Goal: Task Accomplishment & Management: Manage account settings

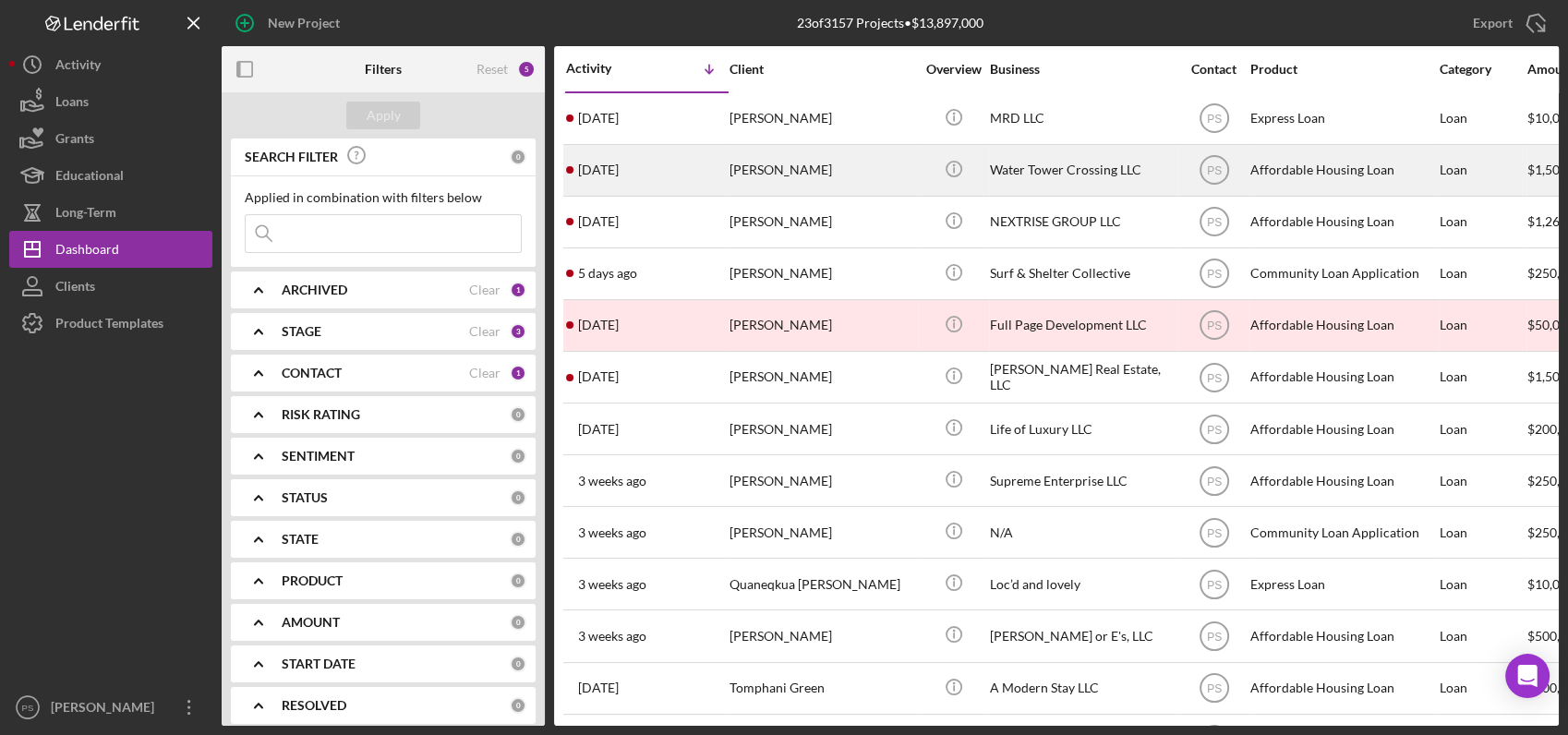
click at [773, 170] on div "[PERSON_NAME]" at bounding box center [821, 170] width 185 height 49
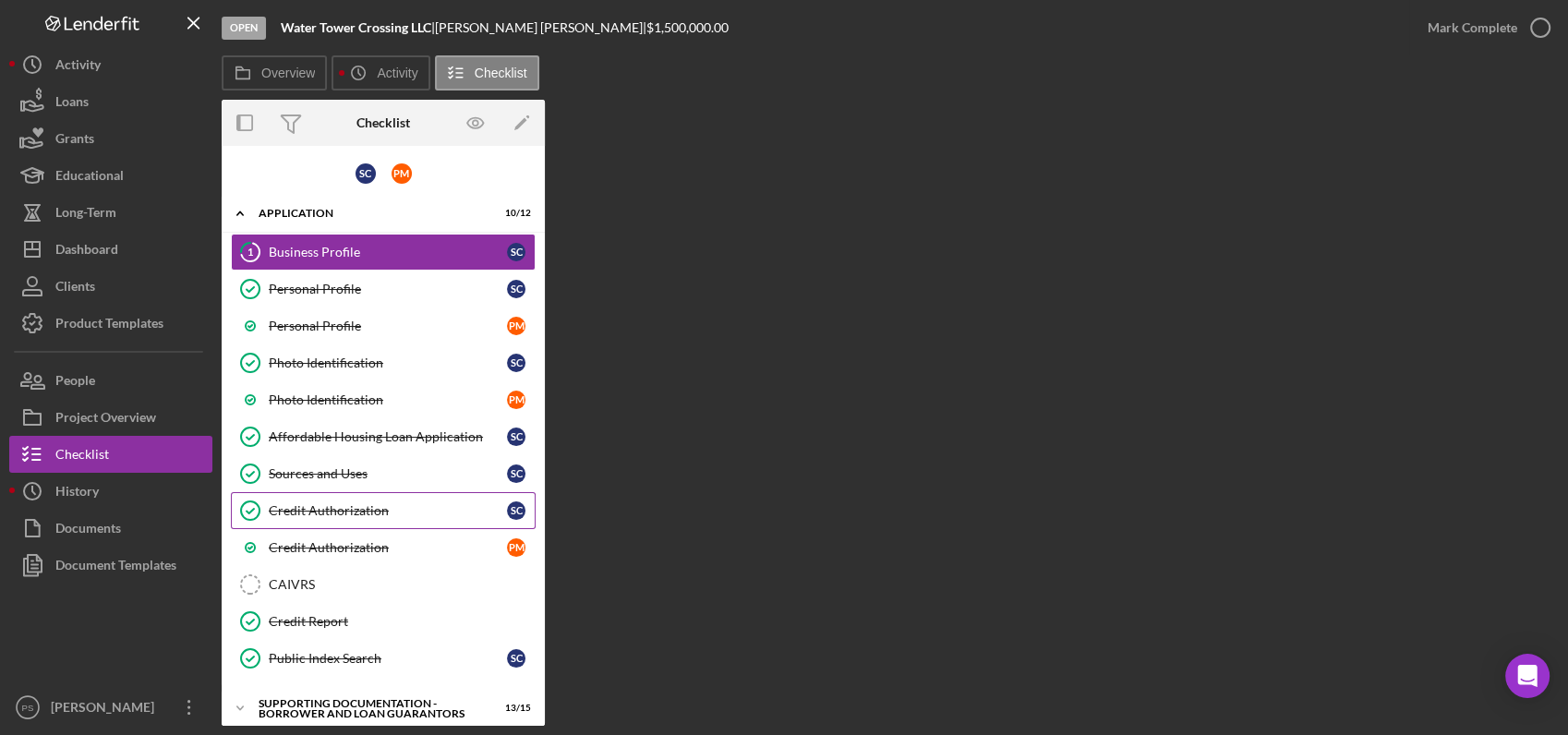
click at [396, 510] on div "Credit Authorization" at bounding box center [388, 510] width 238 height 15
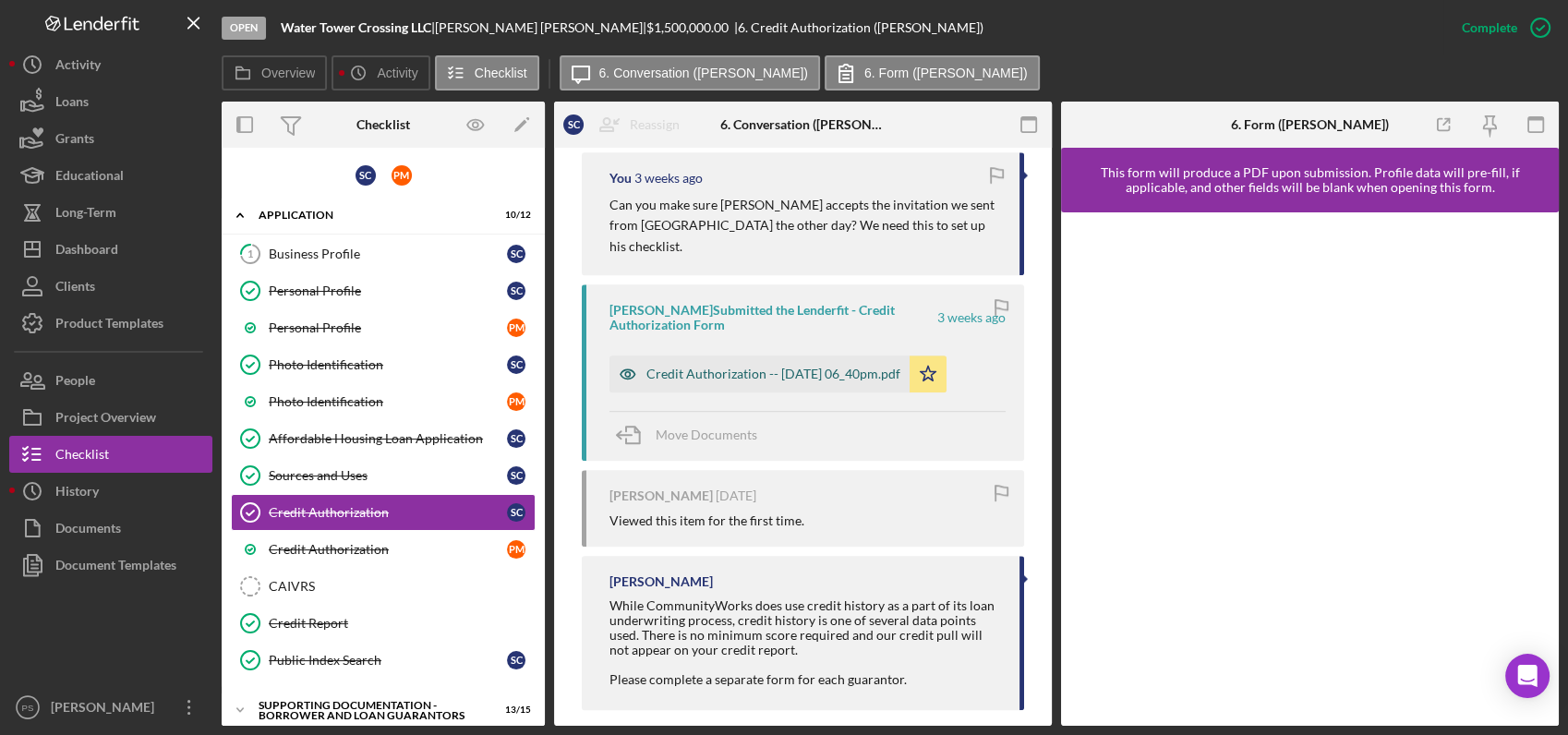
click at [744, 366] on div "Credit Authorization -- [DATE] 06_40pm.pdf" at bounding box center [773, 373] width 254 height 15
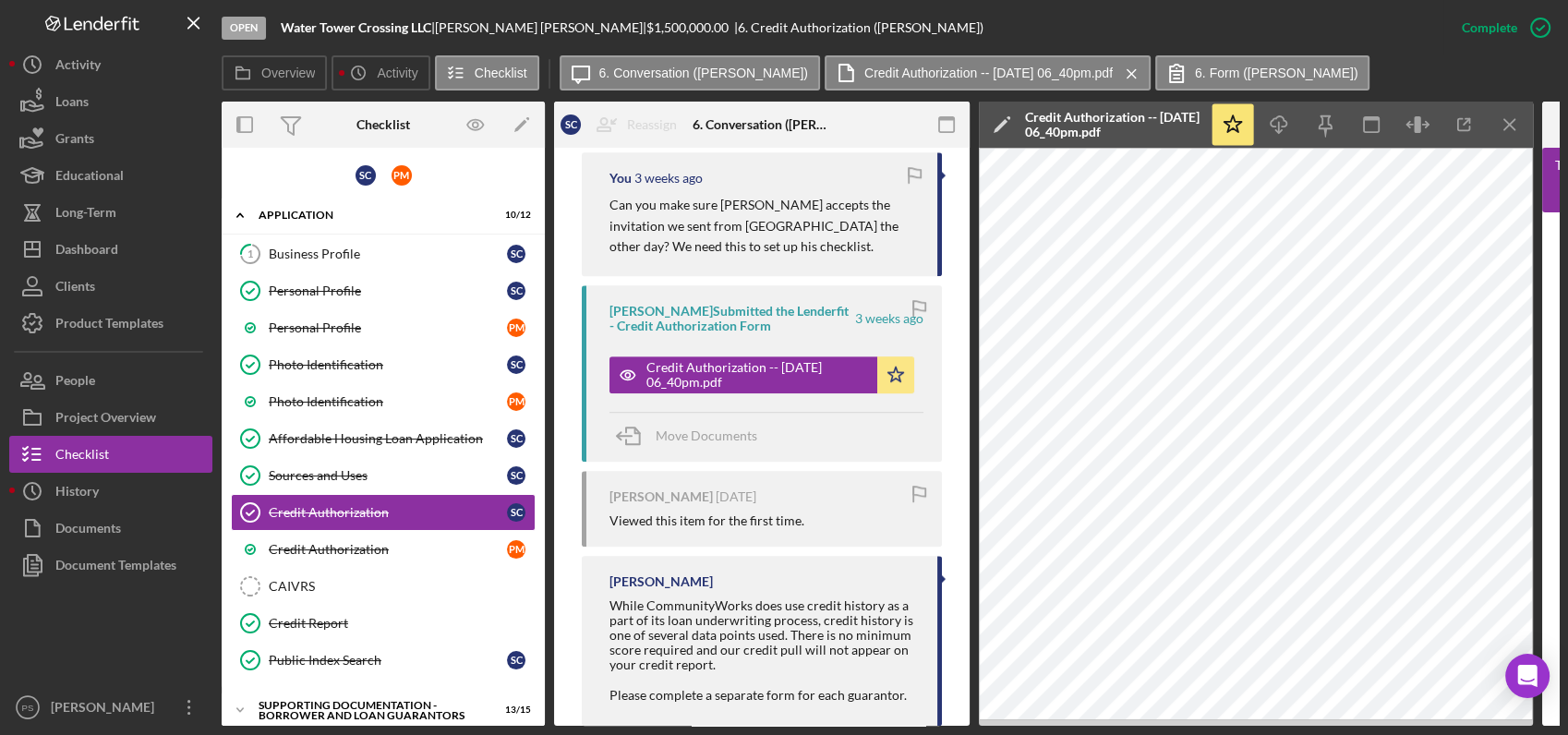
scroll to position [1161, 0]
click at [106, 238] on div "Dashboard" at bounding box center [87, 251] width 62 height 42
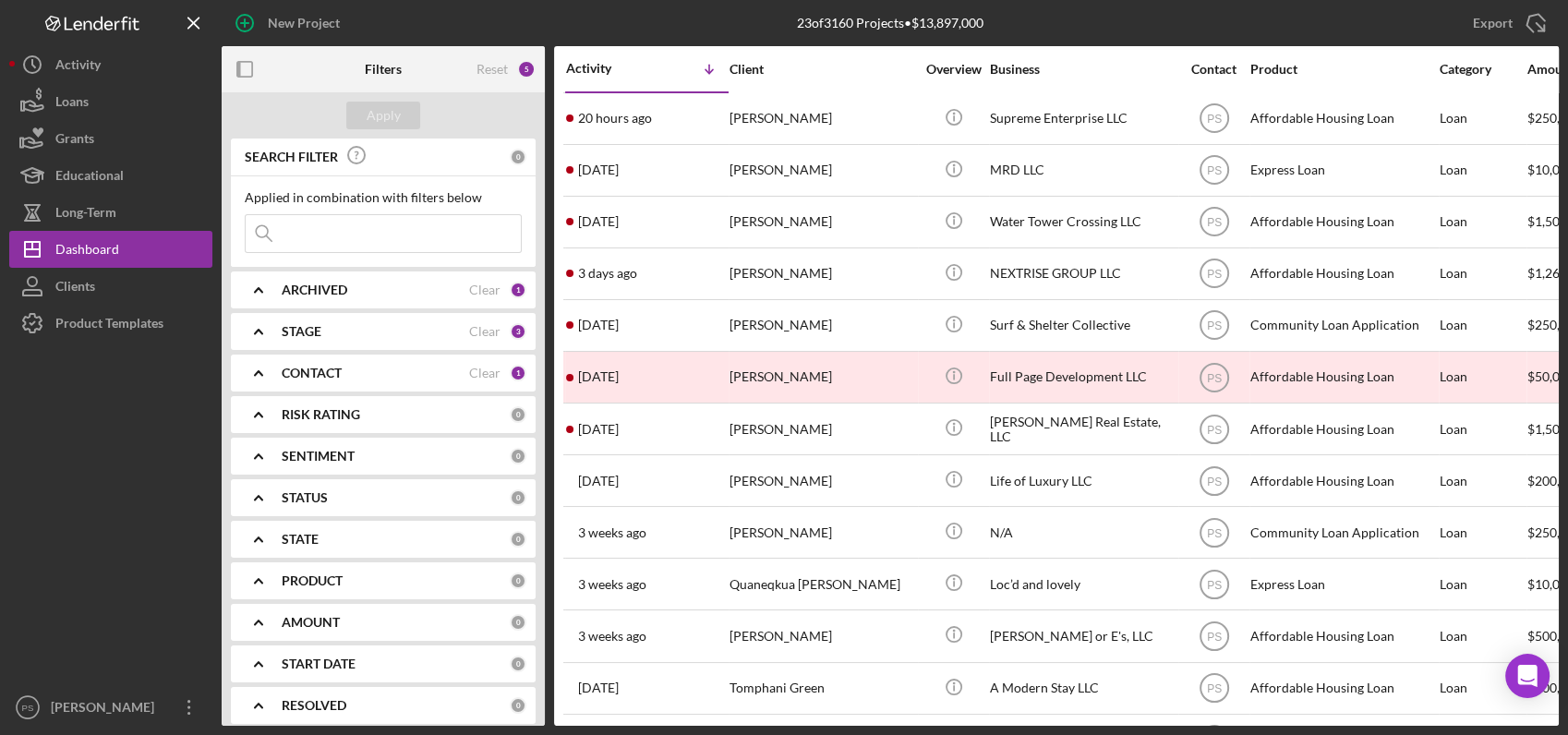
click at [135, 325] on div "Product Templates" at bounding box center [109, 325] width 108 height 42
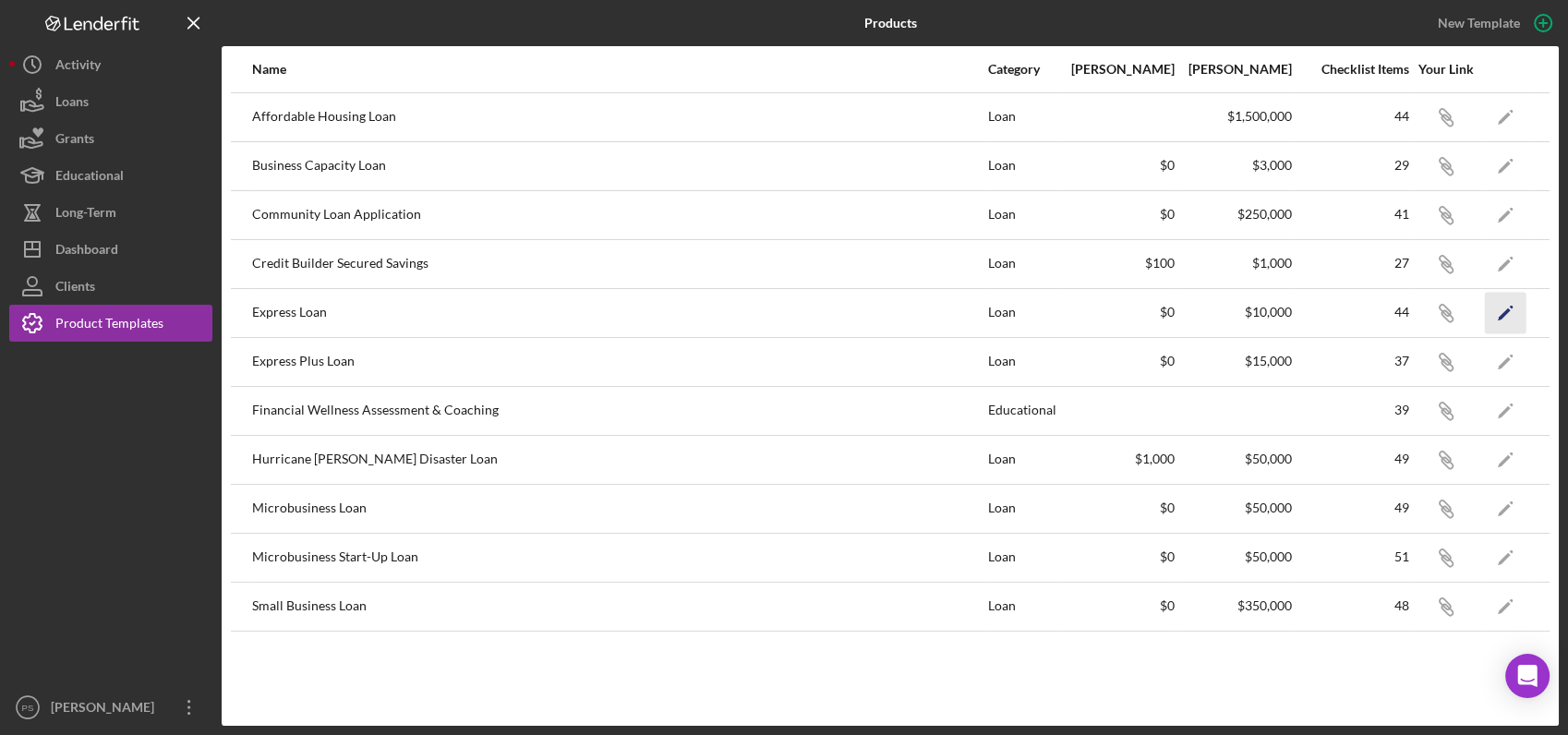
click at [1494, 310] on icon "Icon/Edit" at bounding box center [1506, 312] width 42 height 42
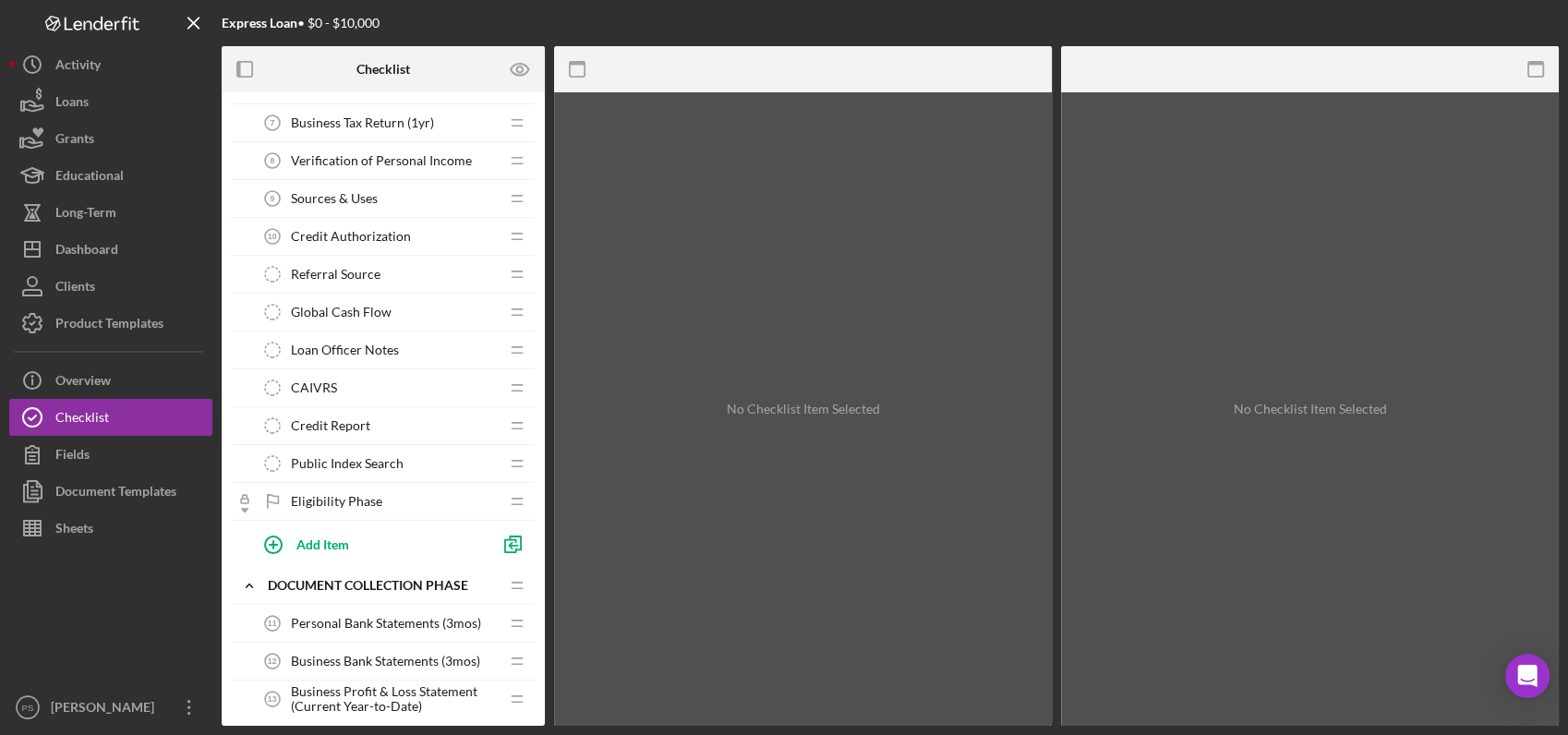
scroll to position [273, 0]
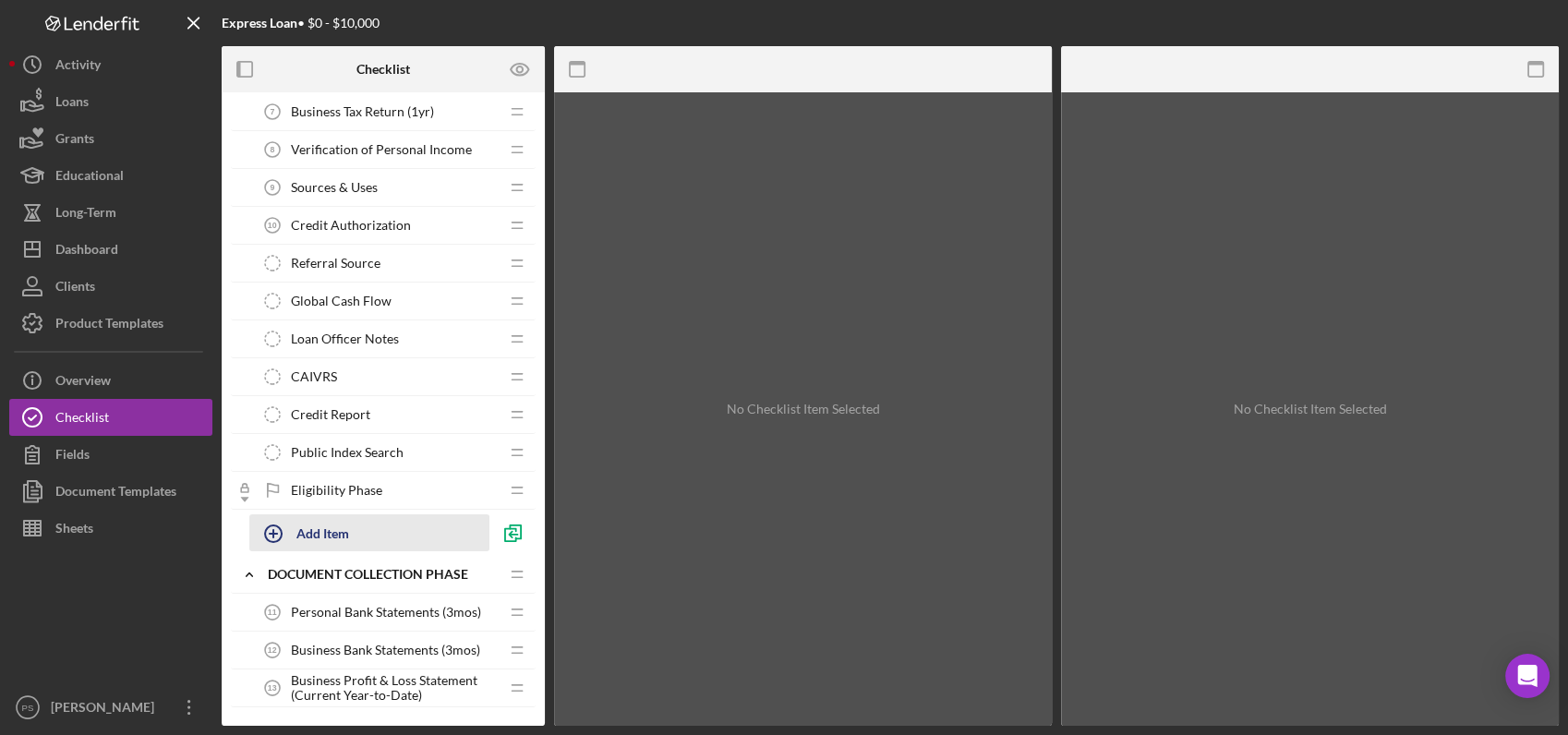
click at [270, 528] on icon "button" at bounding box center [272, 533] width 46 height 46
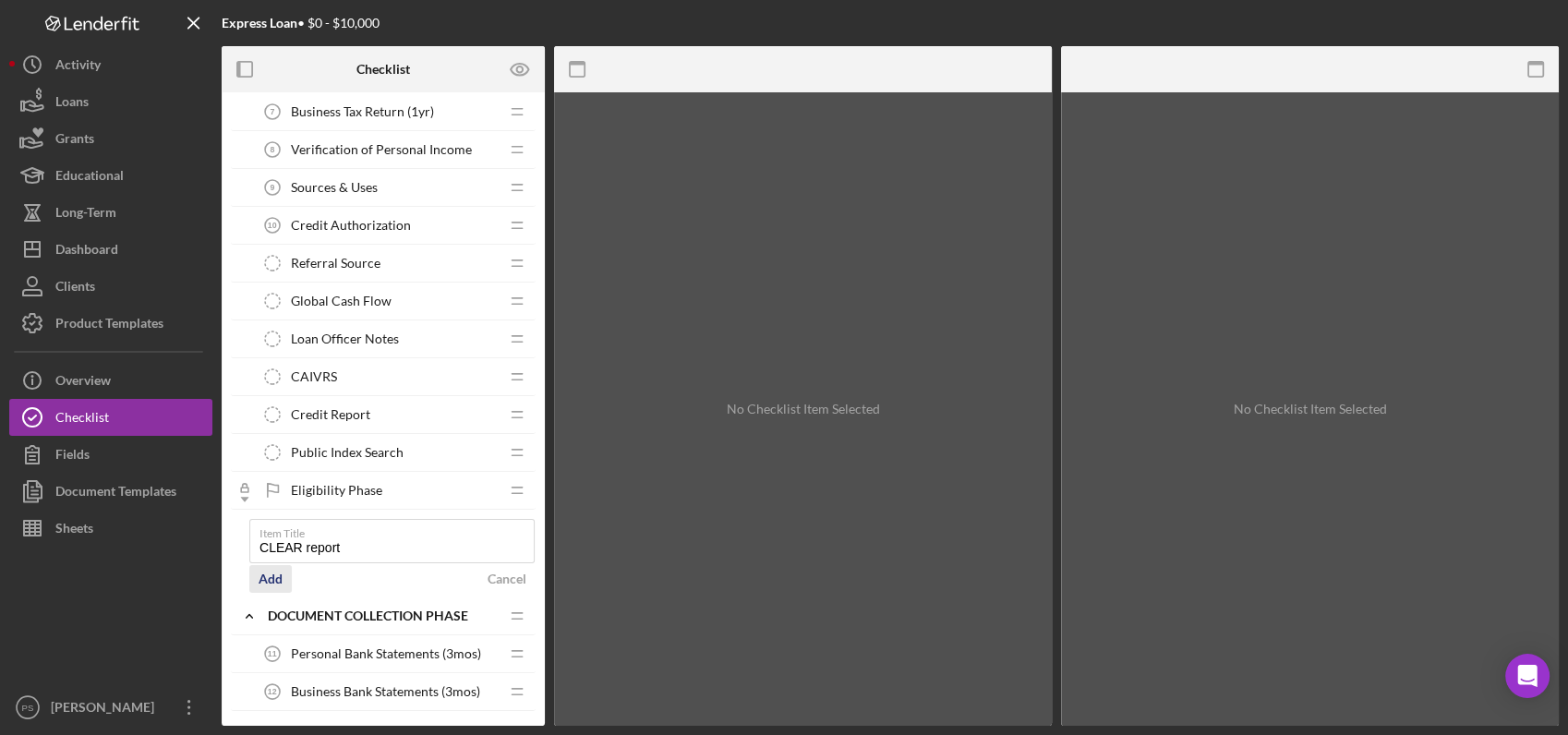
type input "CLEAR report"
click at [270, 576] on div "Add" at bounding box center [270, 579] width 24 height 27
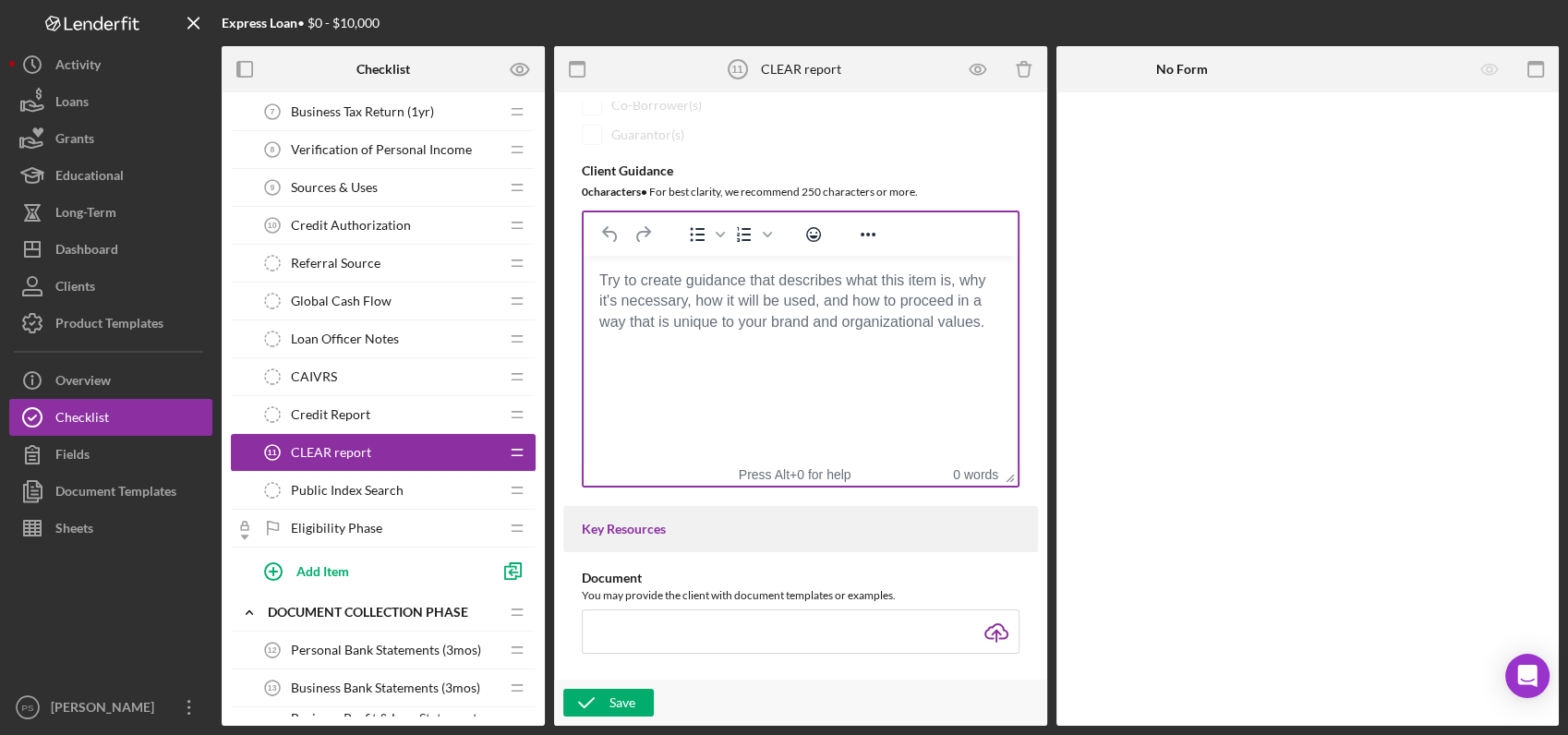
scroll to position [342, 0]
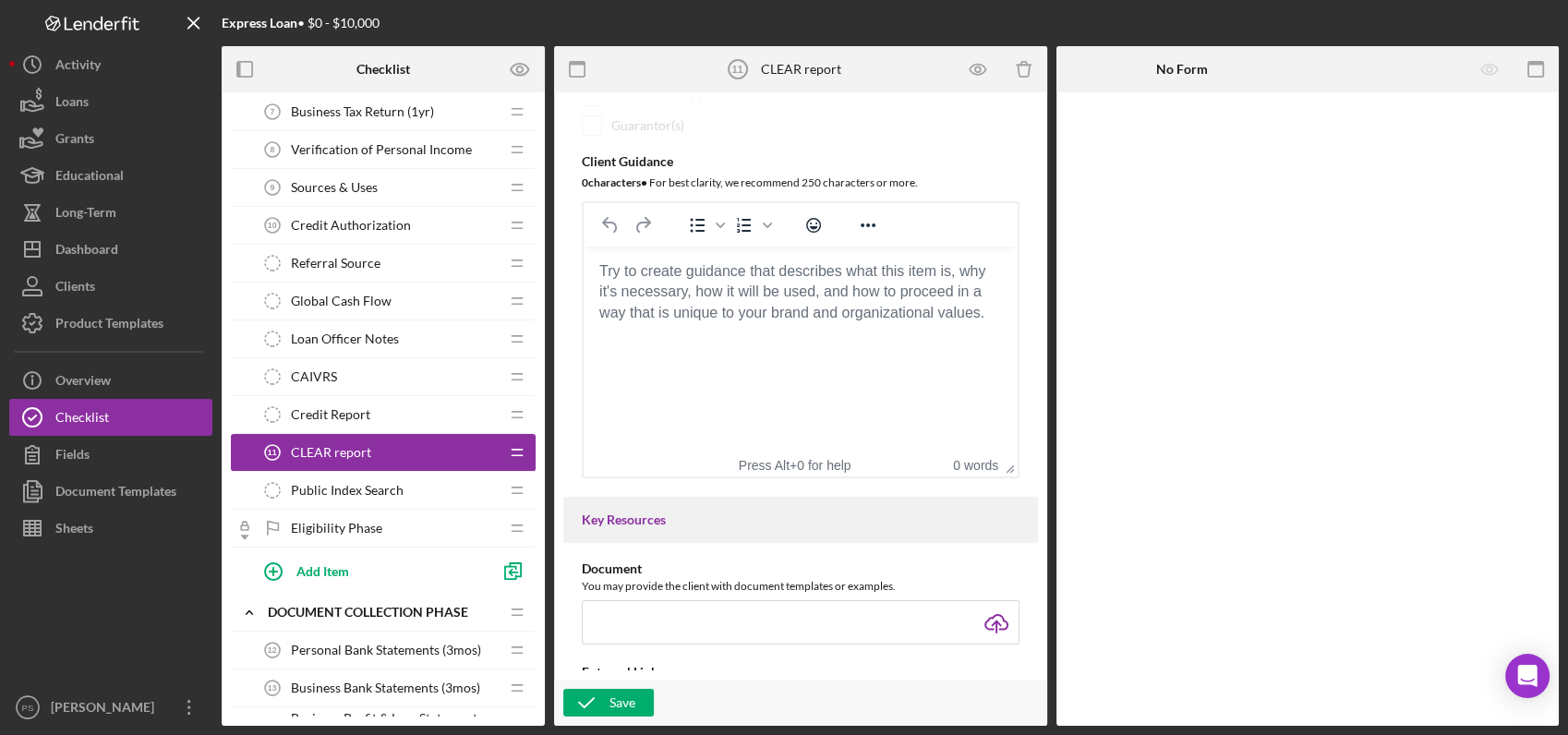
click at [702, 280] on body "Rich Text Area. Press ALT-0 for help." at bounding box center [801, 271] width 404 height 20
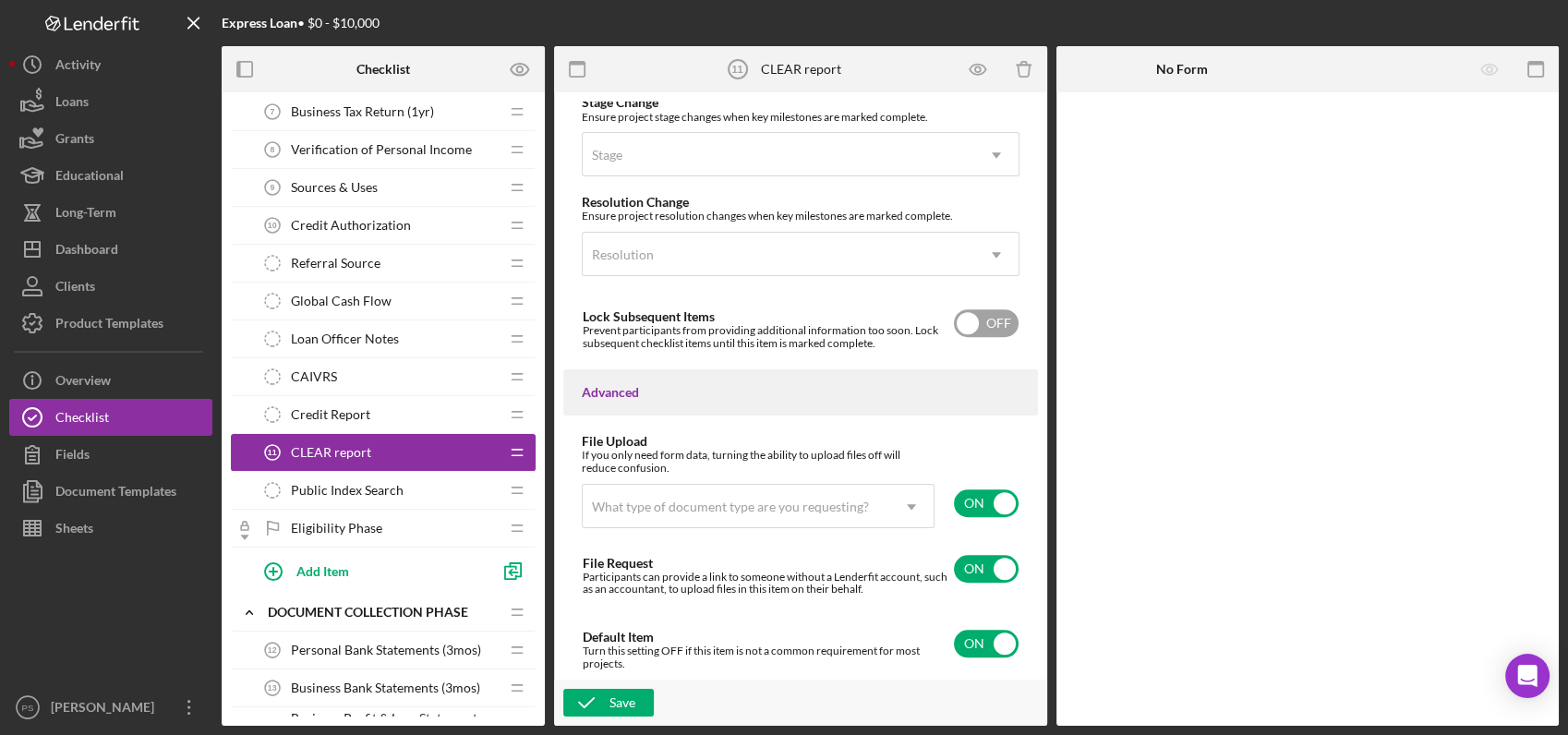
scroll to position [1384, 0]
click at [1000, 502] on input "checkbox" at bounding box center [986, 502] width 64 height 27
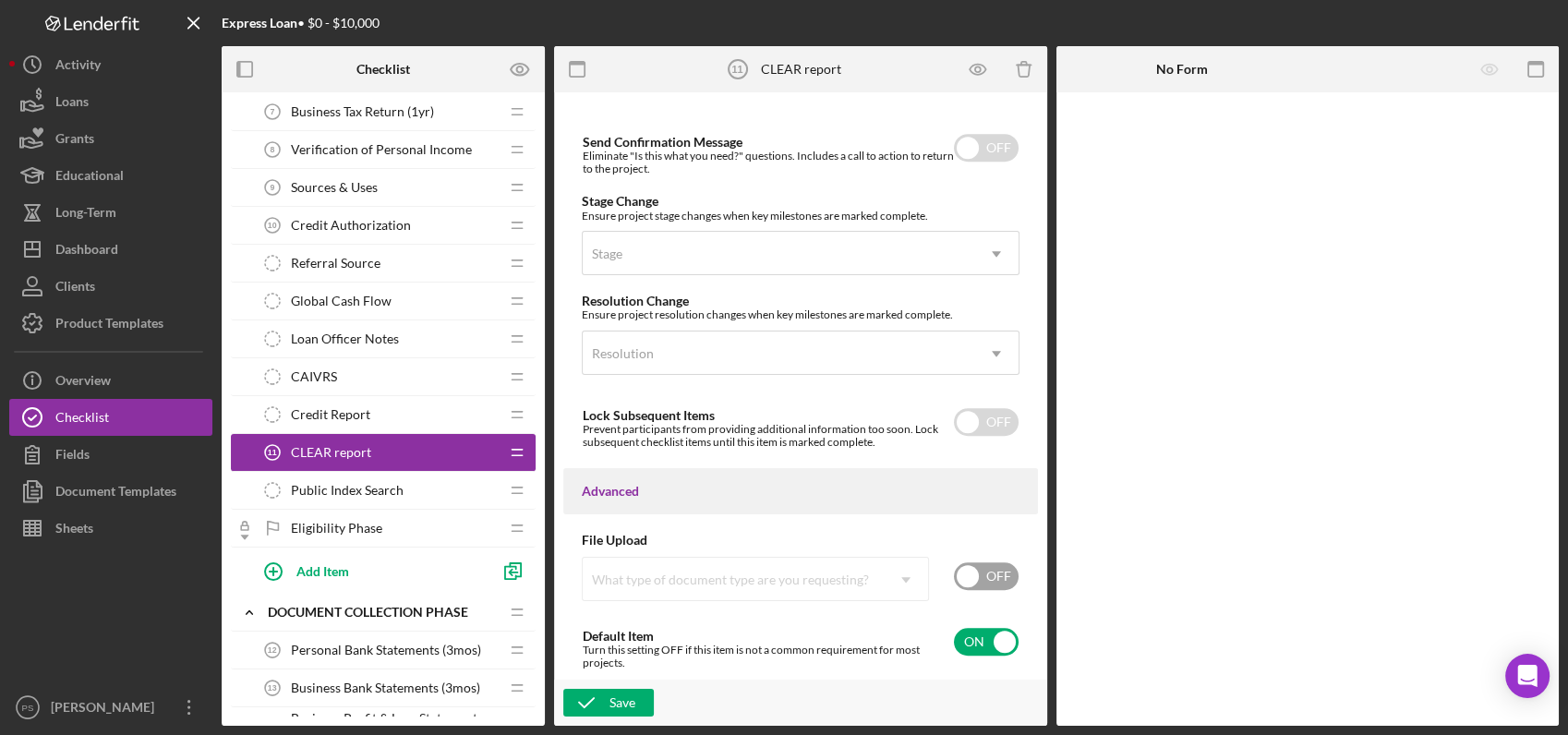
click at [974, 572] on input "checkbox" at bounding box center [986, 576] width 64 height 27
checkbox input "true"
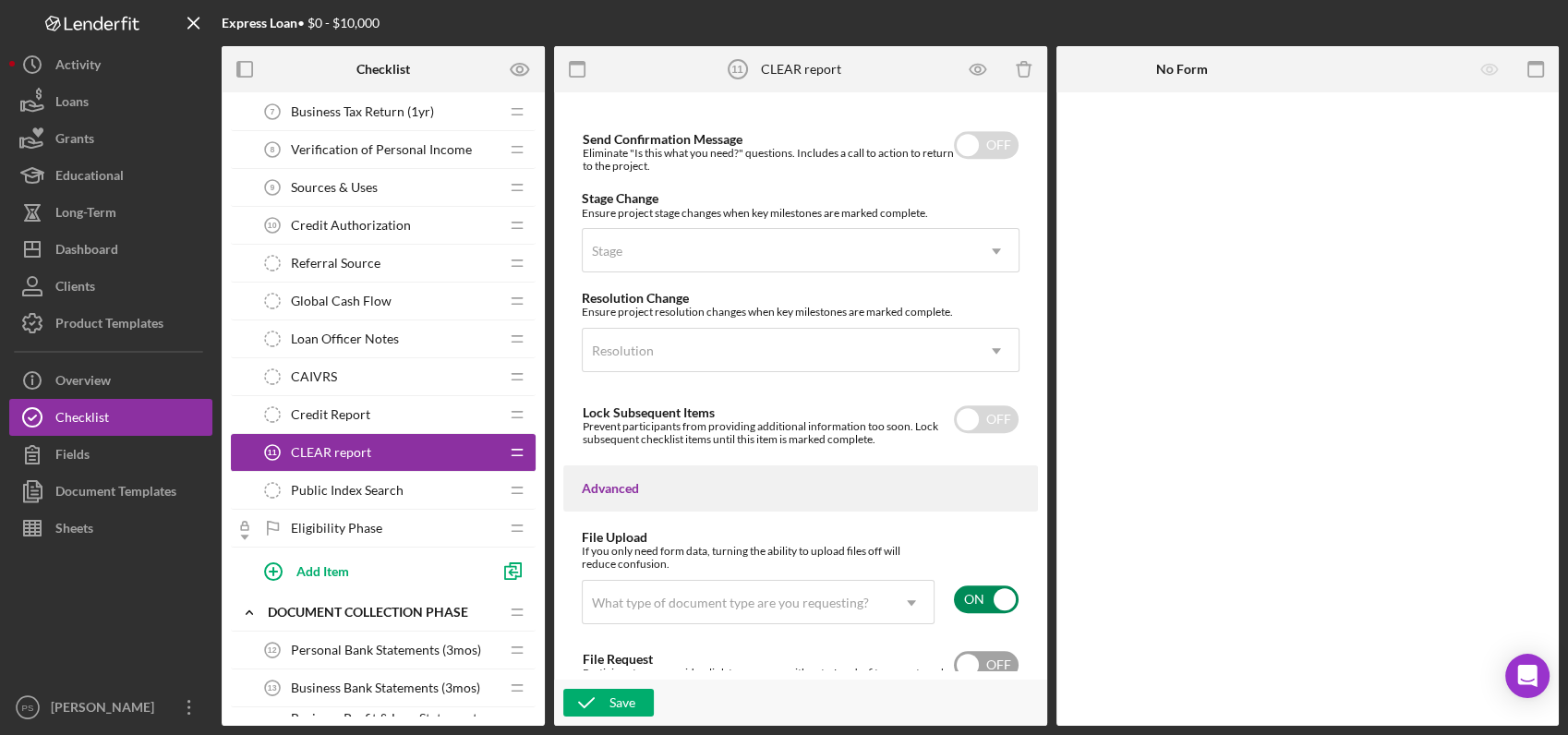
scroll to position [1384, 0]
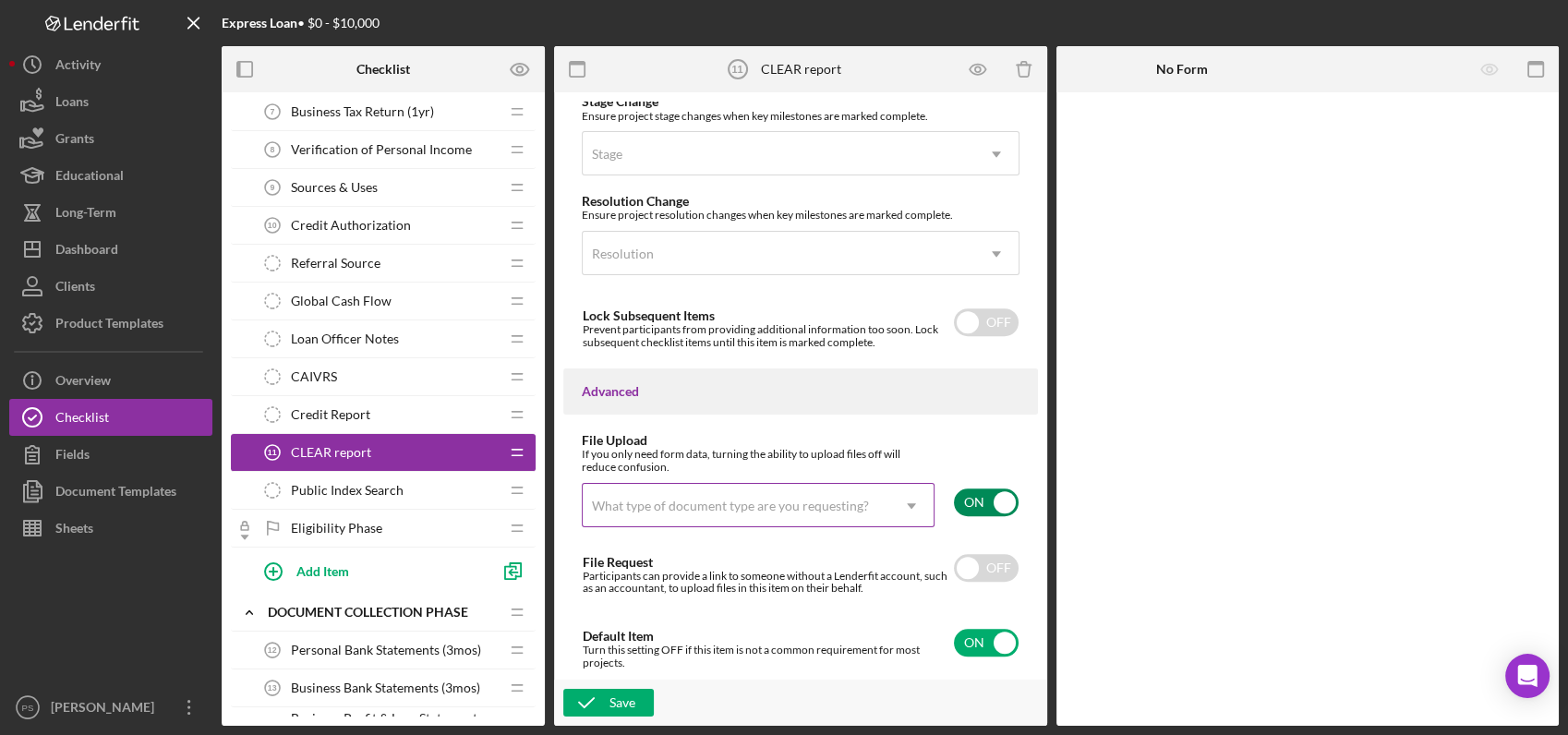
click at [793, 501] on div "What type of document type are you requesting?" at bounding box center [730, 506] width 277 height 15
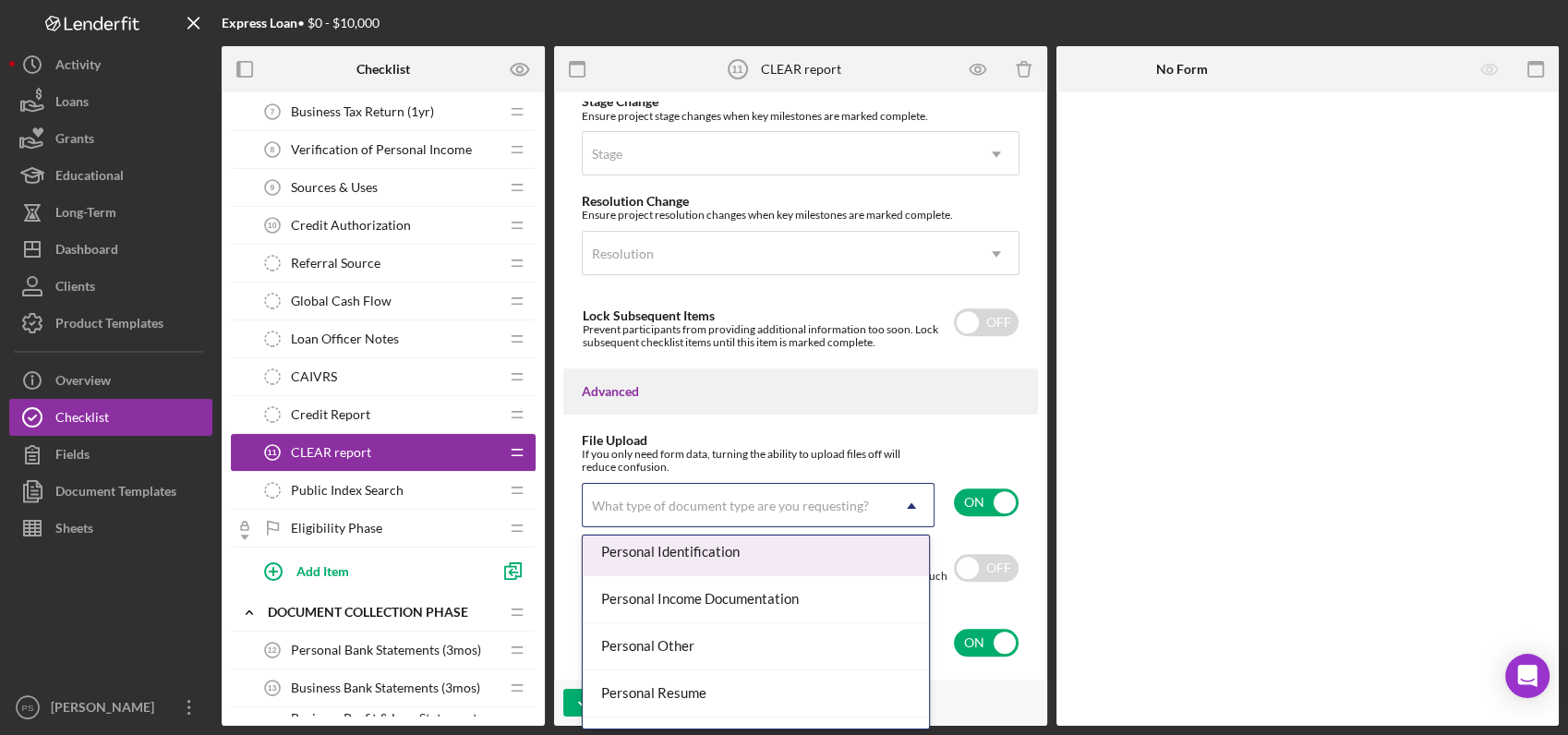
scroll to position [1298, 0]
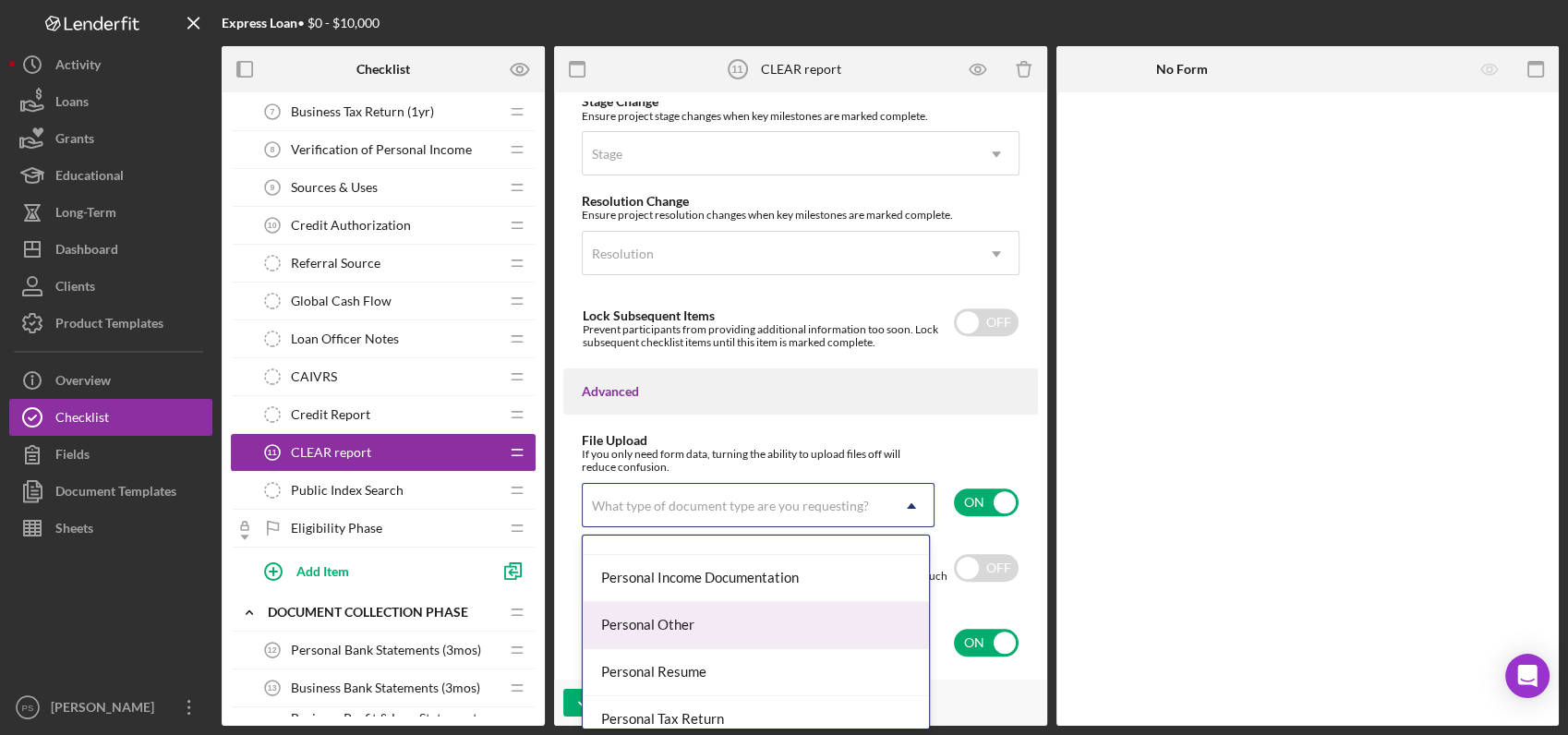
click at [718, 625] on div "Personal Other" at bounding box center [756, 626] width 347 height 47
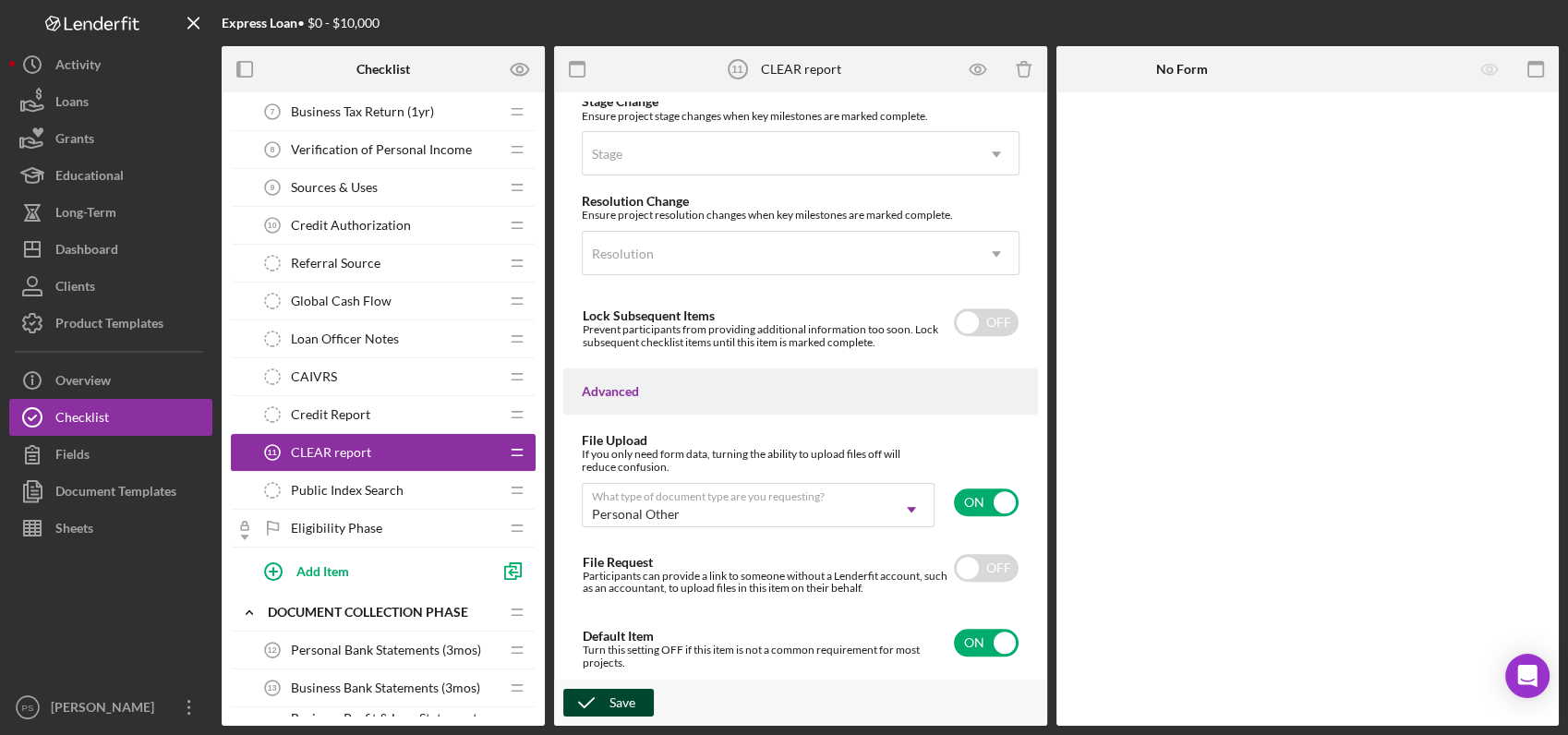
click at [625, 708] on div "Save" at bounding box center [622, 702] width 25 height 27
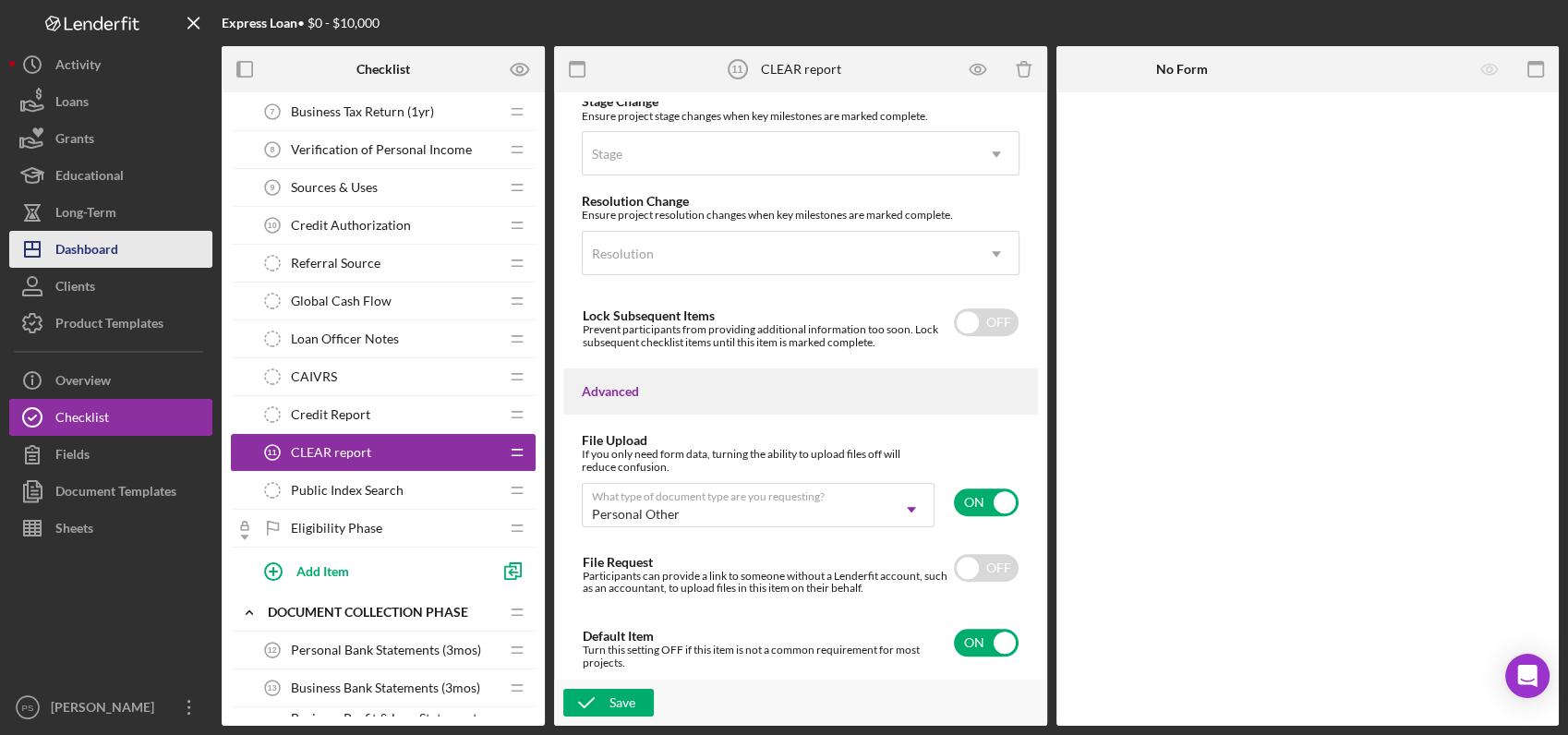
click at [96, 246] on div "Dashboard" at bounding box center [87, 251] width 62 height 42
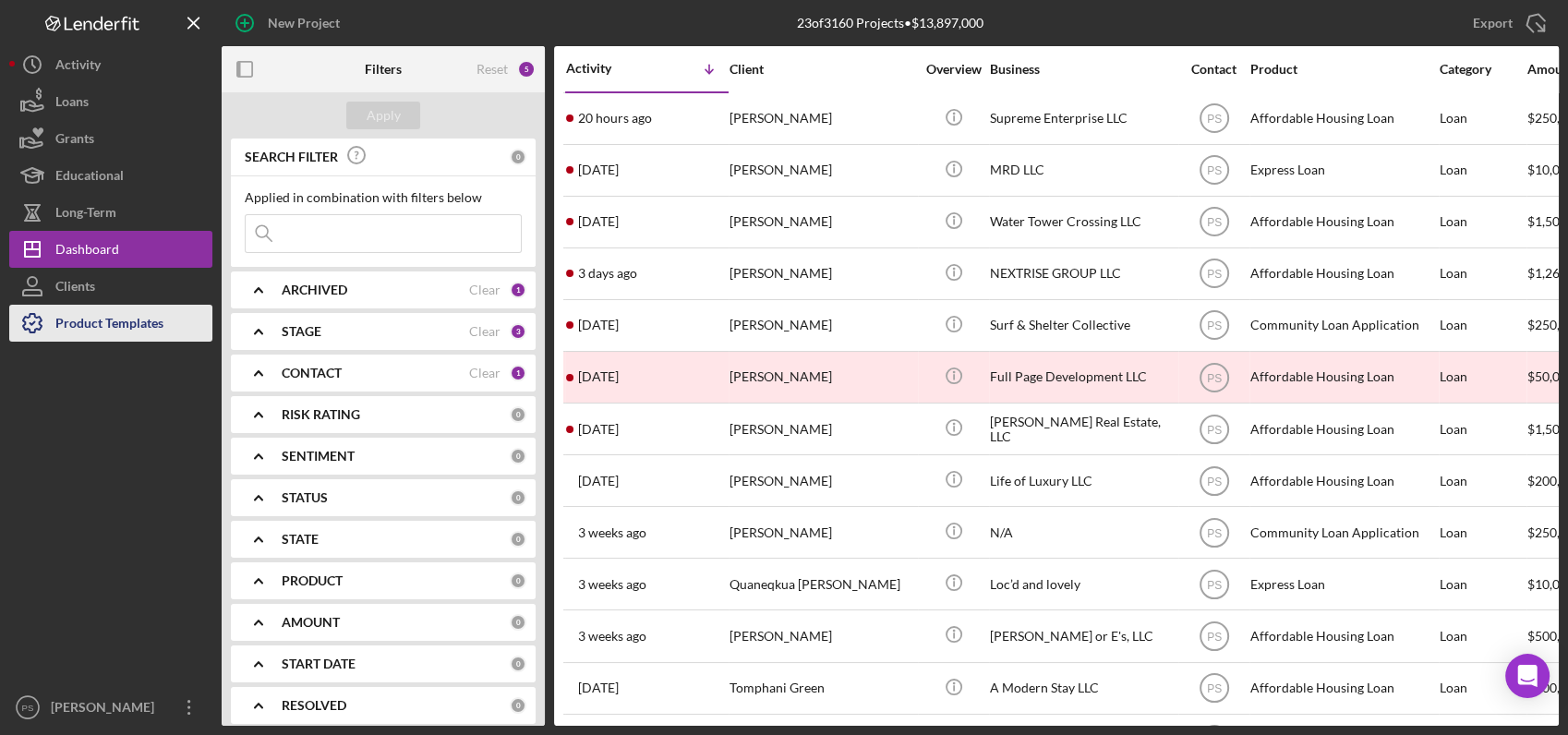
click at [107, 323] on div "Product Templates" at bounding box center [109, 325] width 108 height 42
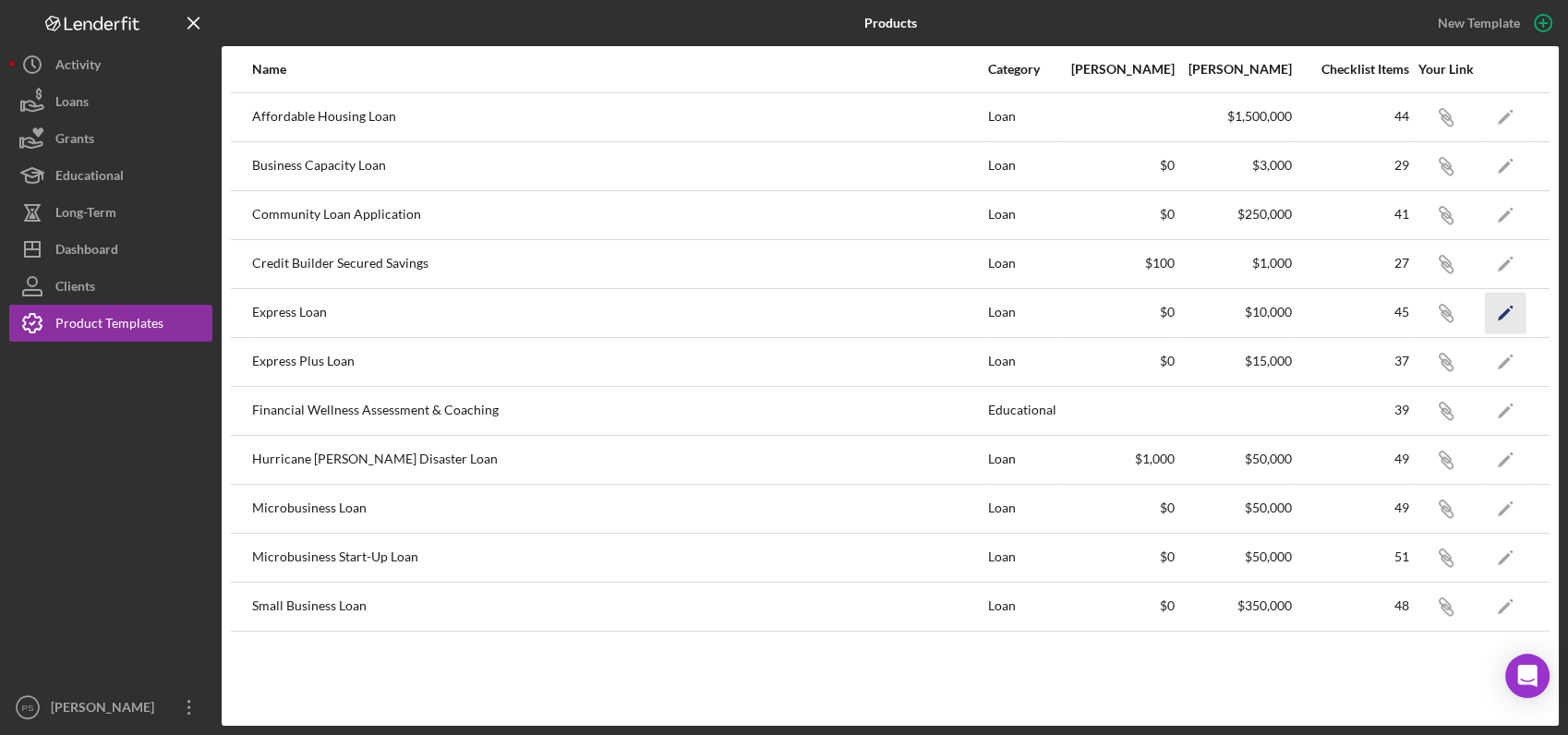
click at [1509, 309] on icon "Icon/Edit" at bounding box center [1506, 312] width 42 height 42
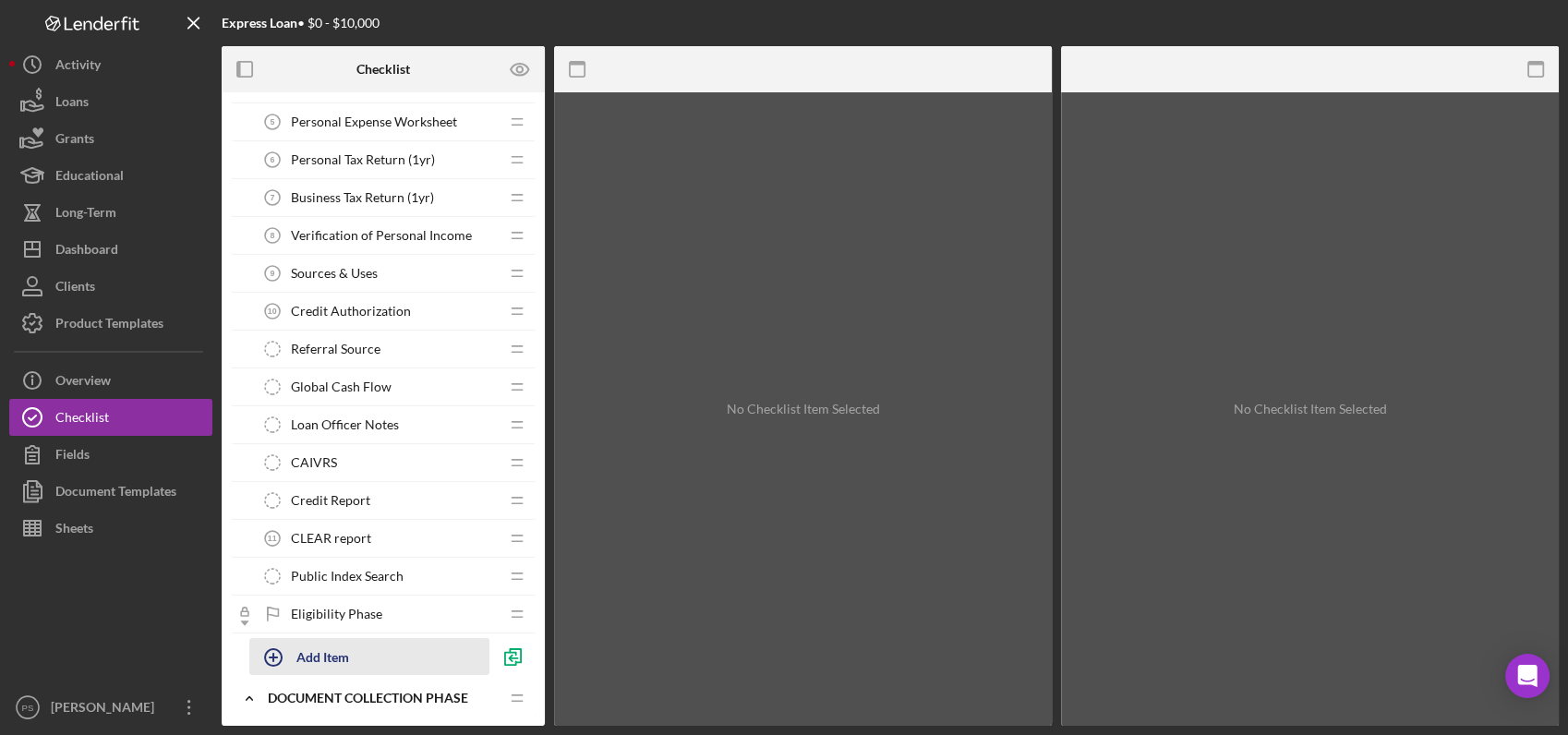
scroll to position [273, 0]
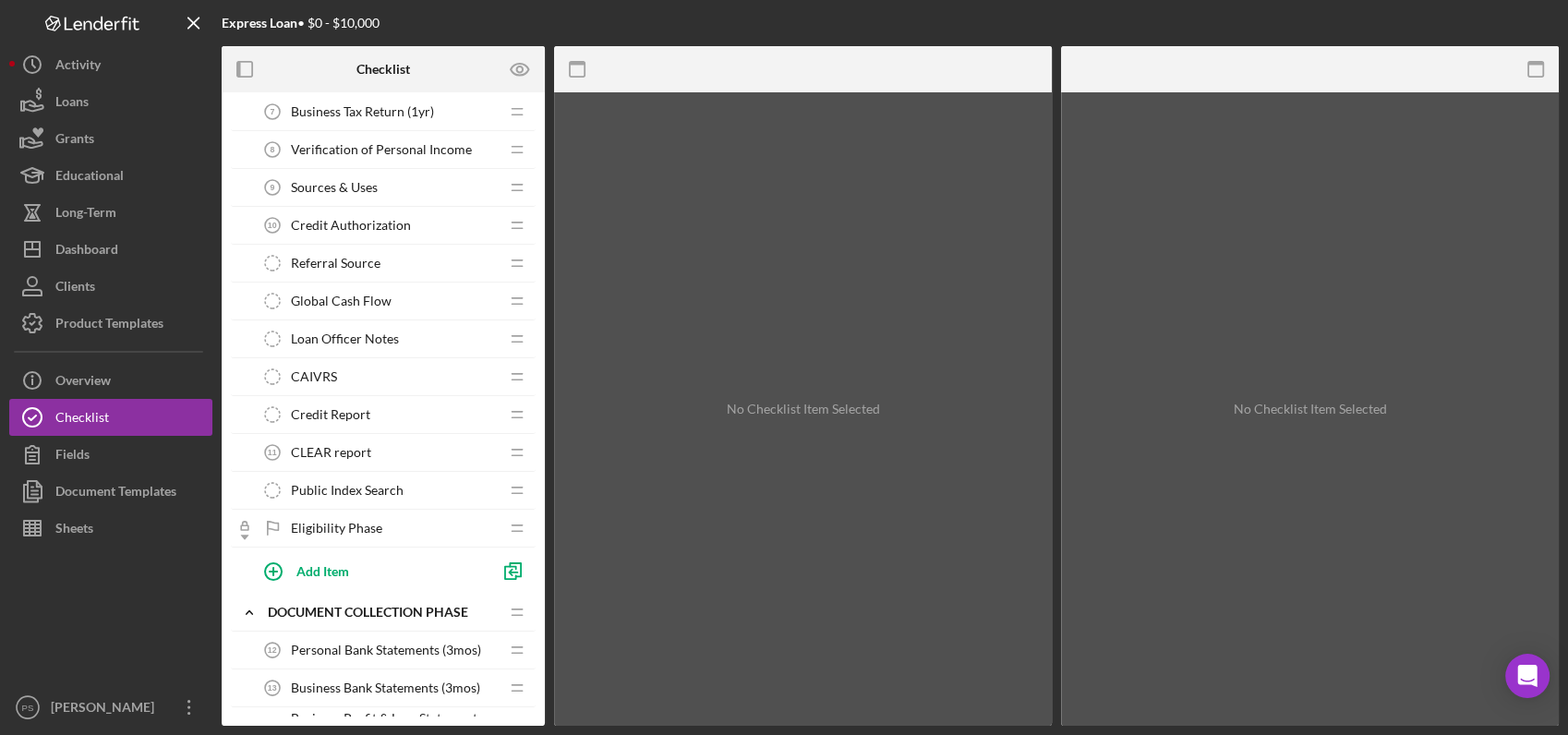
click at [379, 450] on div "CLEAR report 11 CLEAR report" at bounding box center [376, 452] width 245 height 37
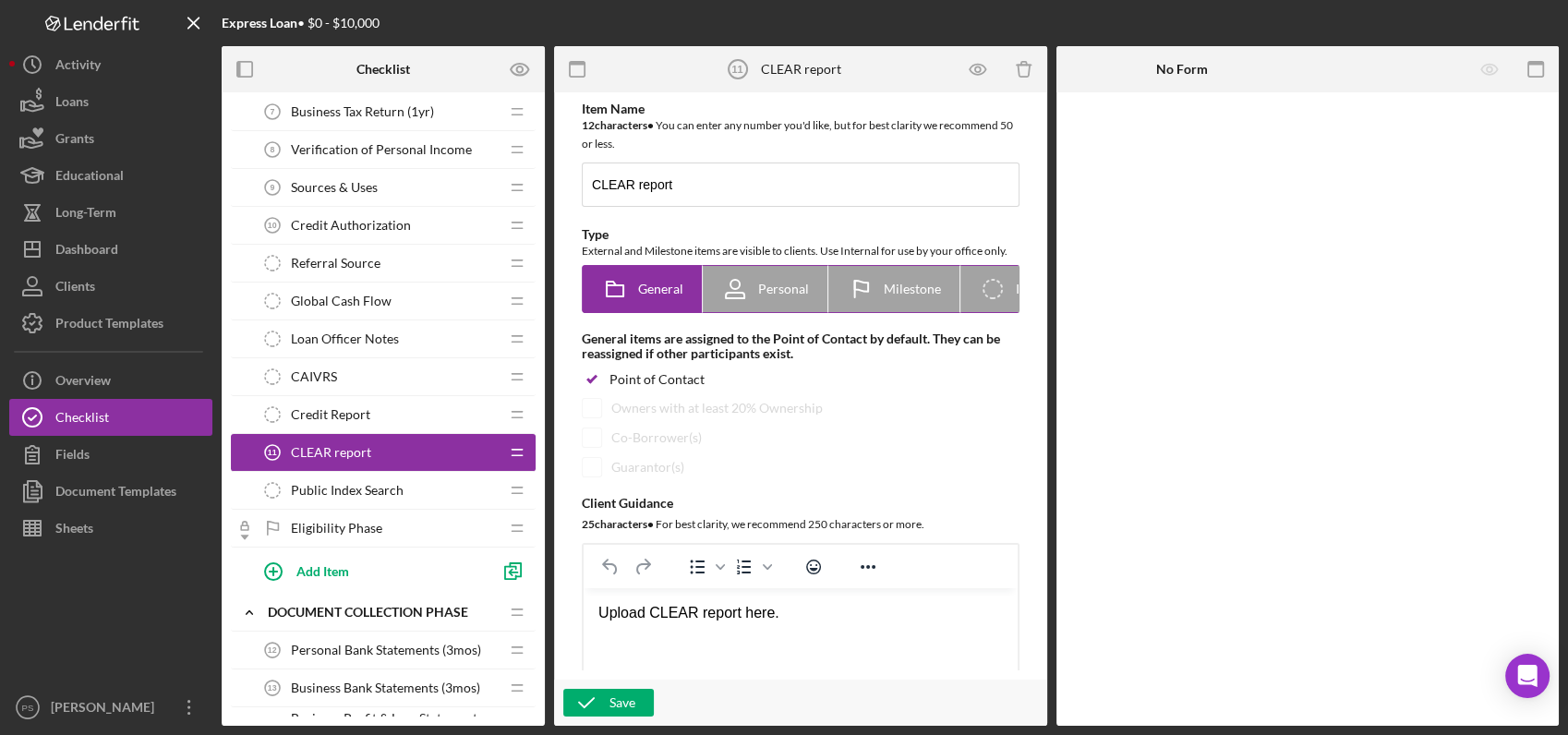
click at [984, 288] on icon "Icon/Checklist Item Internal" at bounding box center [992, 288] width 46 height 46
radio input "false"
radio input "true"
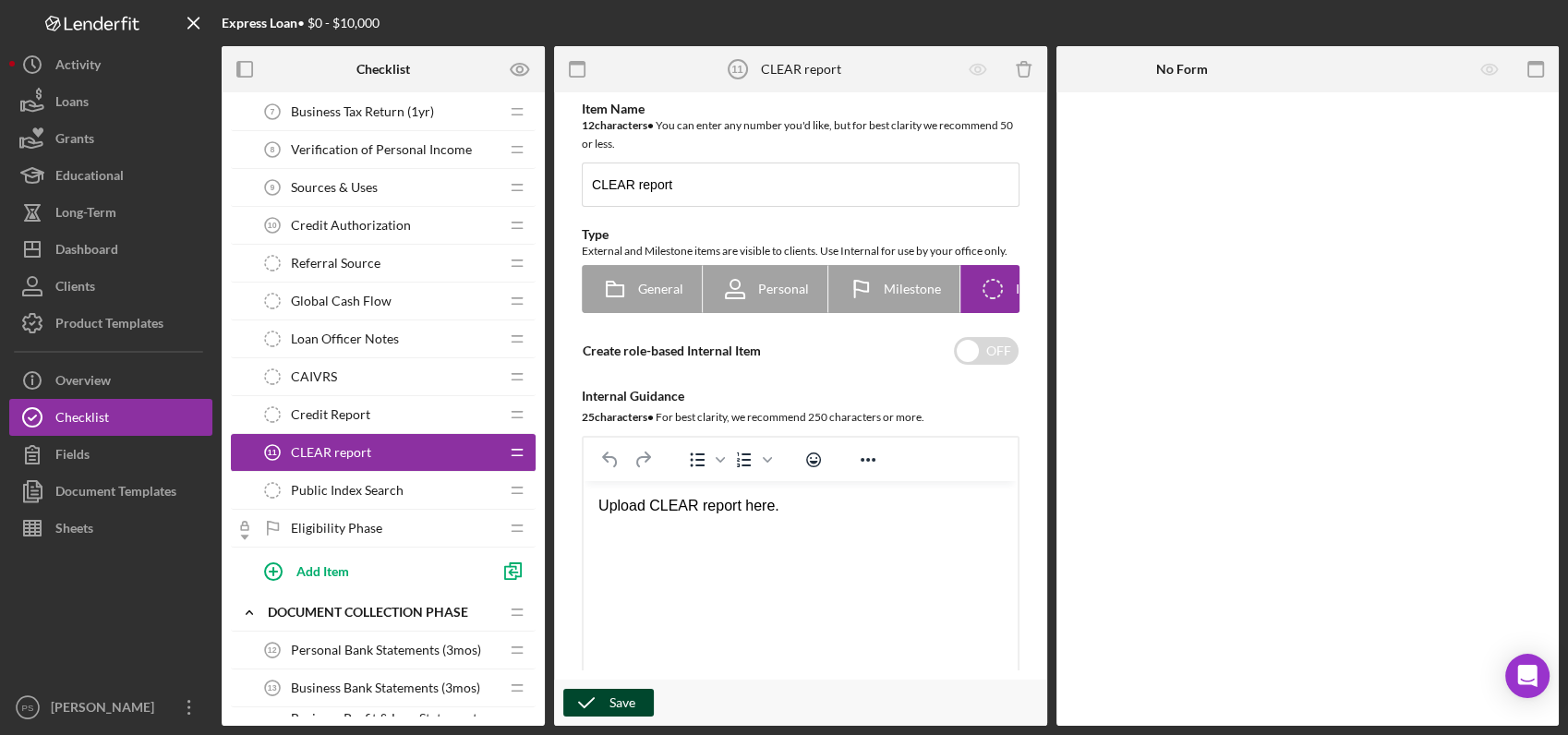
click at [605, 696] on icon "button" at bounding box center [586, 702] width 46 height 46
click at [105, 247] on div "Dashboard" at bounding box center [87, 251] width 62 height 42
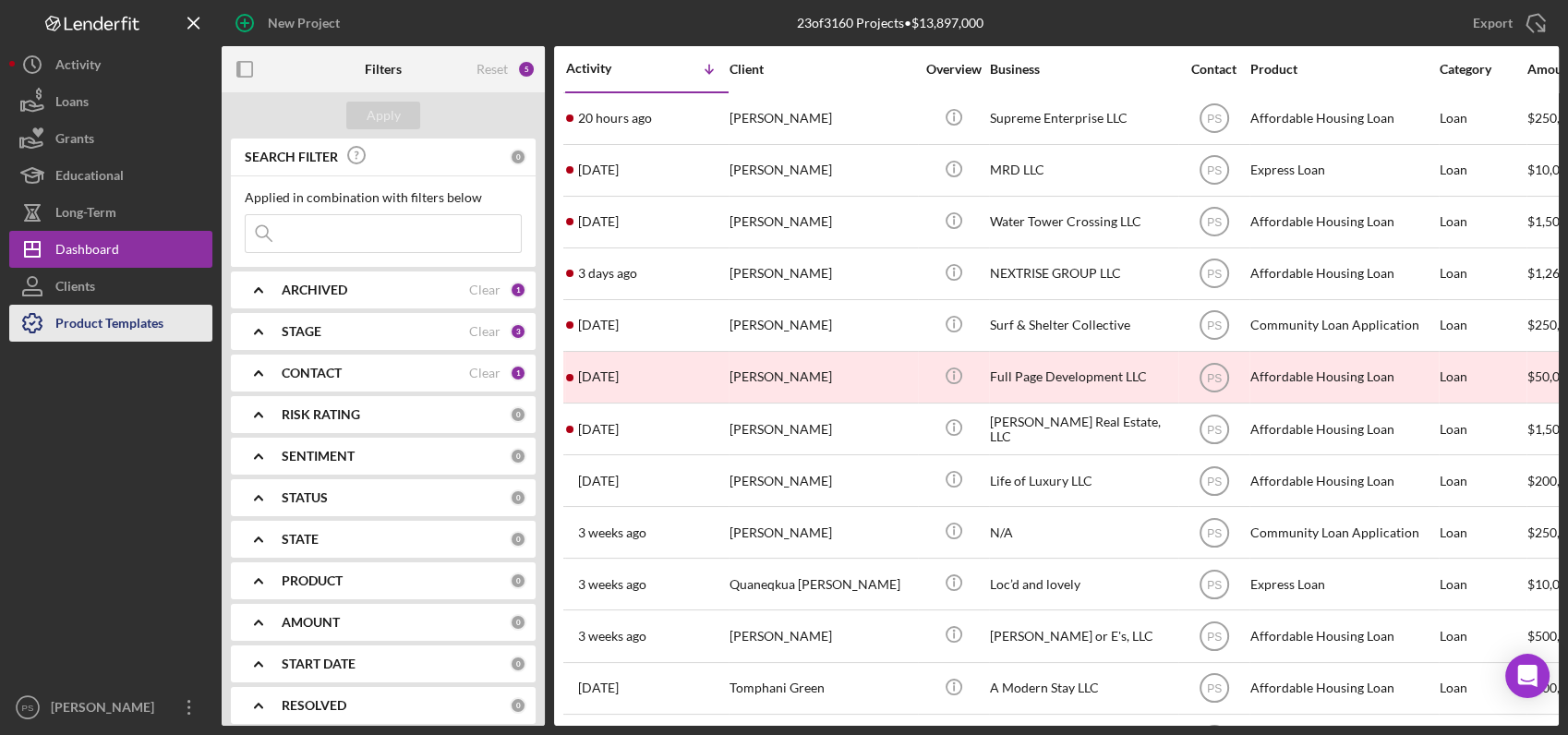
click at [128, 320] on div "Product Templates" at bounding box center [109, 325] width 108 height 42
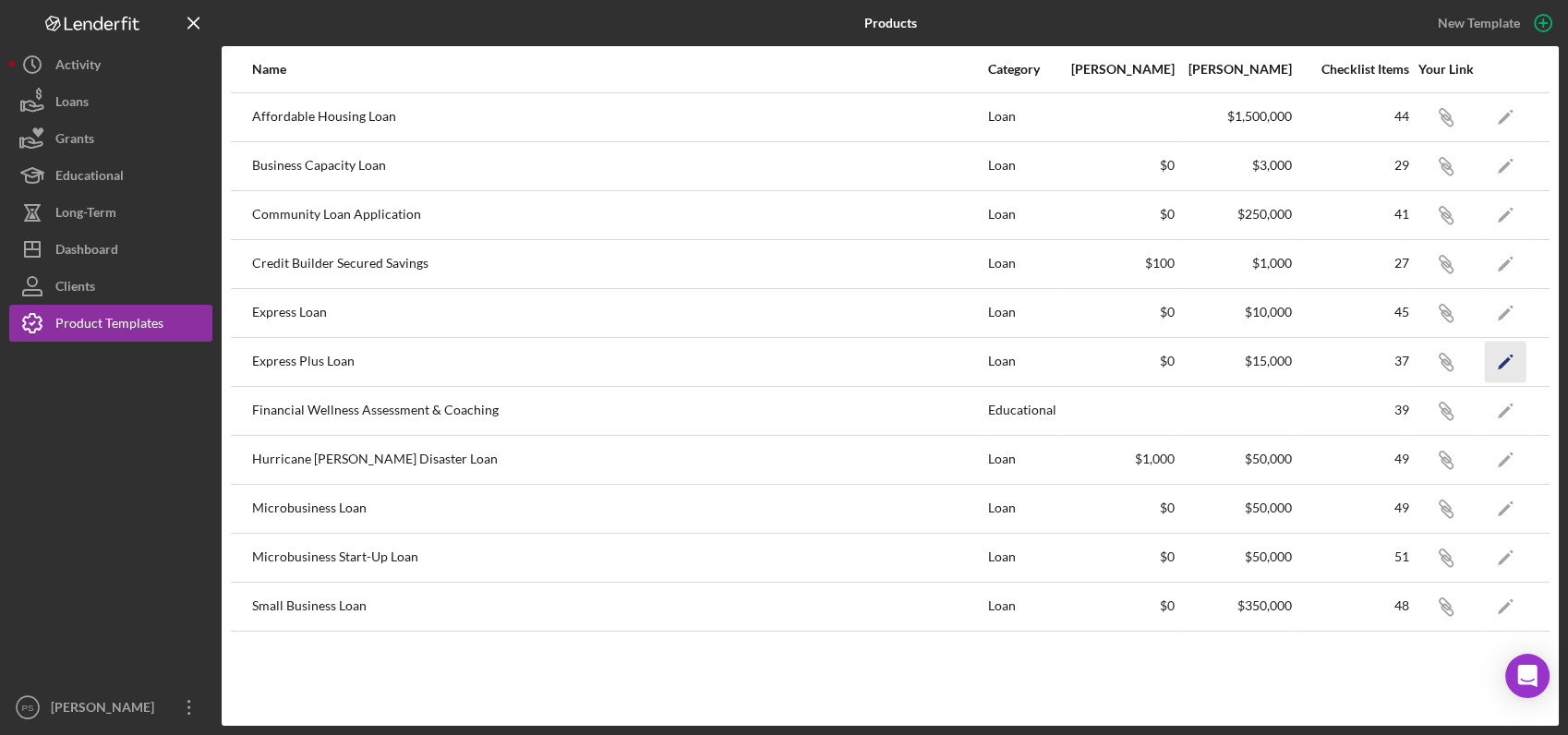
click at [1506, 360] on polygon "button" at bounding box center [1504, 362] width 13 height 13
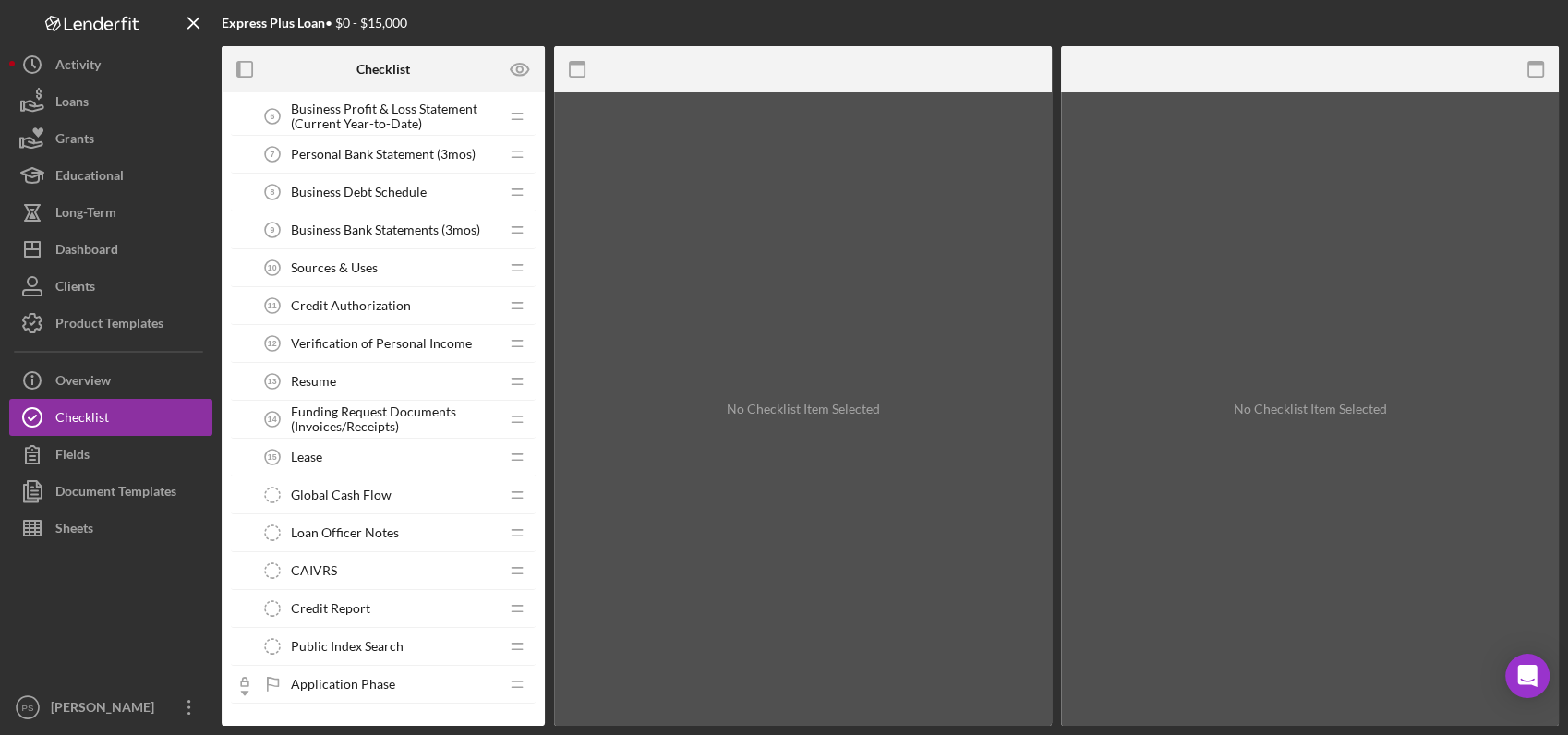
scroll to position [273, 0]
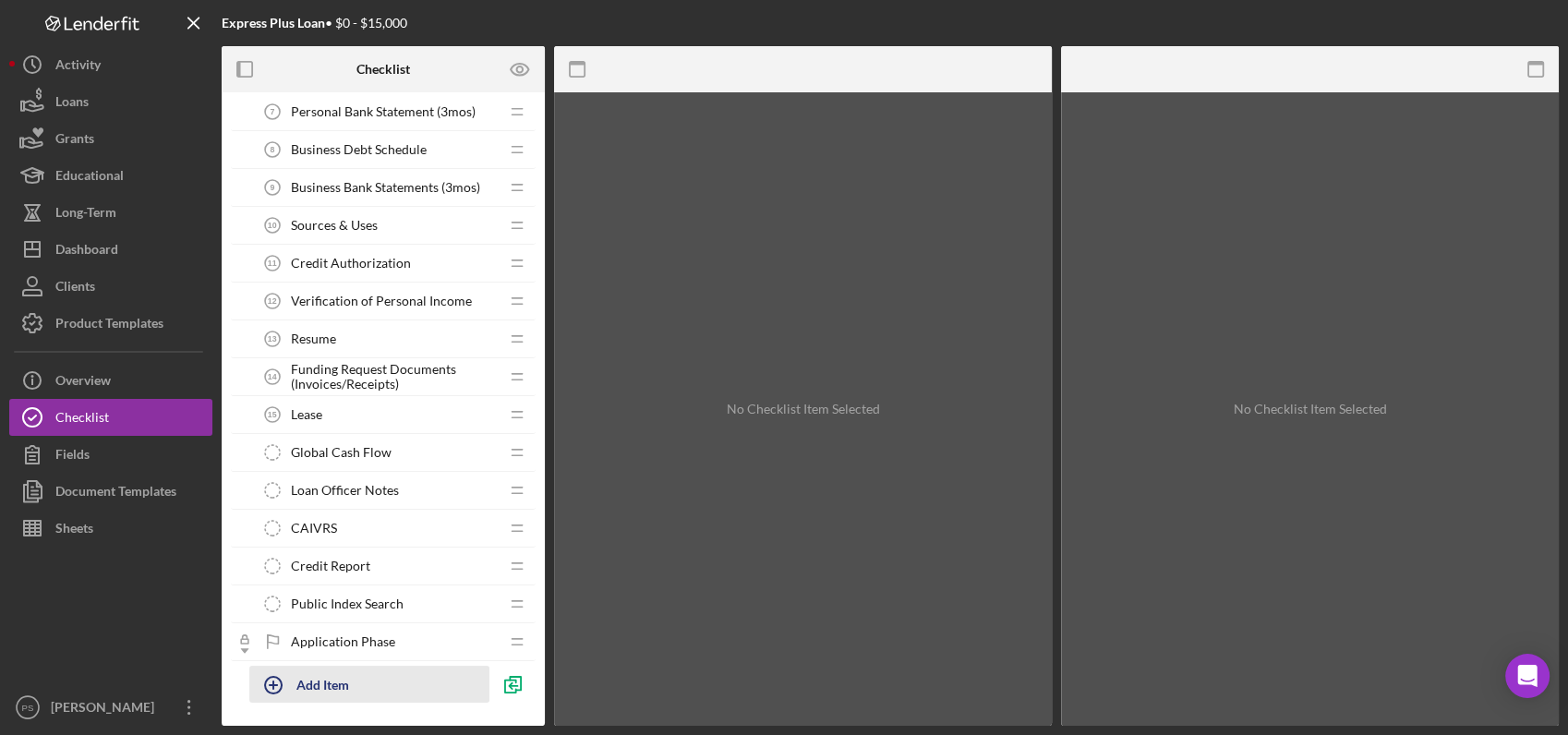
click at [268, 682] on icon "button" at bounding box center [272, 684] width 46 height 46
click at [287, 689] on input "Item Title" at bounding box center [392, 692] width 285 height 44
type input "CLEAR Report"
click at [876, 324] on div "No Checklist Item Selected" at bounding box center [803, 409] width 498 height 633
click at [332, 683] on div "Add Item" at bounding box center [323, 684] width 53 height 35
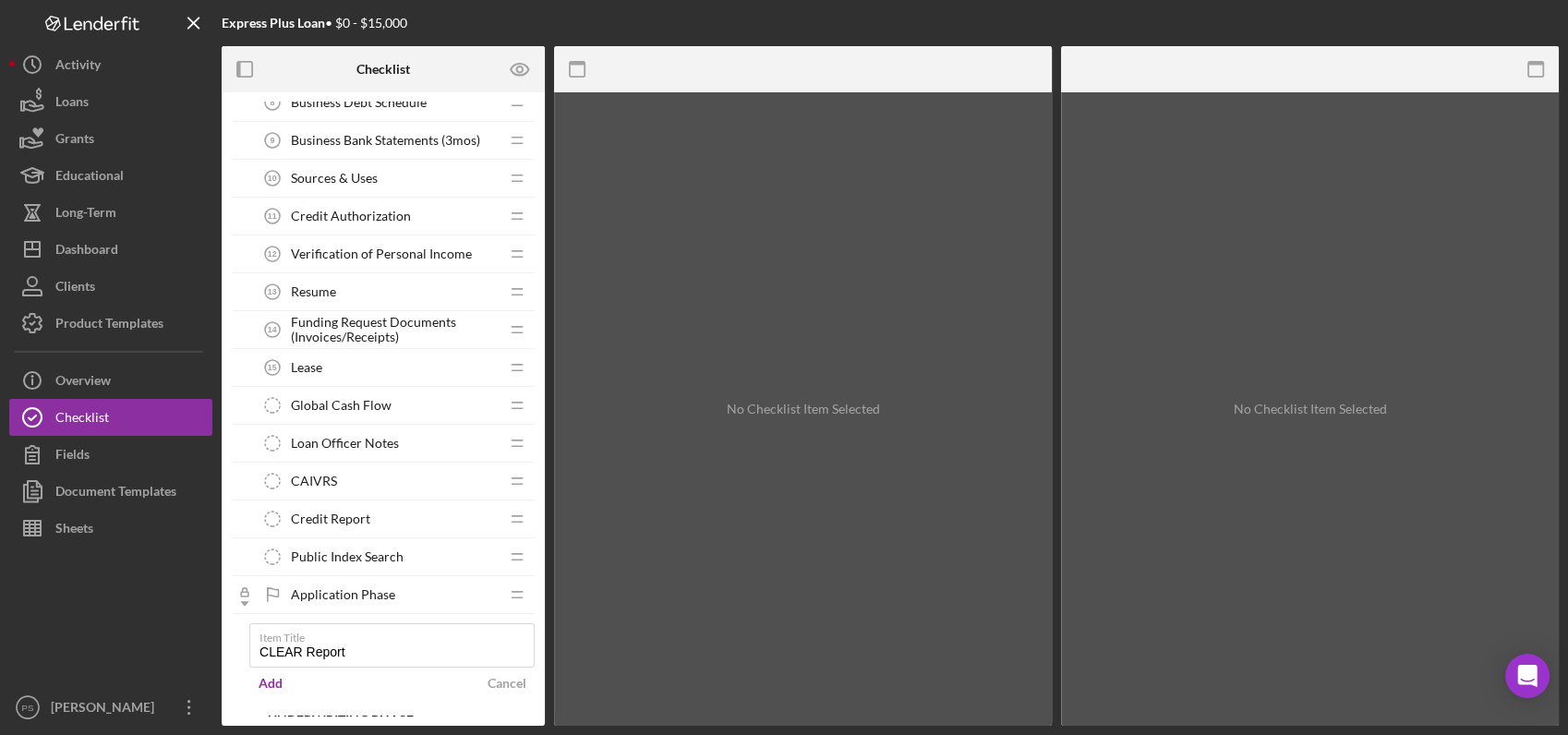
scroll to position [410, 0]
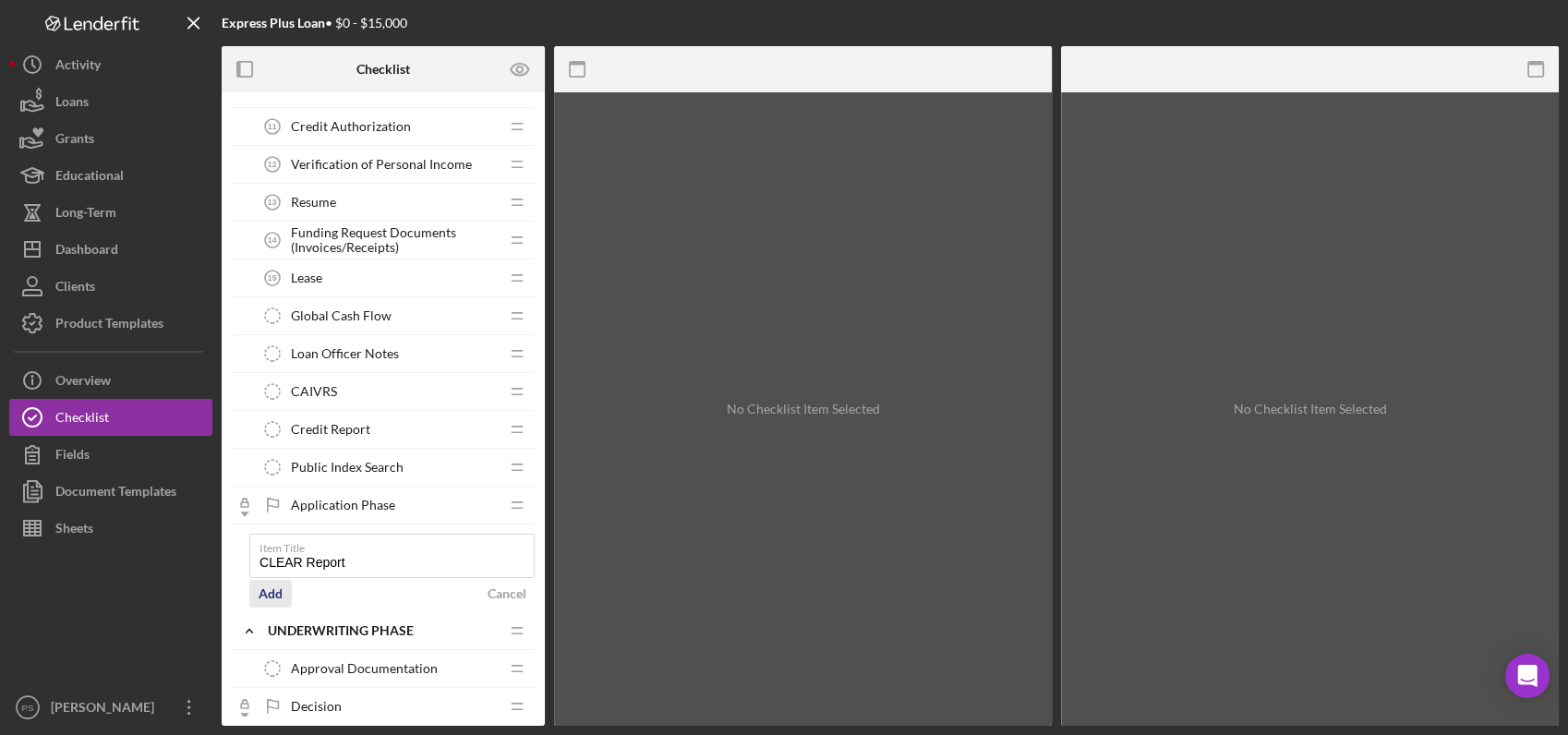
type input "CLEAR Report"
click at [273, 592] on div "Add" at bounding box center [270, 593] width 24 height 27
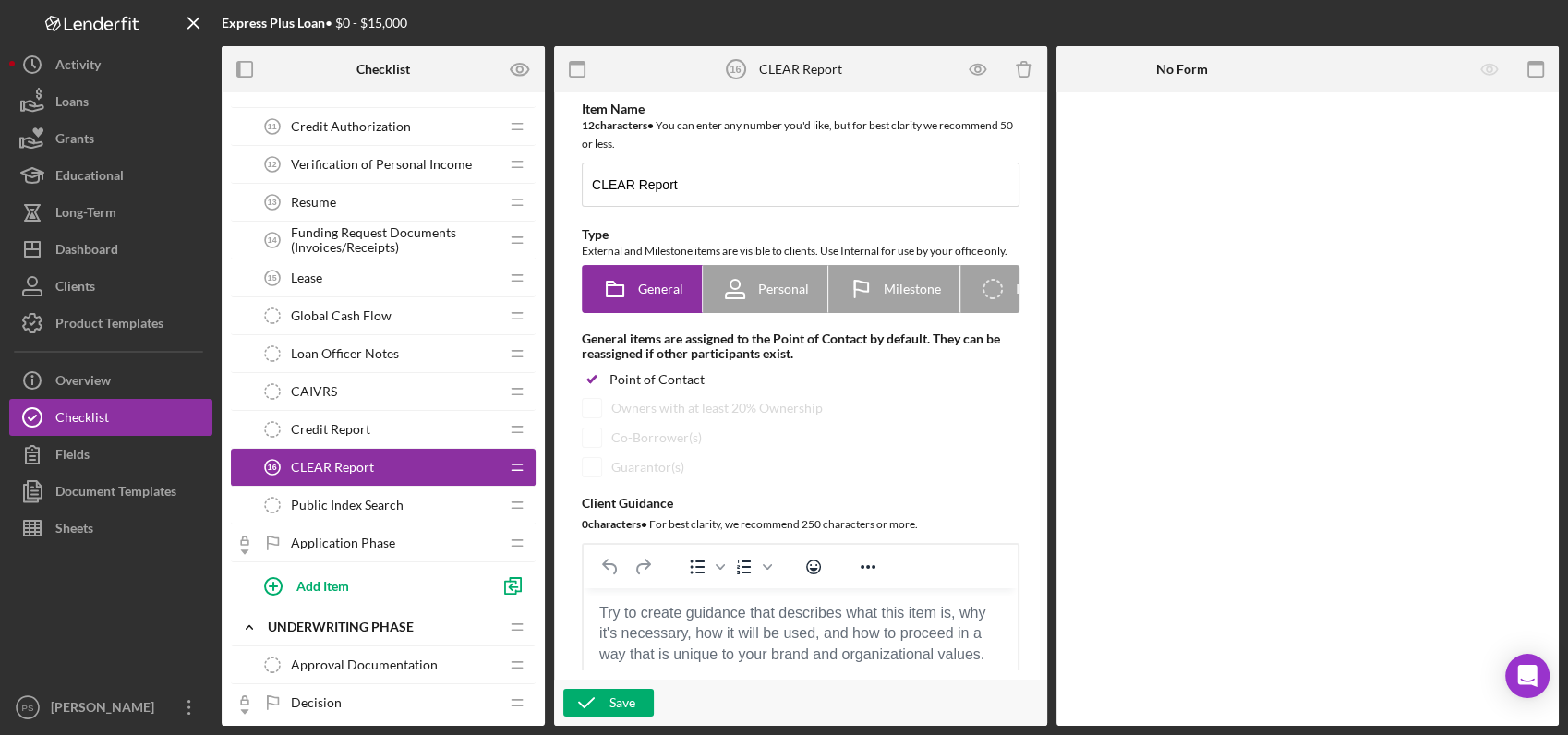
click at [376, 463] on div "CLEAR Report 16 CLEAR Report" at bounding box center [376, 468] width 245 height 37
click at [1002, 286] on icon "Icon/Checklist Item Internal" at bounding box center [992, 288] width 46 height 46
radio input "false"
radio input "true"
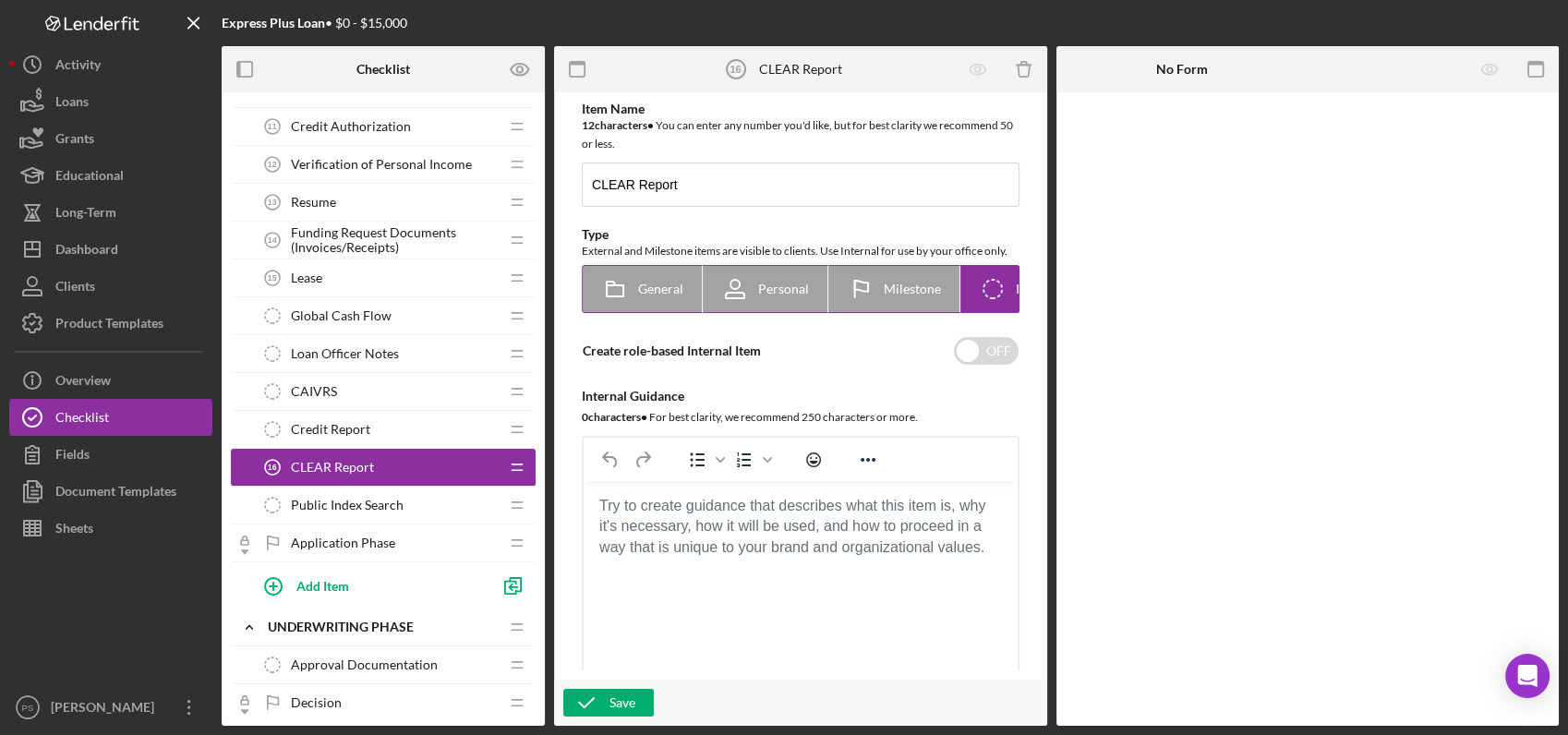
click at [985, 294] on icon "Icon/Checklist Item Internal" at bounding box center [992, 288] width 46 height 46
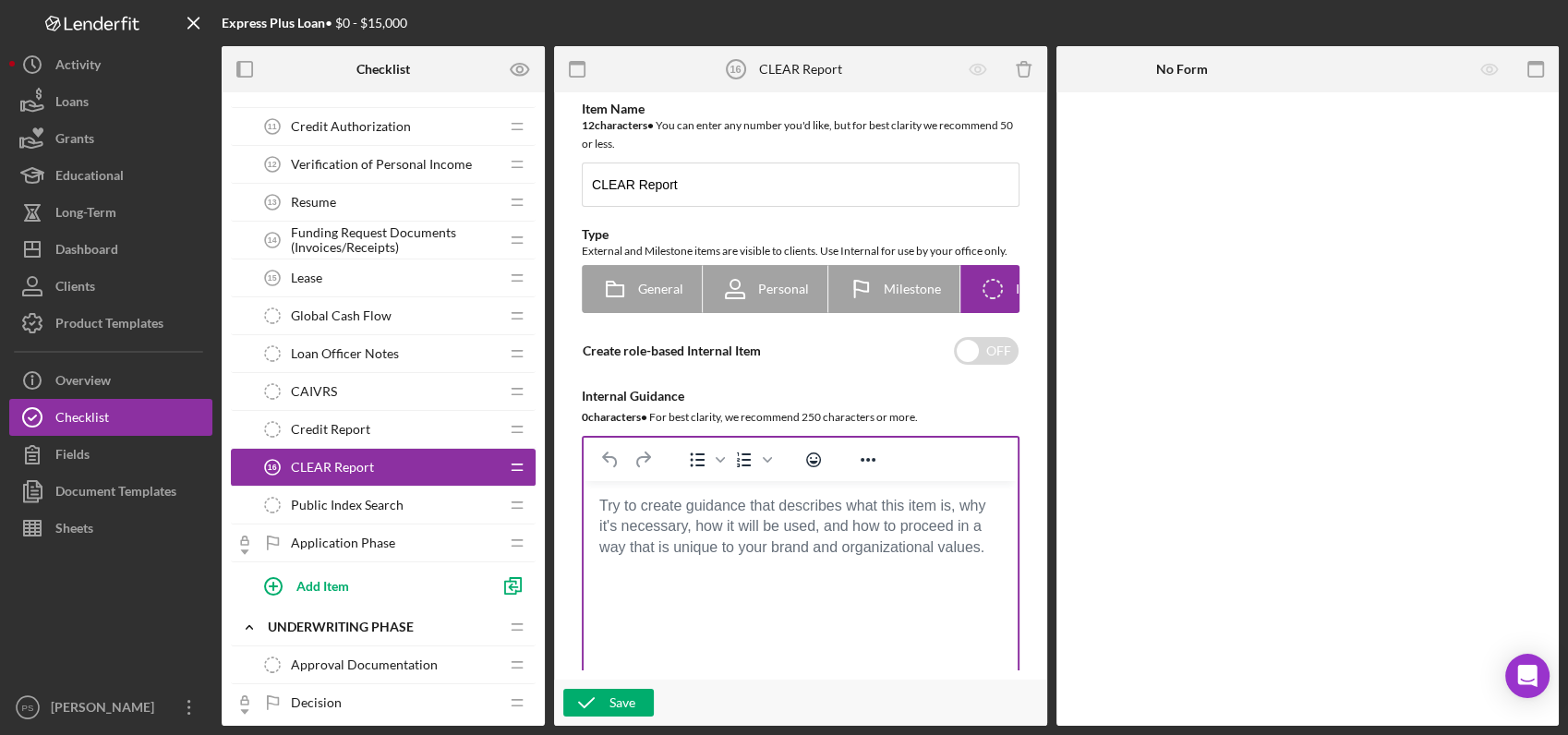
click at [688, 515] on body "Rich Text Area. Press ALT-0 for help." at bounding box center [801, 506] width 404 height 20
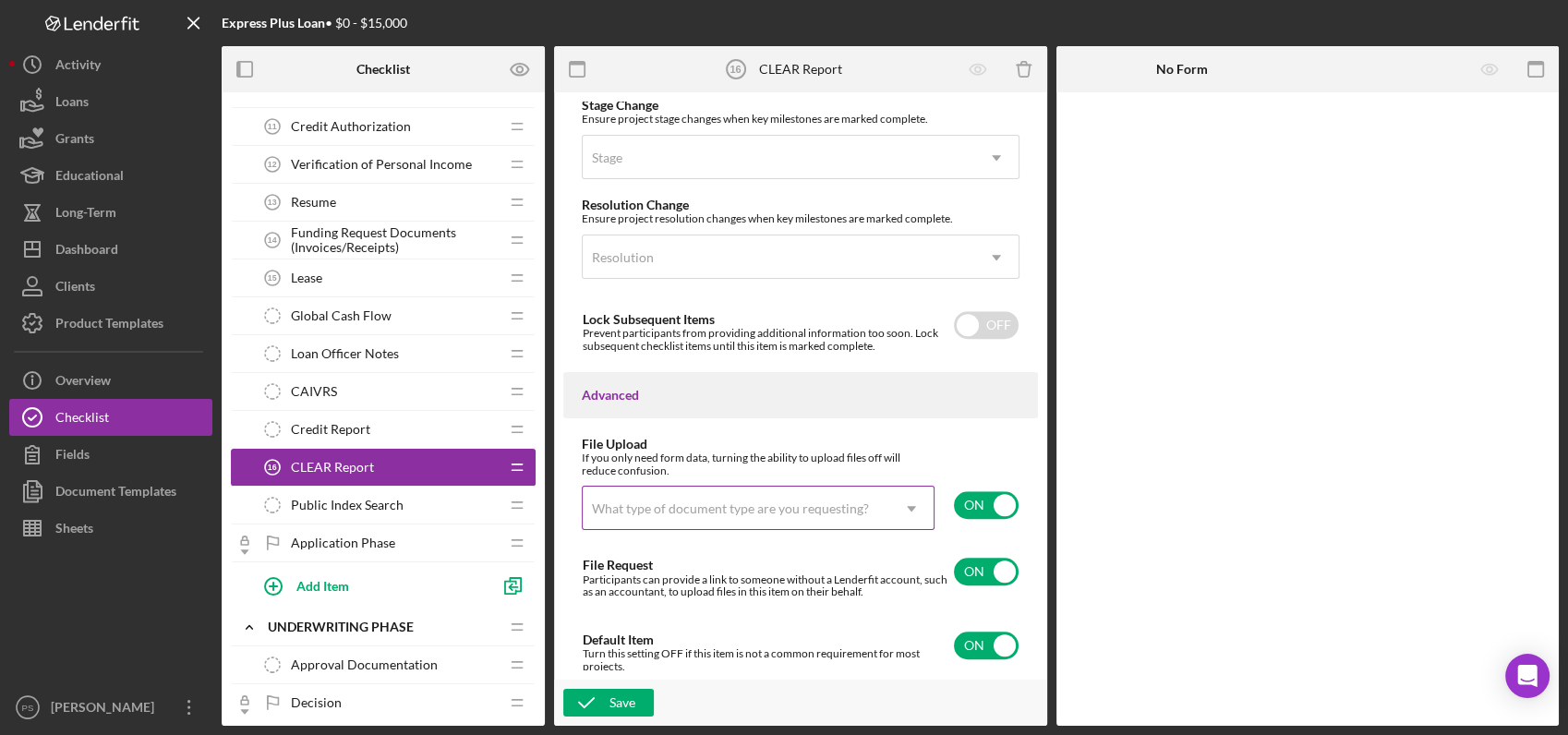
scroll to position [1278, 0]
click at [851, 498] on div "What type of document type are you requesting?" at bounding box center [730, 505] width 277 height 15
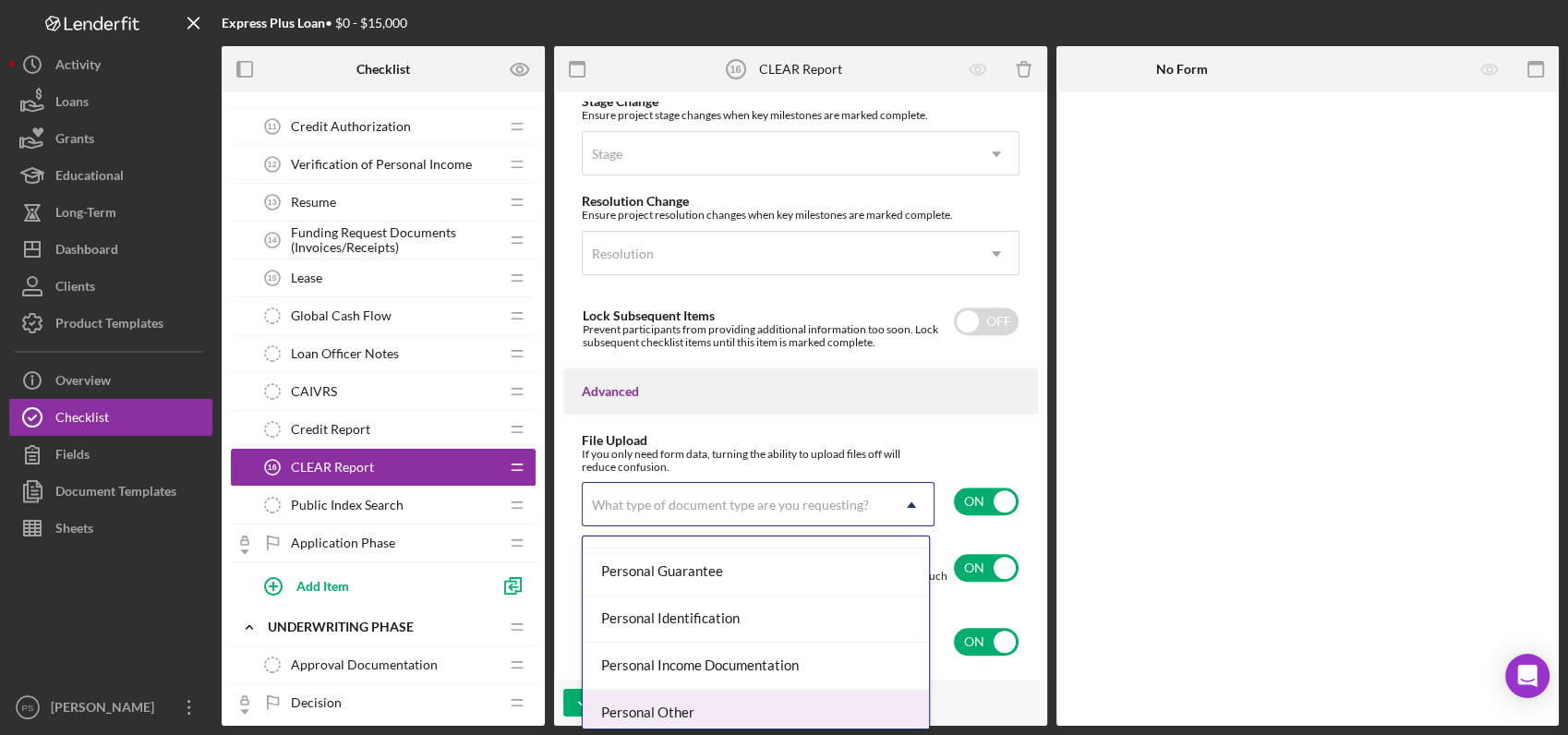
scroll to position [1298, 0]
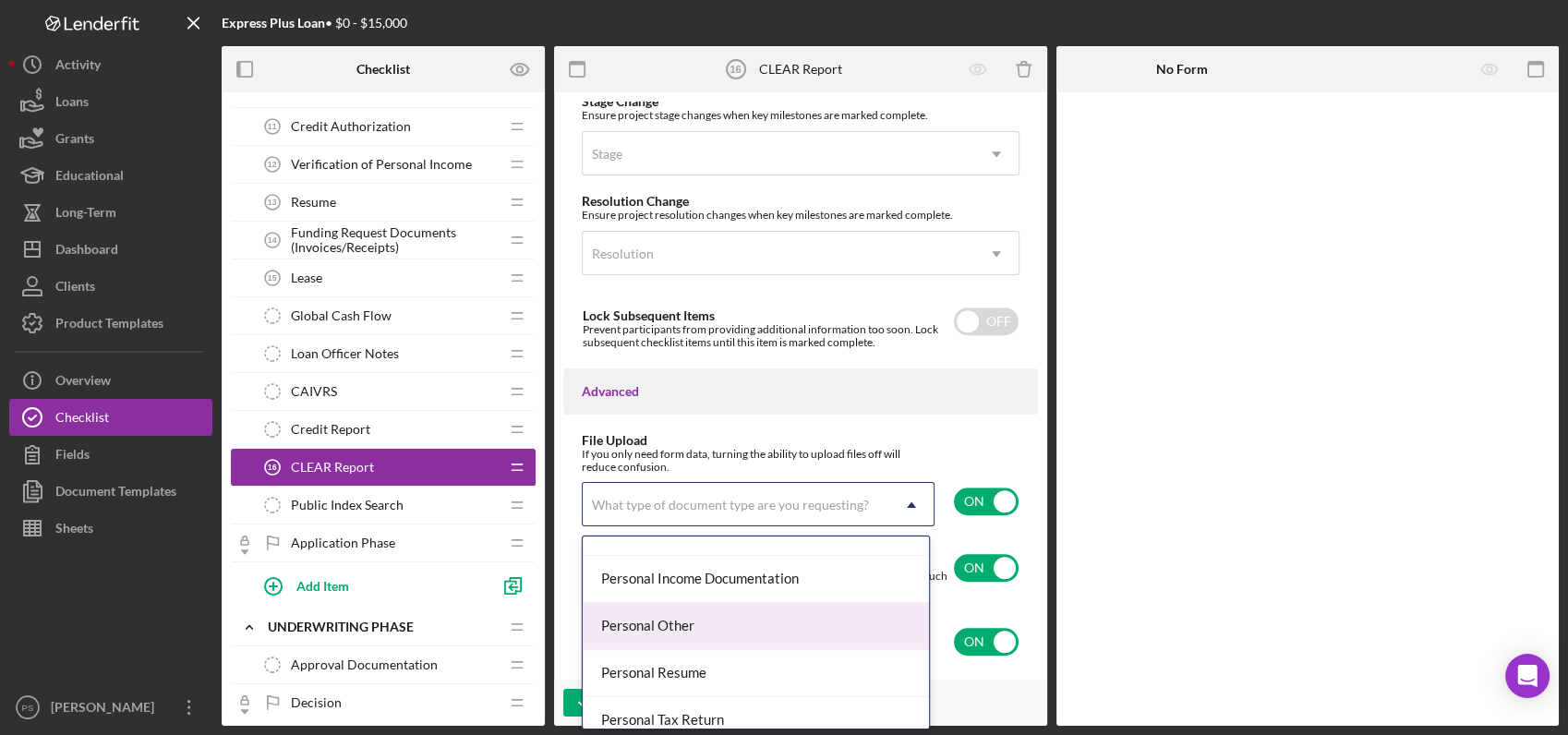
click at [696, 620] on div "Personal Other" at bounding box center [756, 626] width 347 height 47
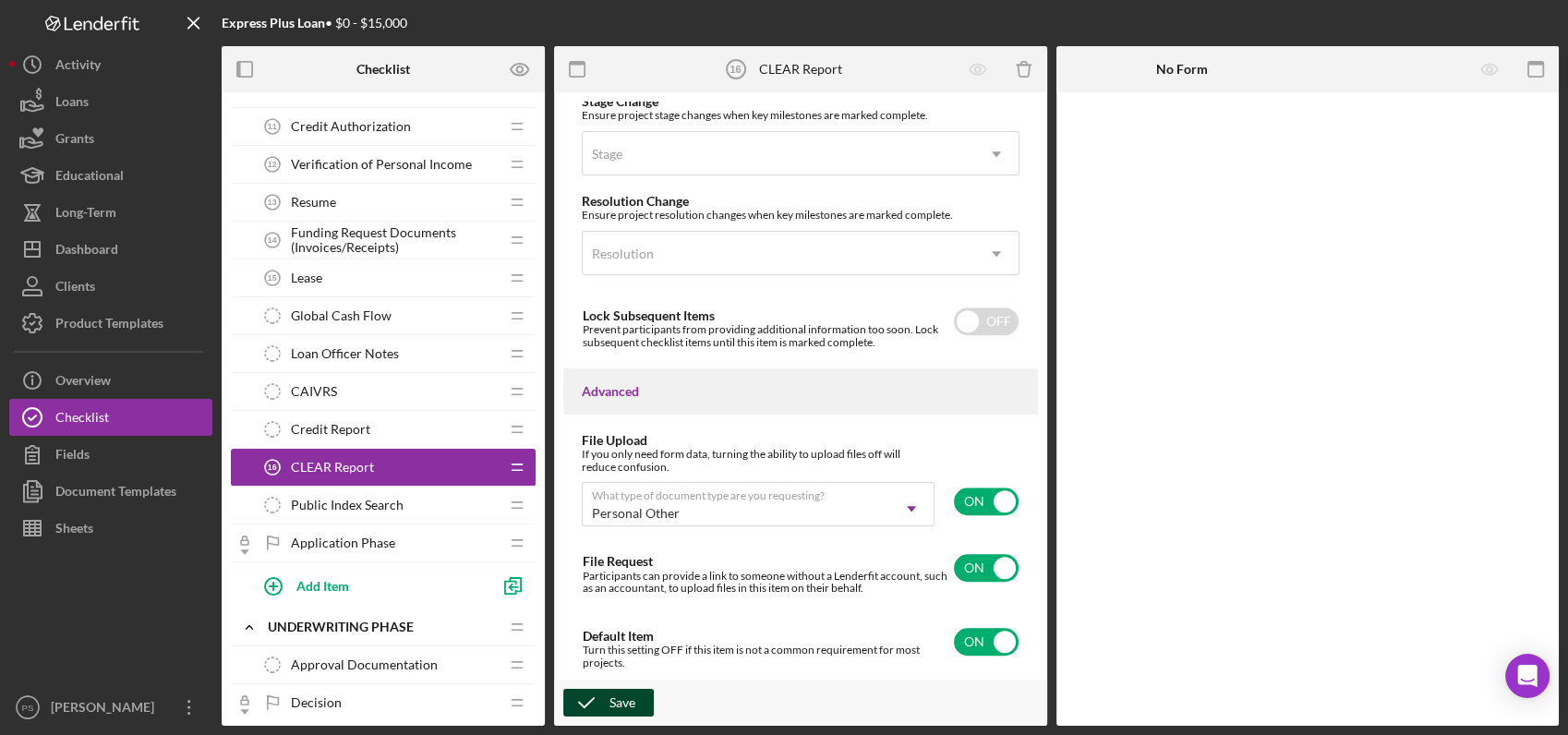
click at [628, 705] on div "Save" at bounding box center [622, 702] width 25 height 27
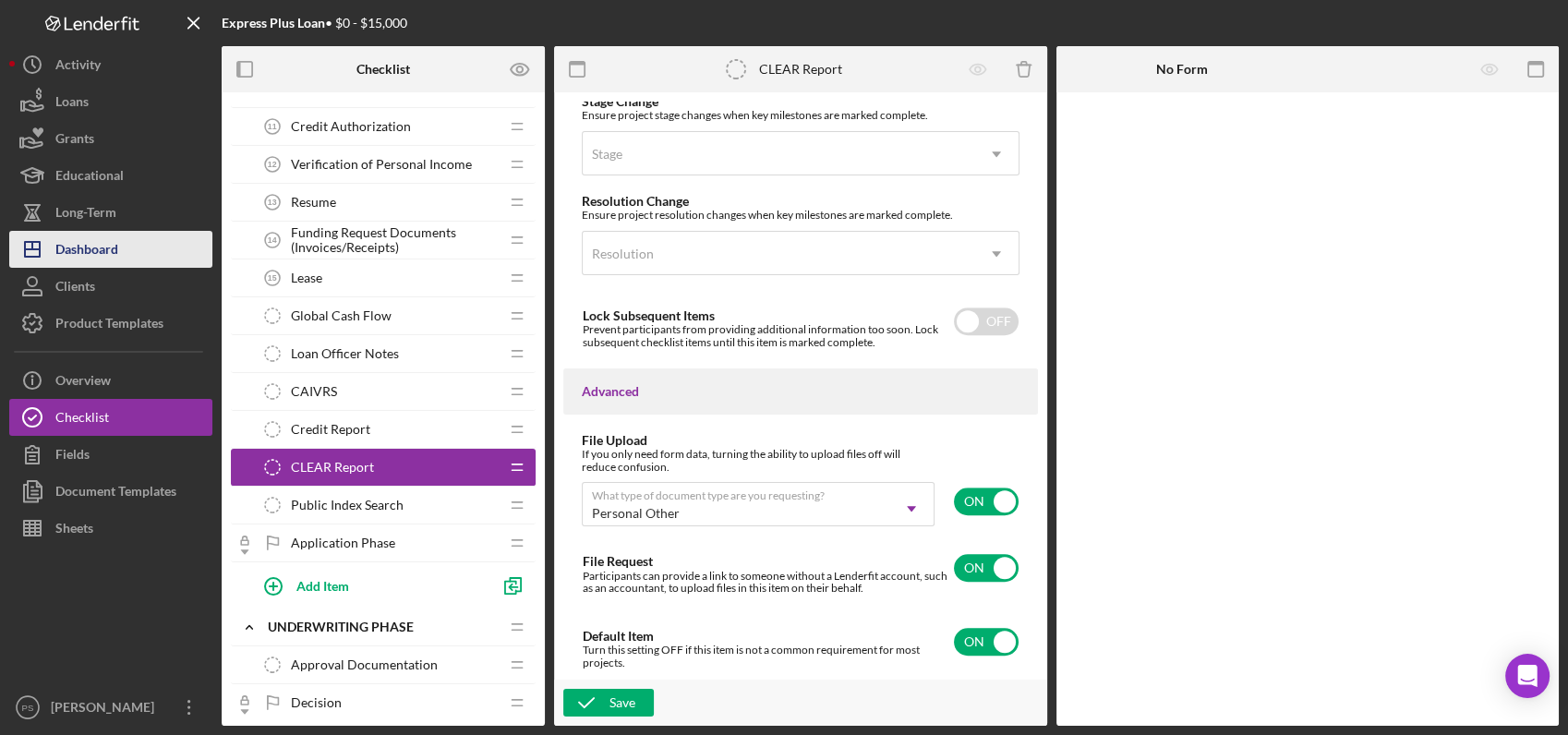
click at [118, 249] on button "Icon/Dashboard Dashboard" at bounding box center [110, 249] width 203 height 37
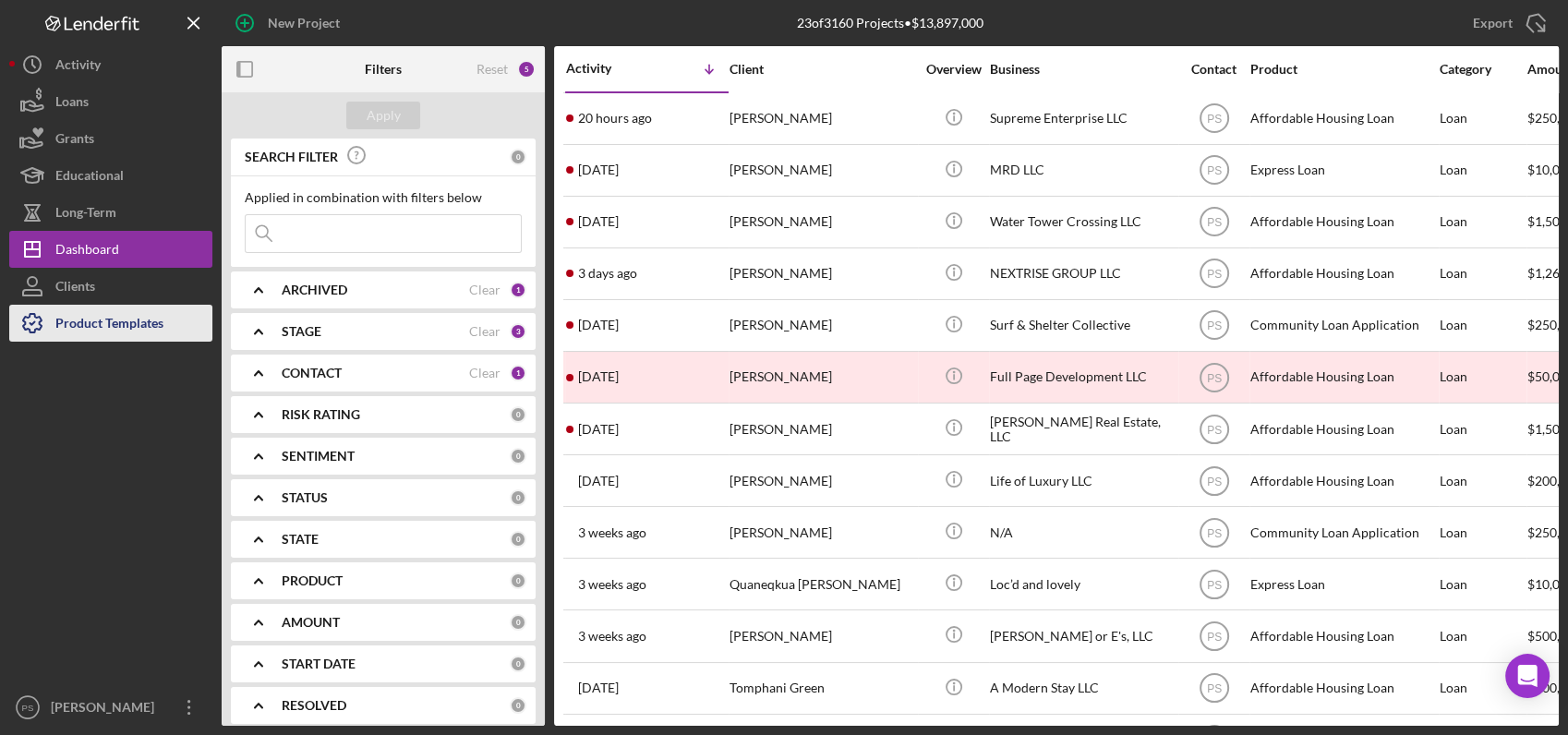
click at [137, 327] on div "Product Templates" at bounding box center [109, 325] width 108 height 42
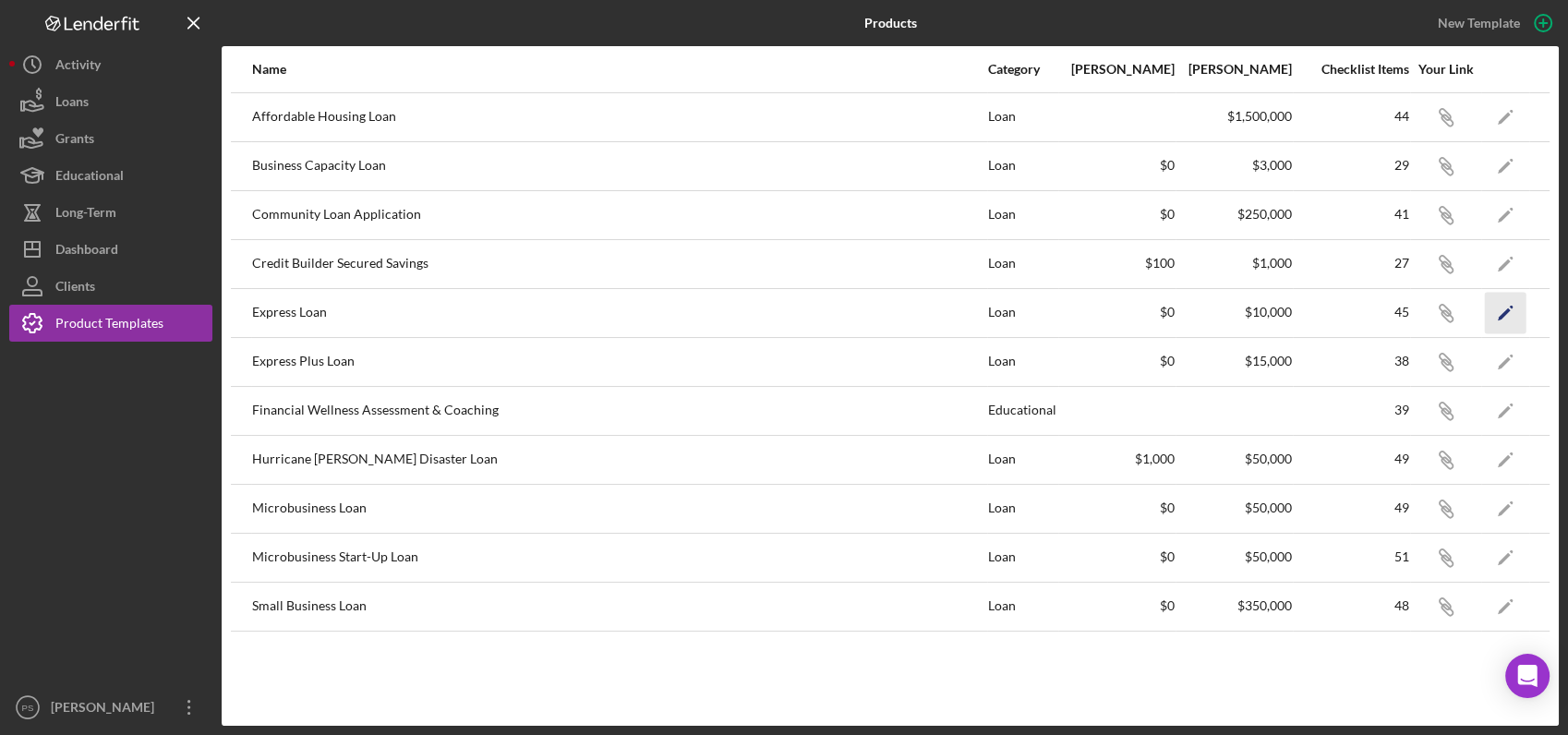
click at [1510, 307] on icon "Icon/Edit" at bounding box center [1506, 312] width 42 height 42
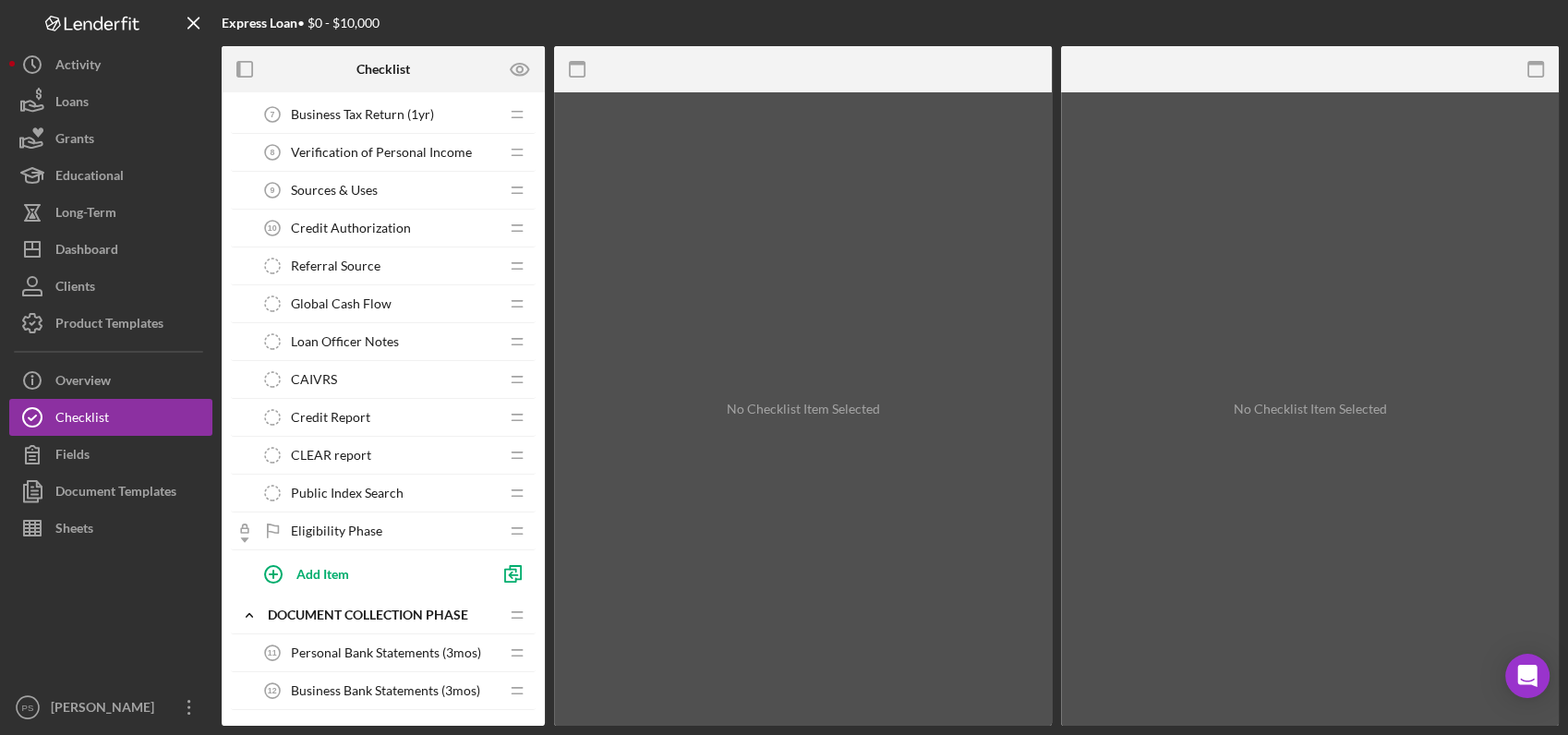
scroll to position [273, 0]
click at [354, 450] on span "CLEAR report" at bounding box center [331, 452] width 80 height 15
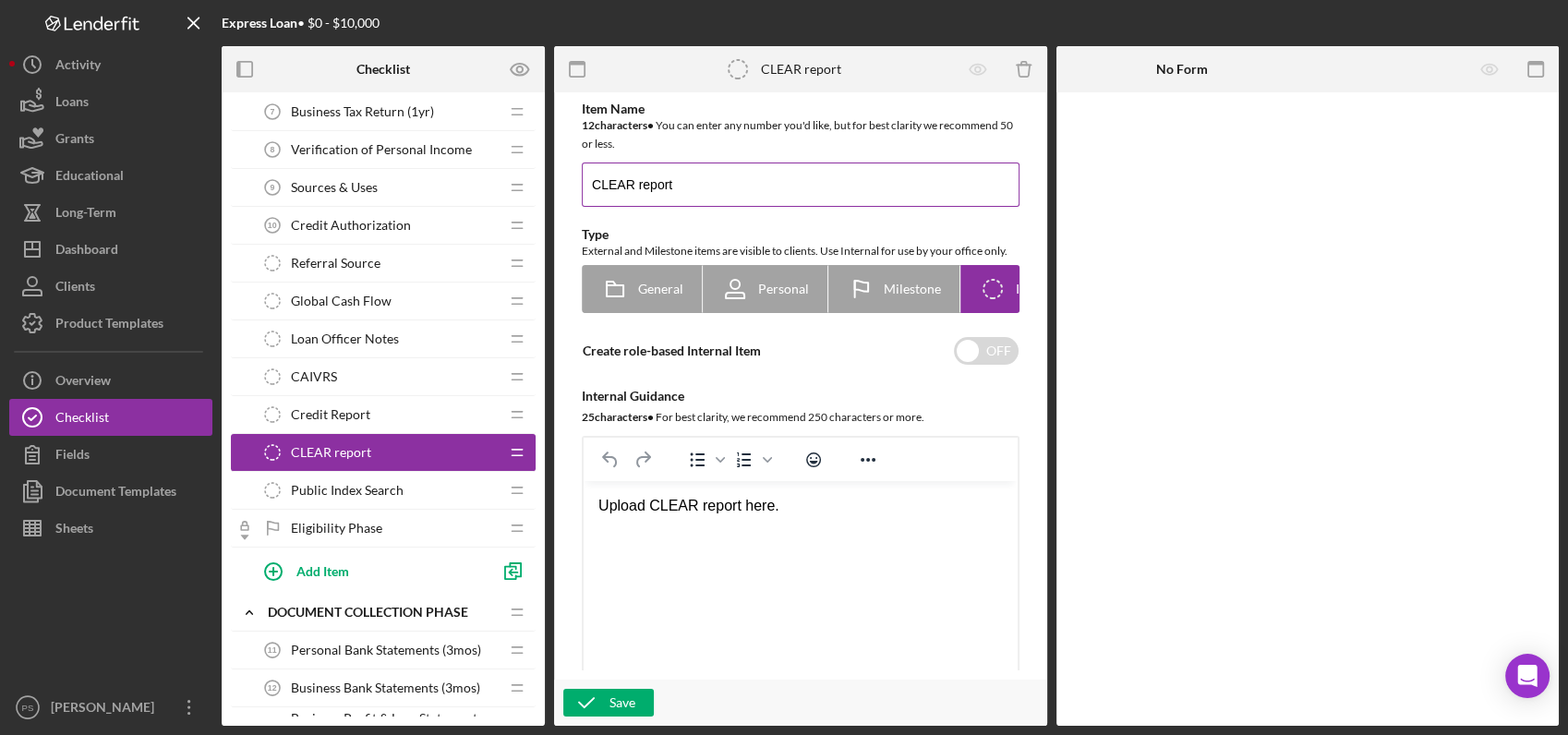
click at [644, 184] on input "CLEAR report" at bounding box center [801, 184] width 437 height 44
type input "CLEAR Report"
click at [625, 699] on div "Save" at bounding box center [622, 702] width 25 height 27
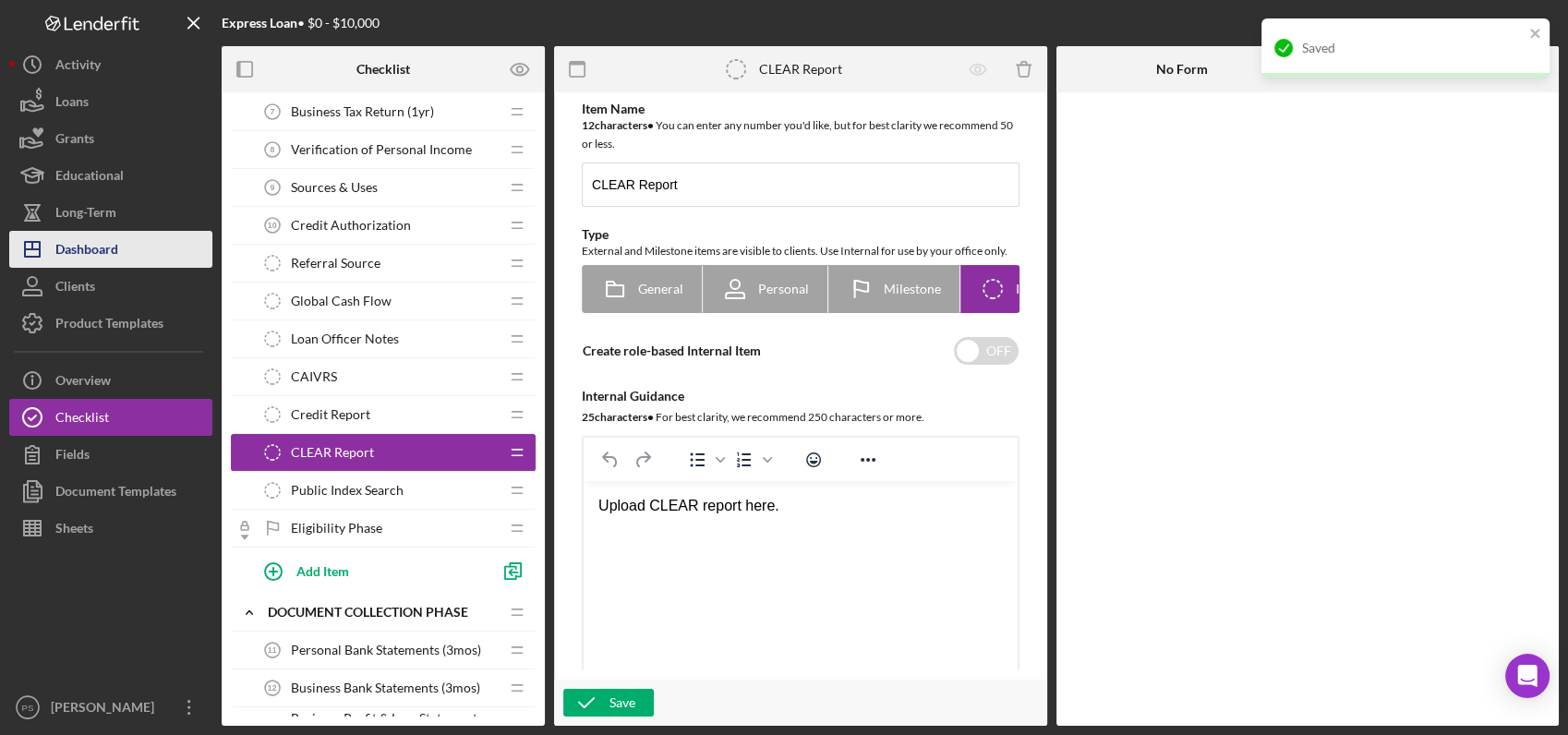
click at [81, 243] on div "Dashboard" at bounding box center [87, 251] width 62 height 42
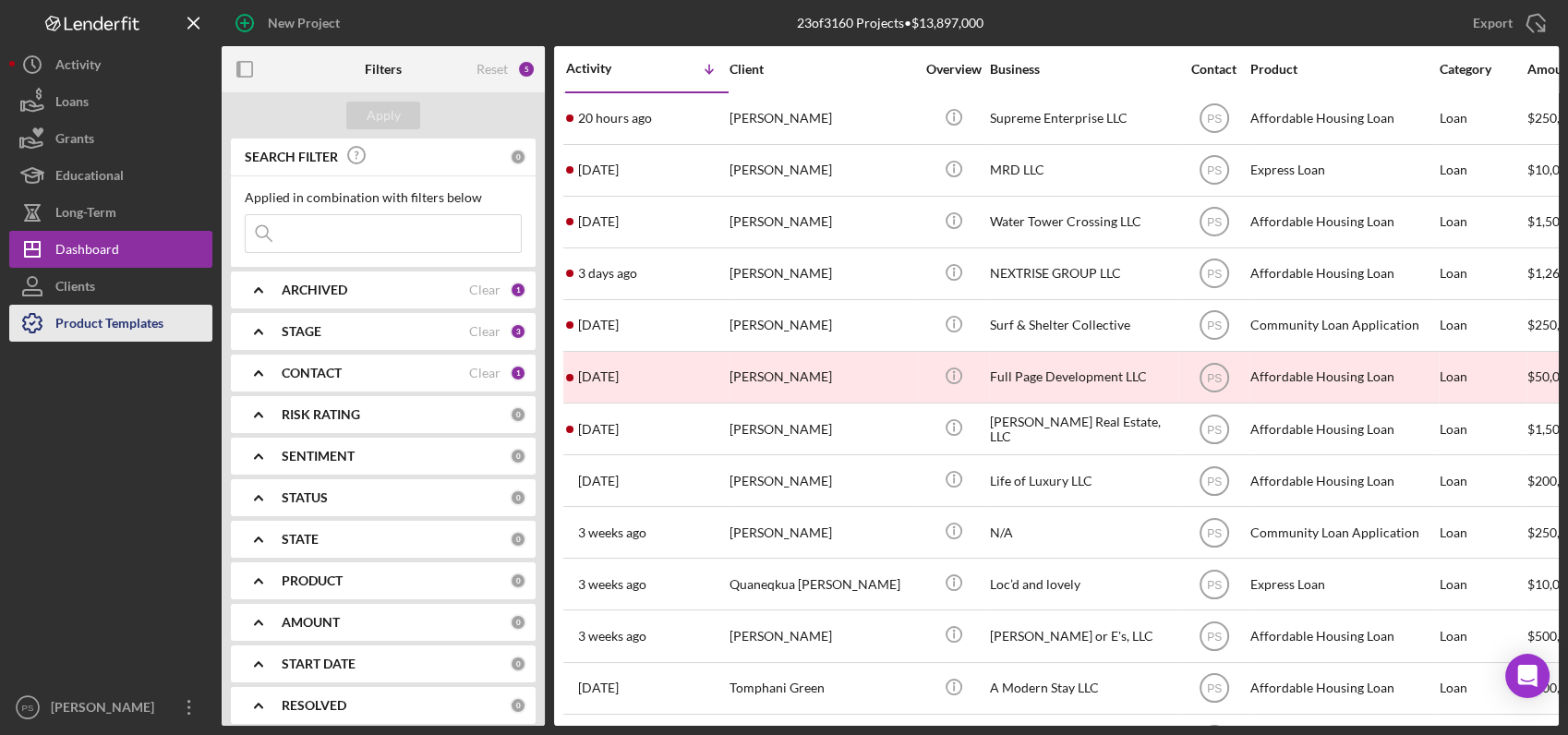
click at [84, 323] on div "Product Templates" at bounding box center [109, 325] width 108 height 42
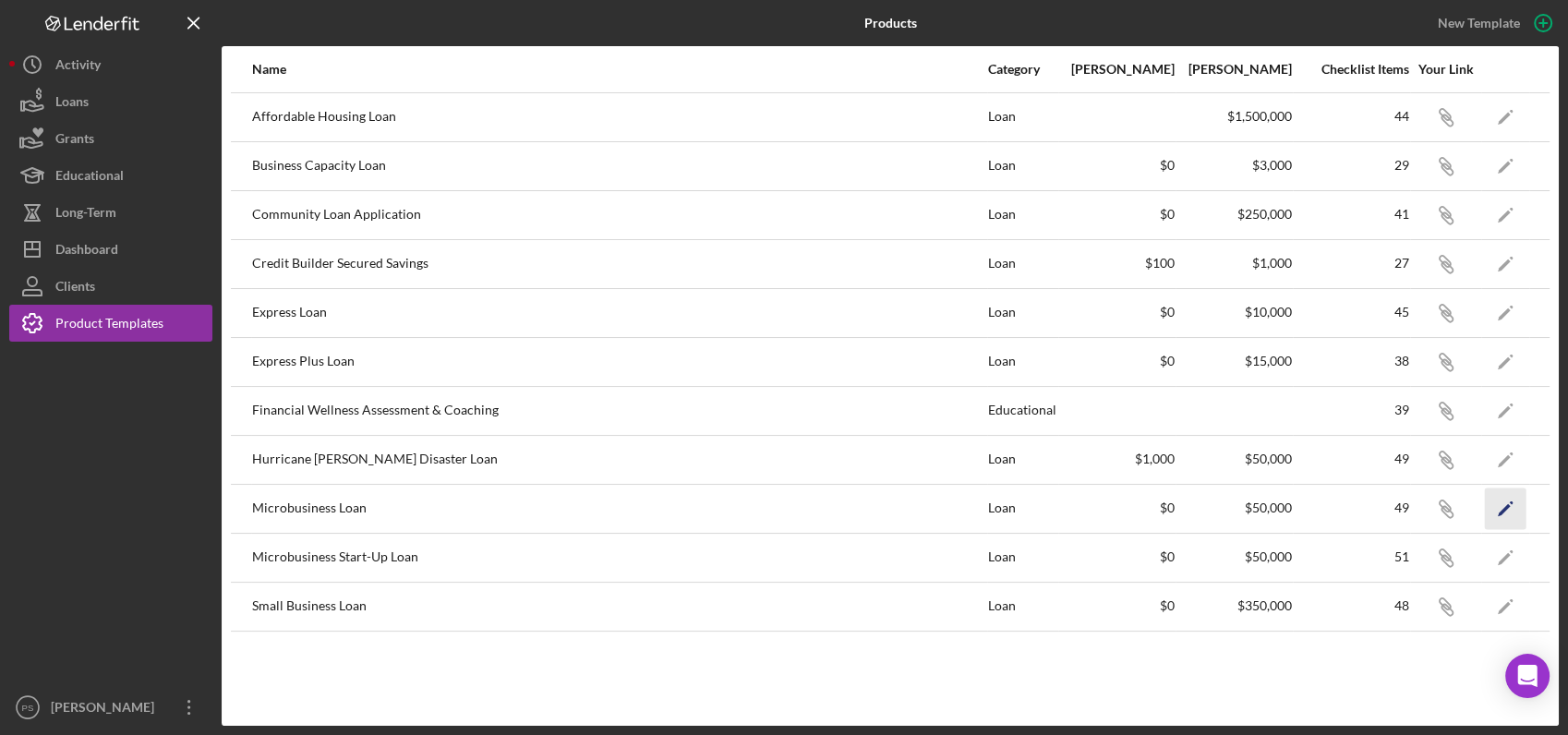
click at [1505, 504] on icon "Icon/Edit" at bounding box center [1506, 508] width 42 height 42
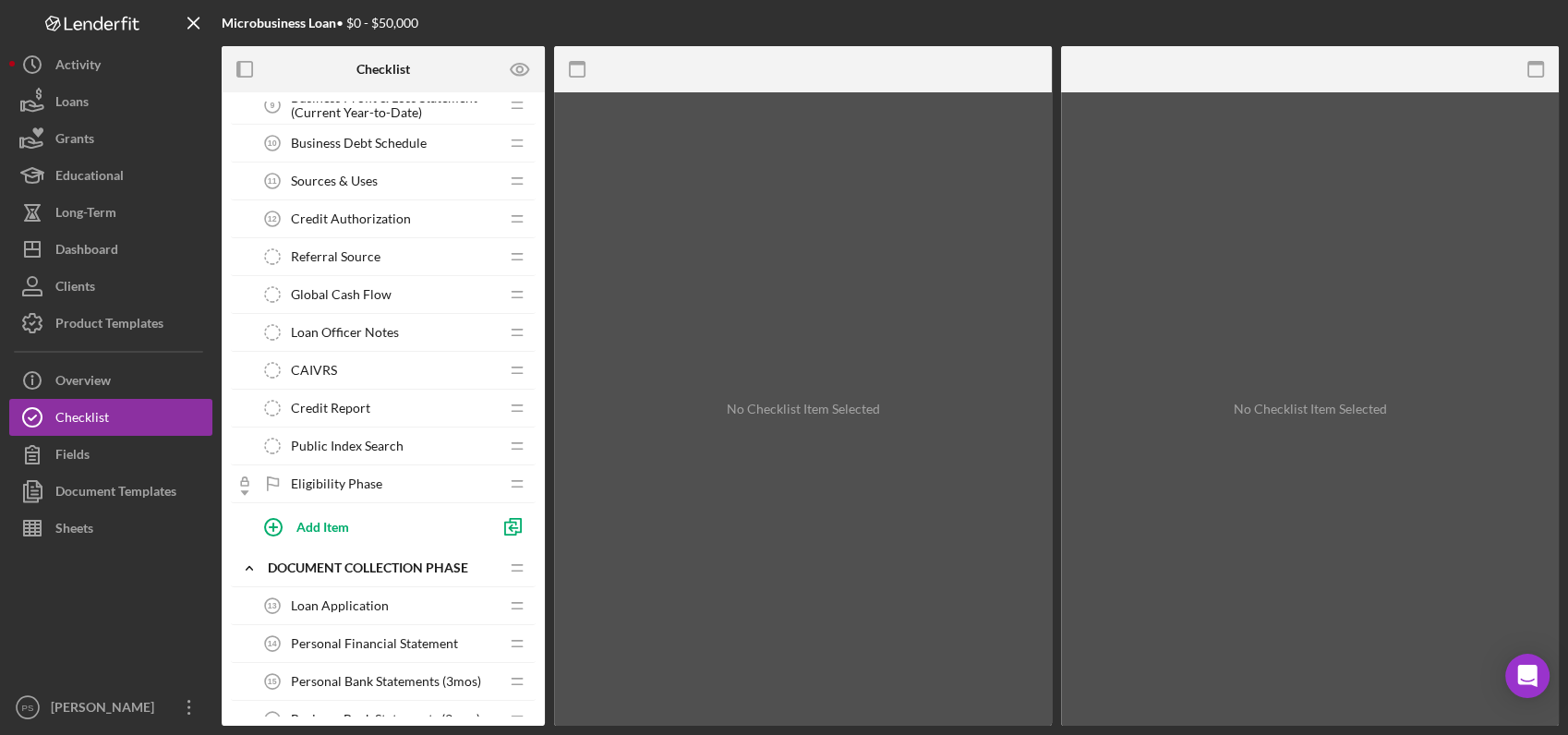
scroll to position [615, 0]
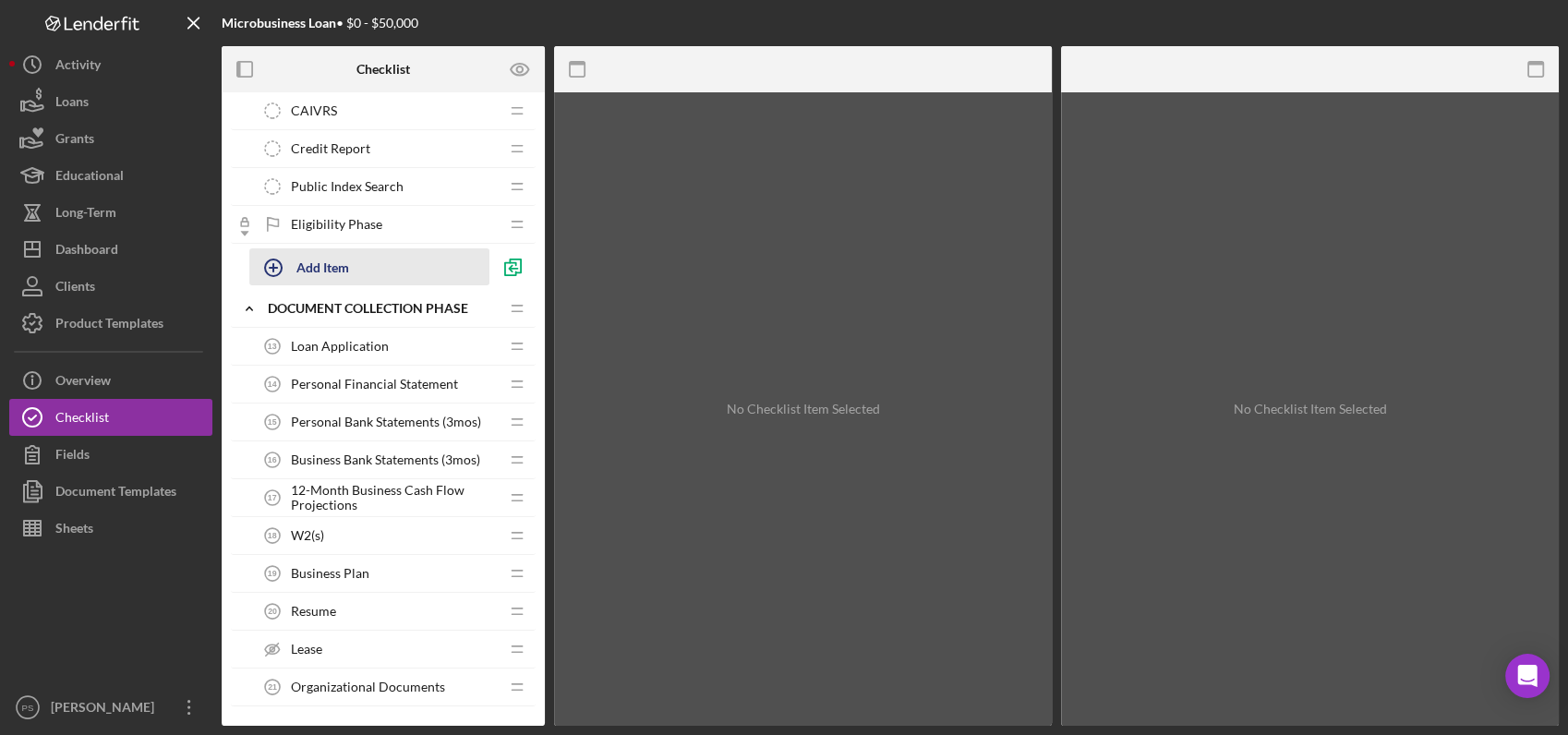
click at [269, 260] on icon "button" at bounding box center [272, 267] width 46 height 46
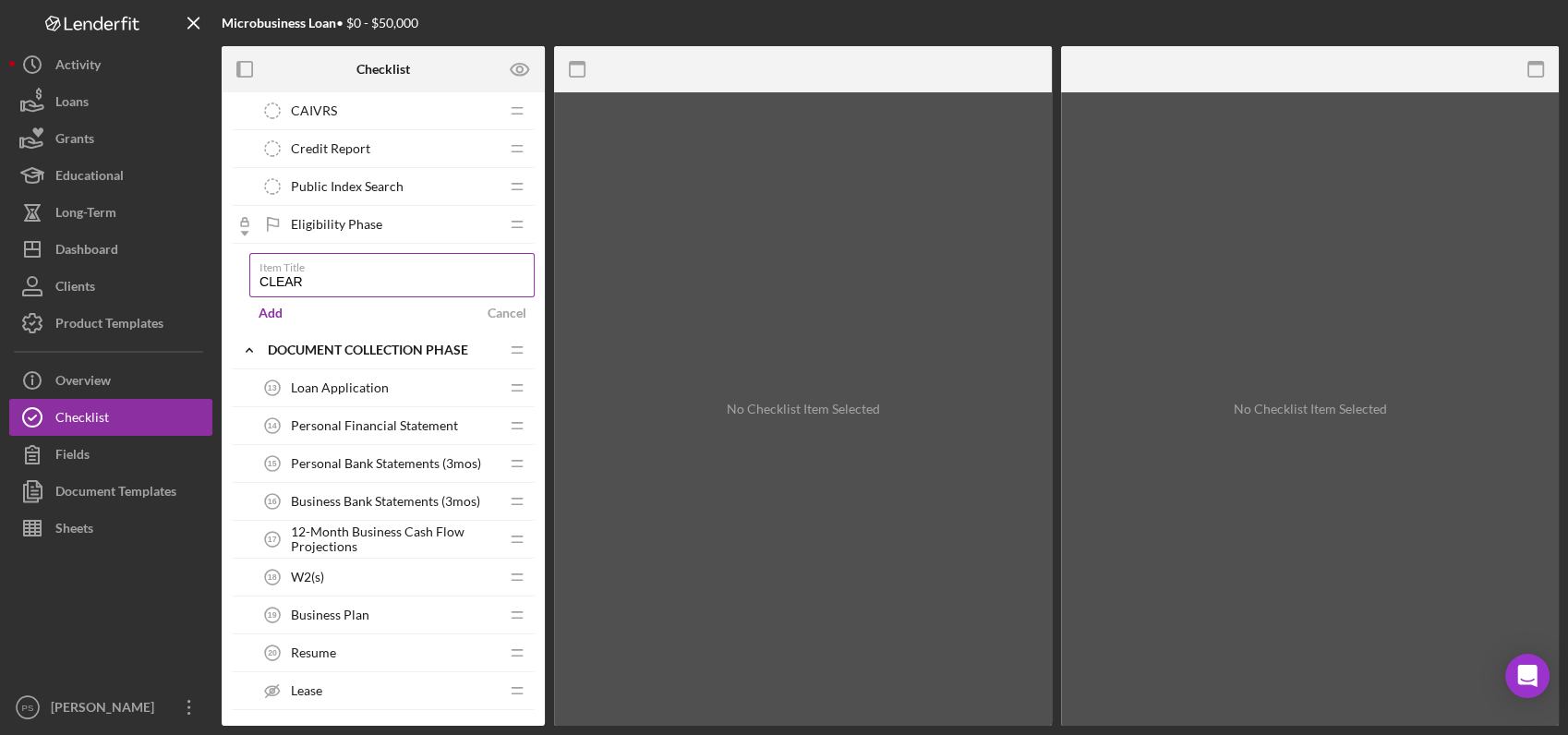
type input "CLEAR Report"
drag, startPoint x: 275, startPoint y: 309, endPoint x: 291, endPoint y: 309, distance: 16.0
click at [276, 309] on div "Add" at bounding box center [270, 312] width 24 height 27
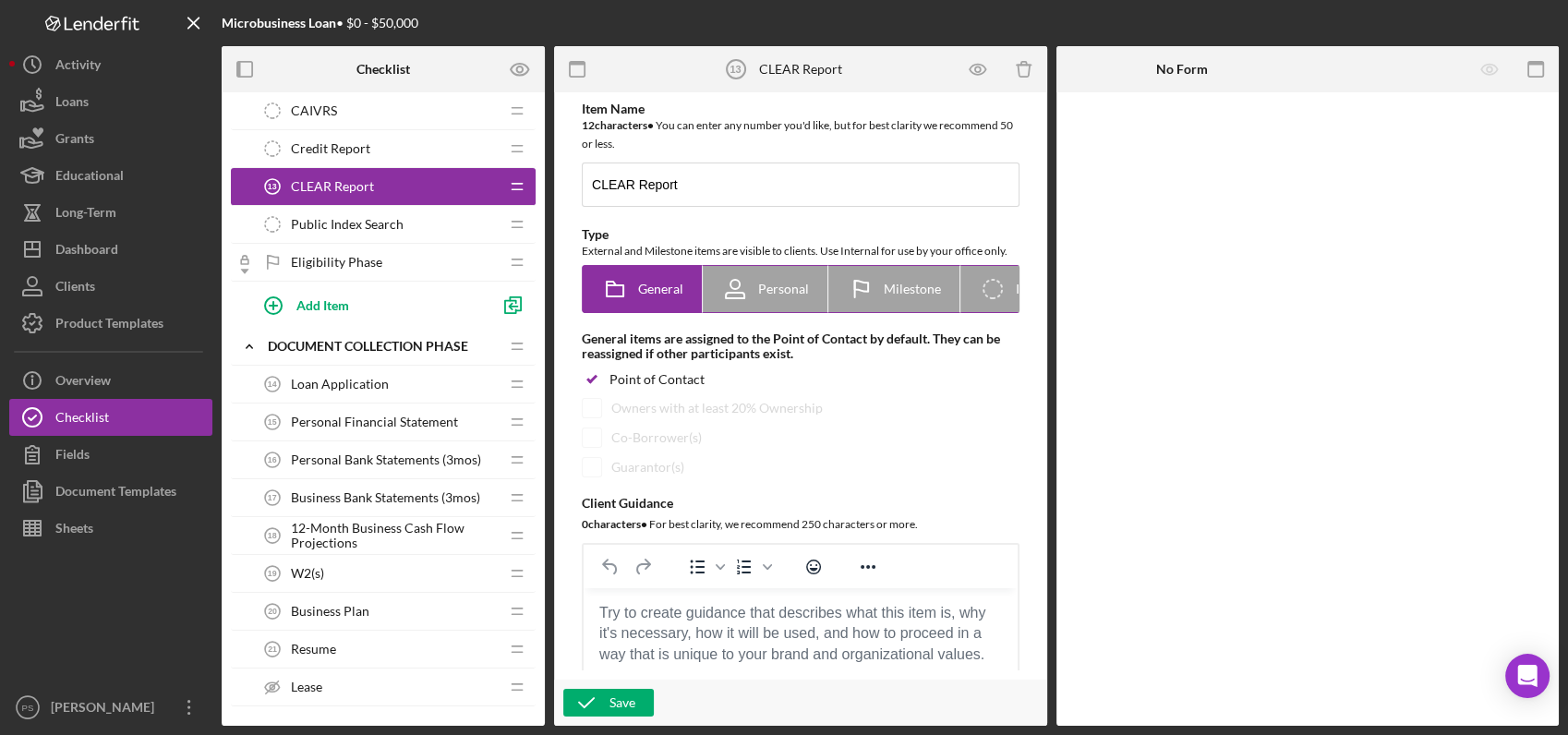
click at [992, 288] on icon "Icon/Checklist Item Internal" at bounding box center [992, 288] width 46 height 46
radio input "false"
radio input "true"
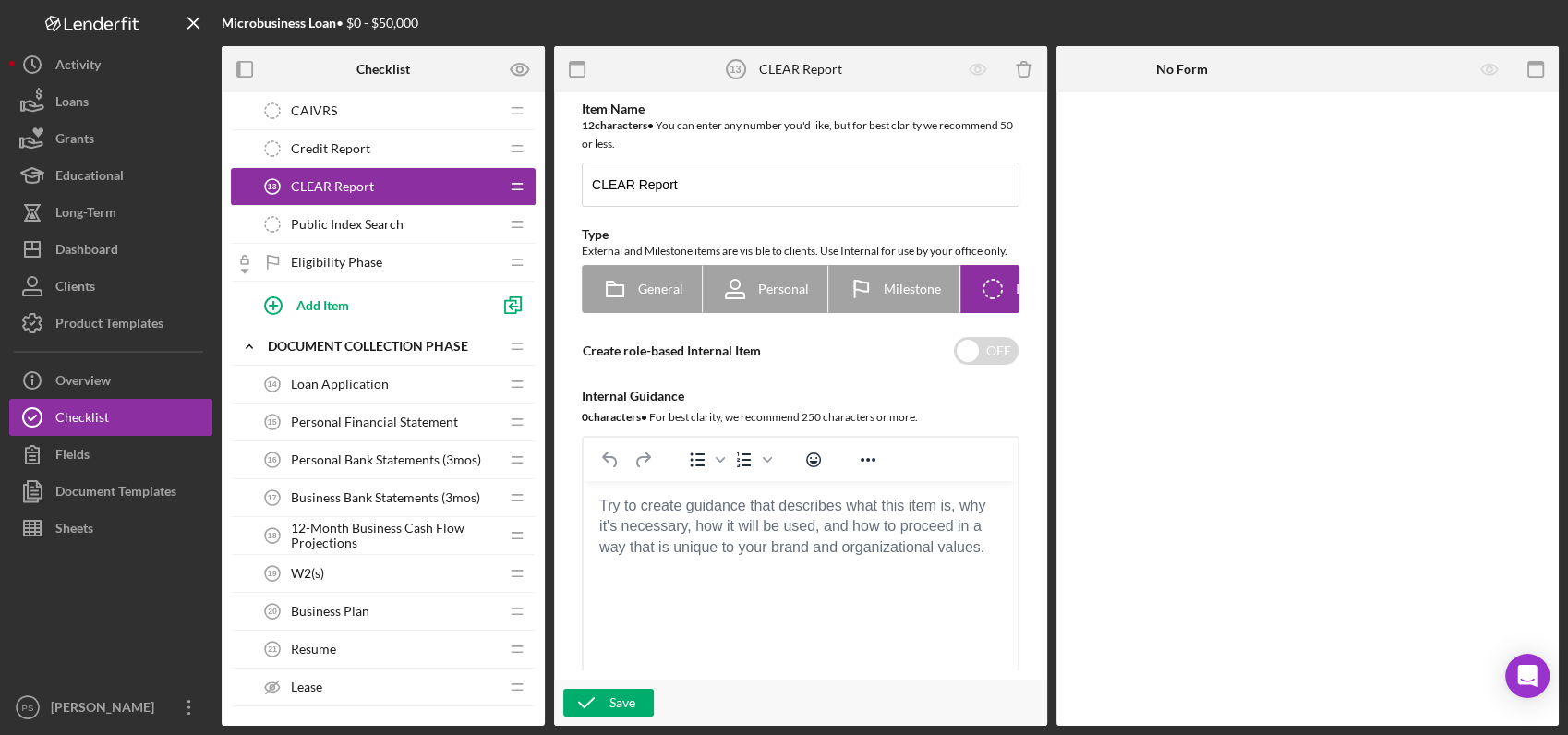
click at [717, 512] on body "Rich Text Area. Press ALT-0 for help." at bounding box center [801, 506] width 404 height 20
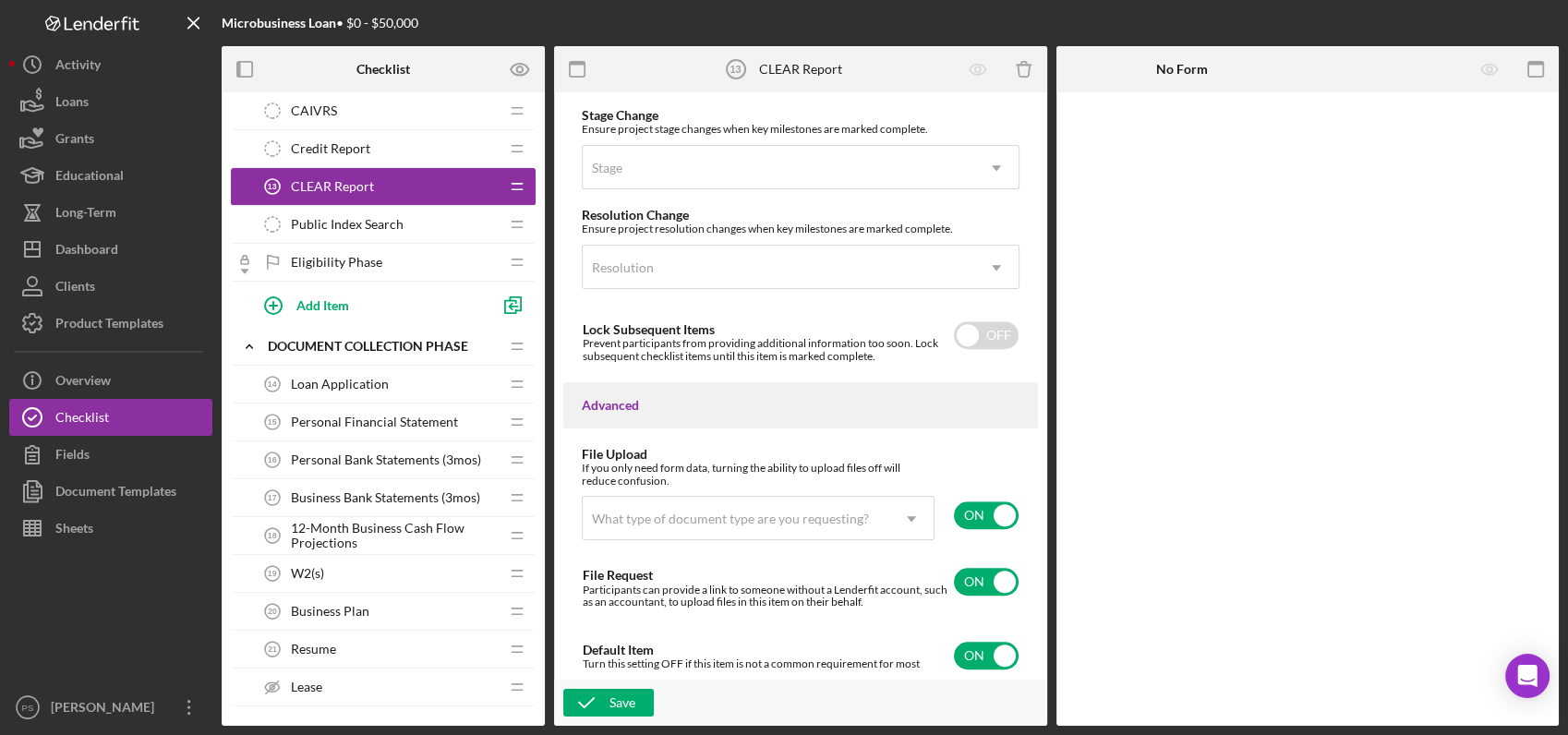
scroll to position [1278, 0]
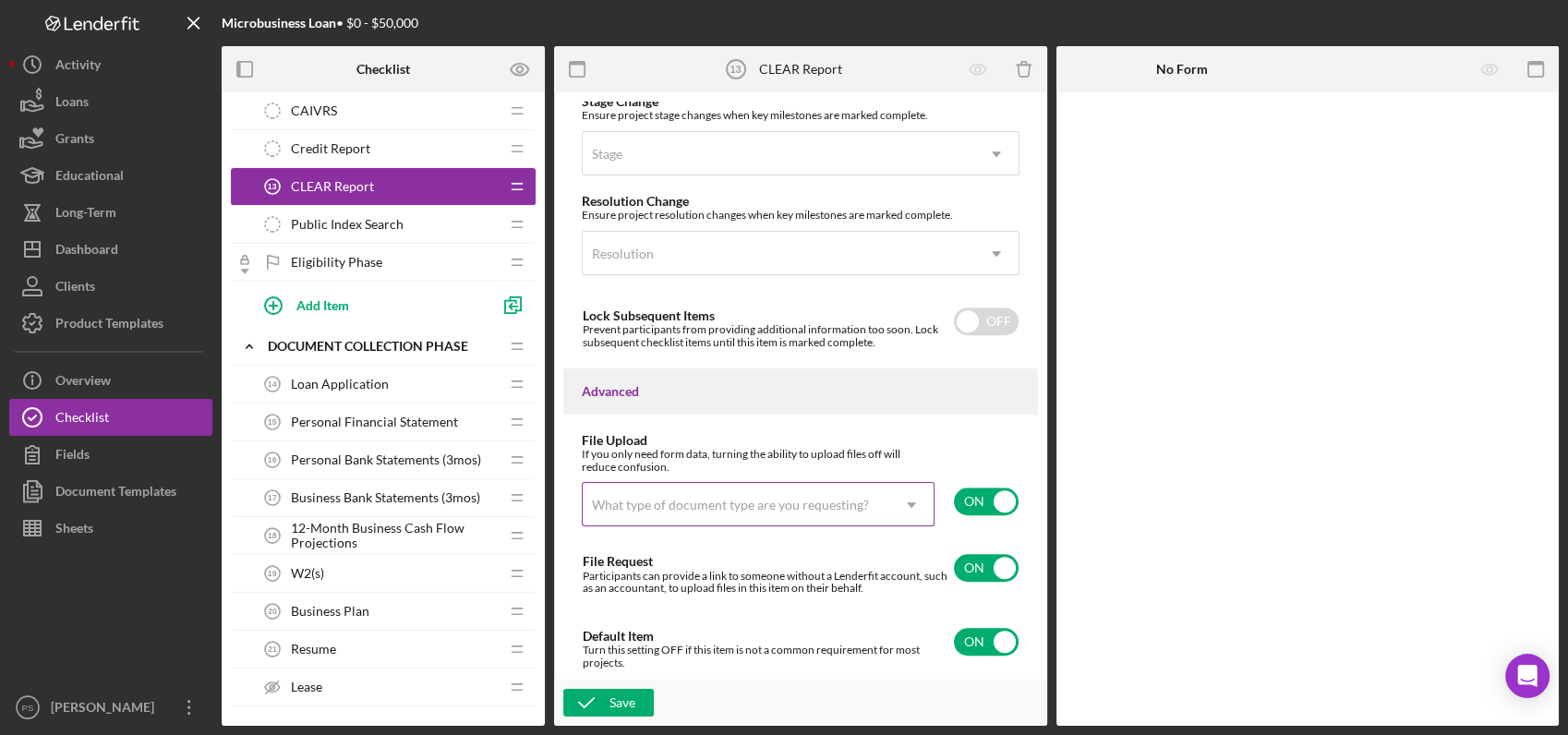
click at [761, 506] on div "What type of document type are you requesting?" at bounding box center [730, 505] width 277 height 15
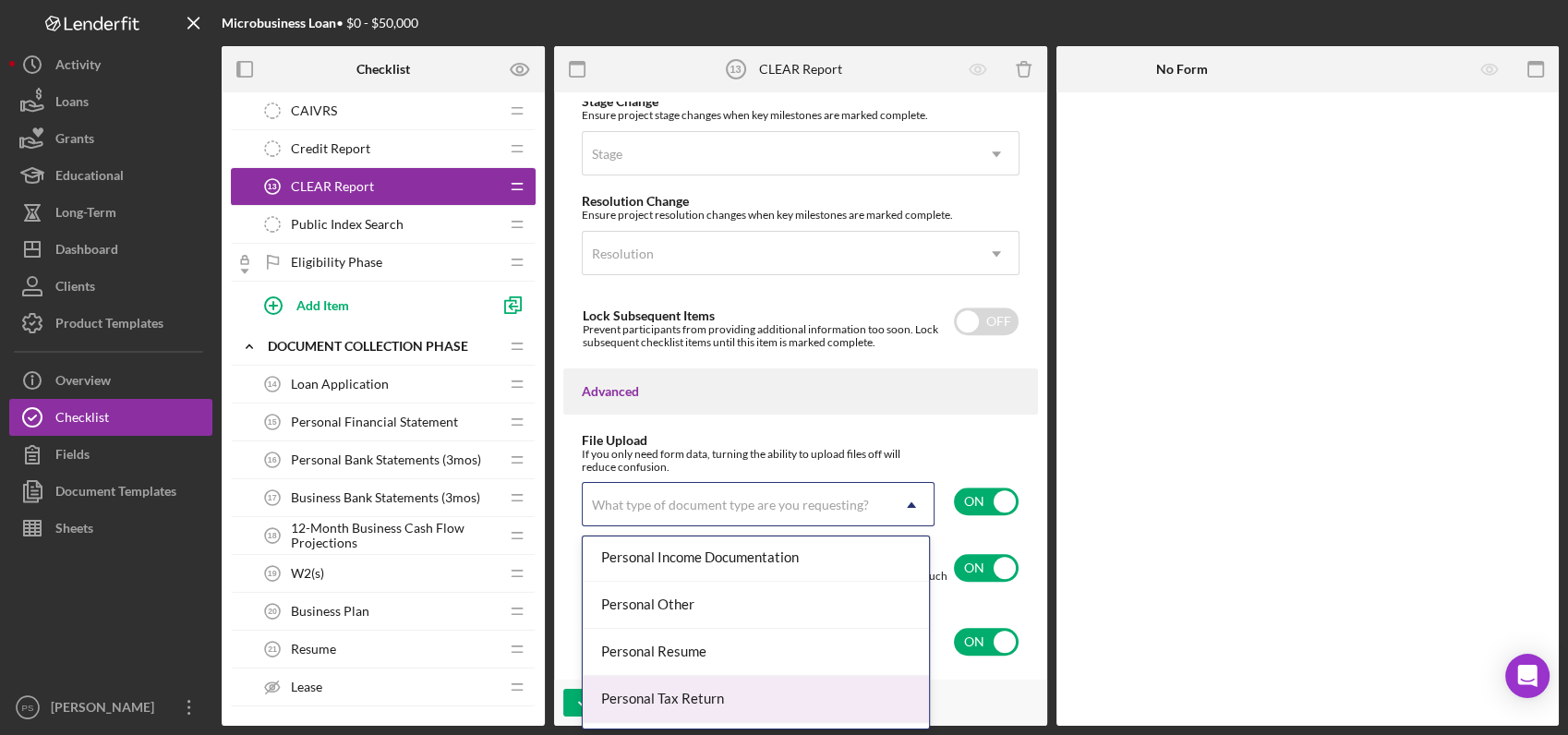
scroll to position [1298, 0]
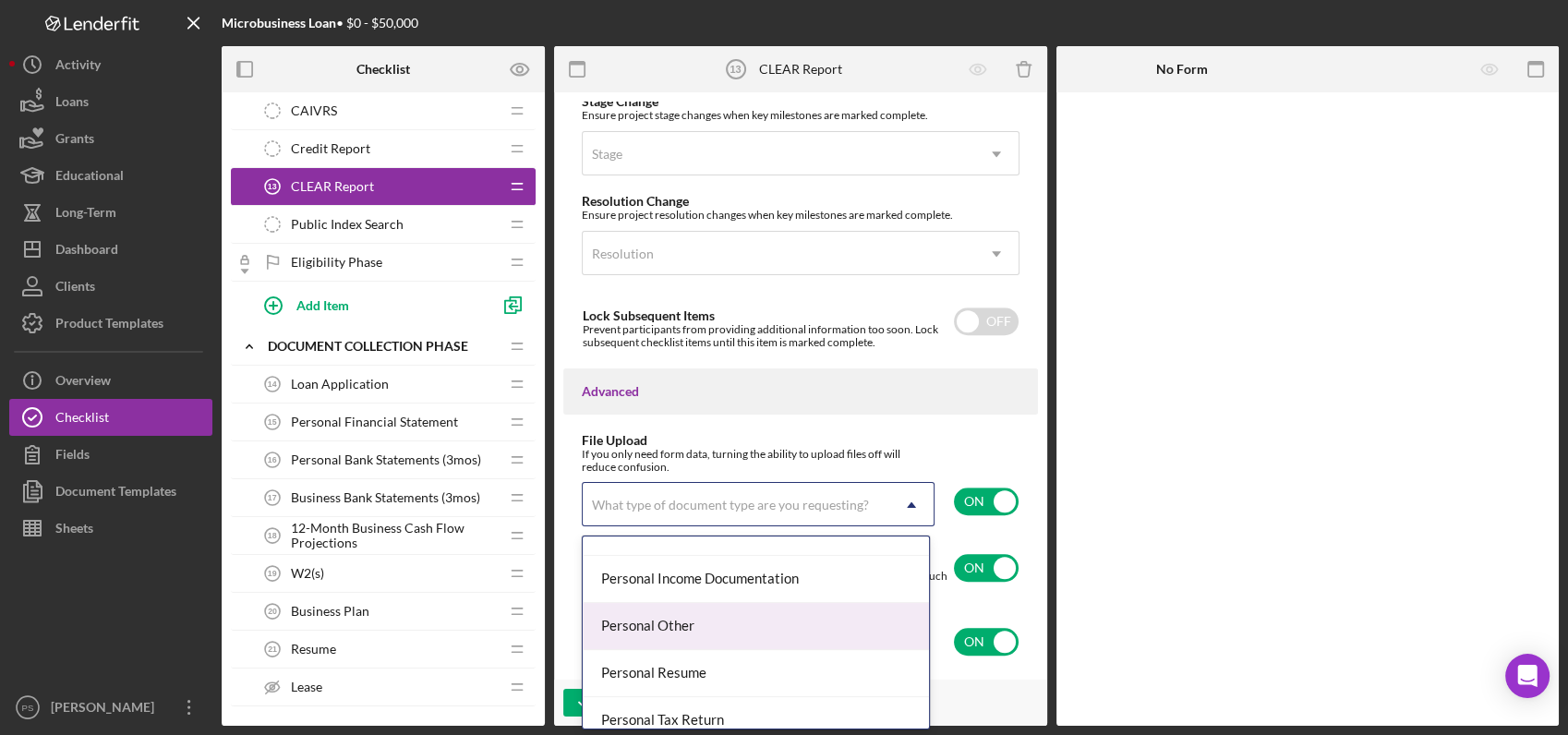
click at [694, 617] on div "Personal Other" at bounding box center [756, 626] width 347 height 47
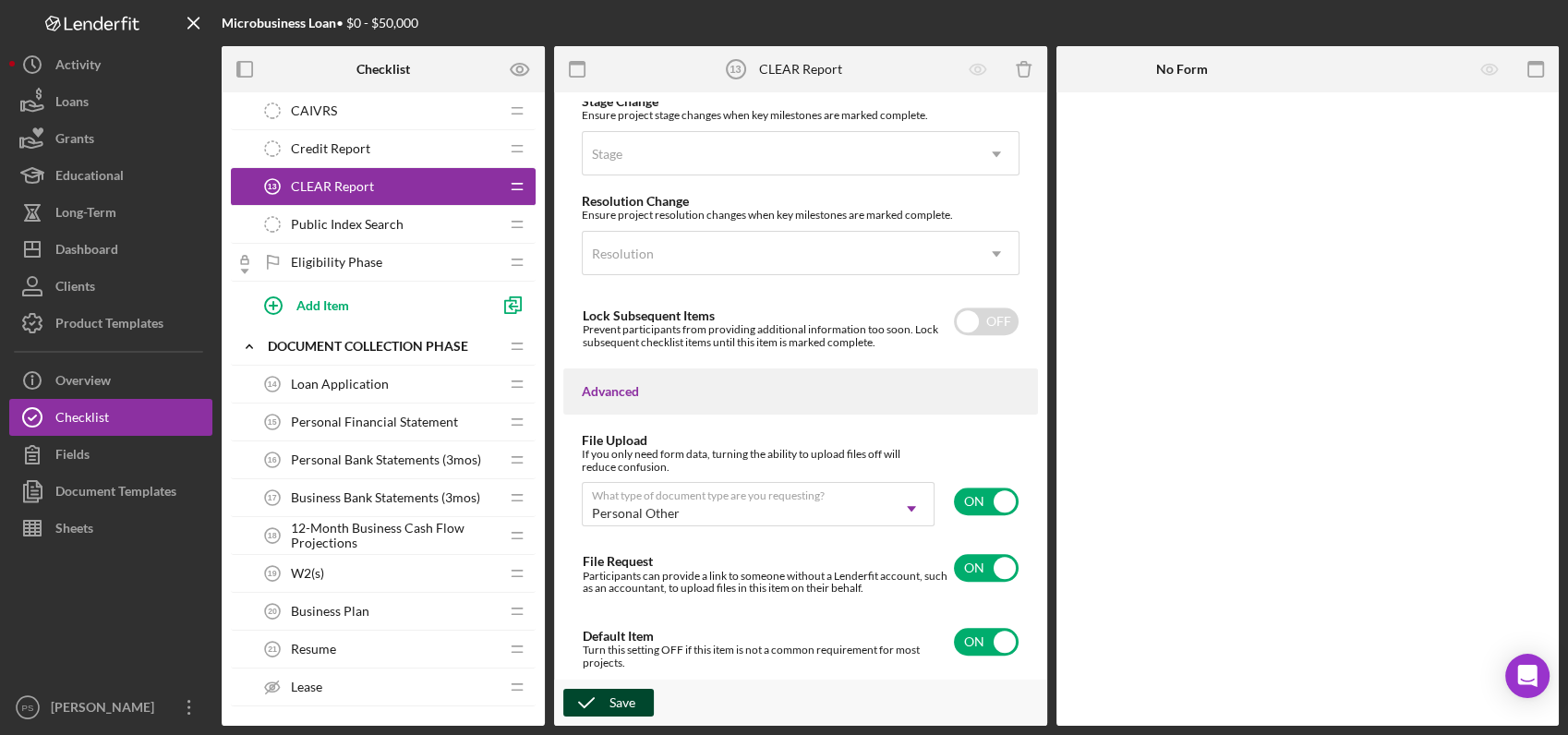
click at [611, 687] on div "Save" at bounding box center [800, 702] width 493 height 46
click at [631, 696] on div "Save" at bounding box center [622, 702] width 25 height 27
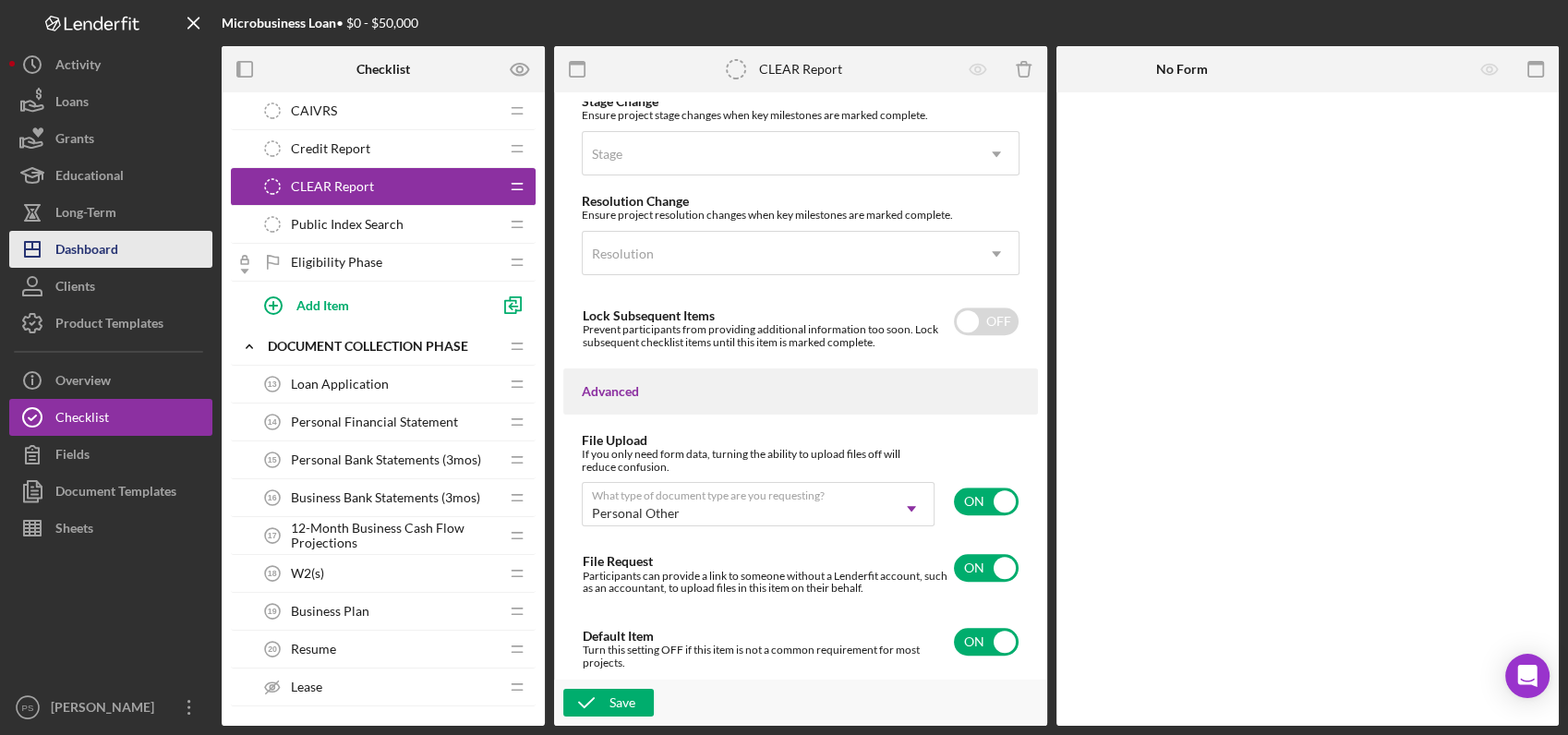
click at [97, 251] on div "Dashboard" at bounding box center [87, 251] width 62 height 42
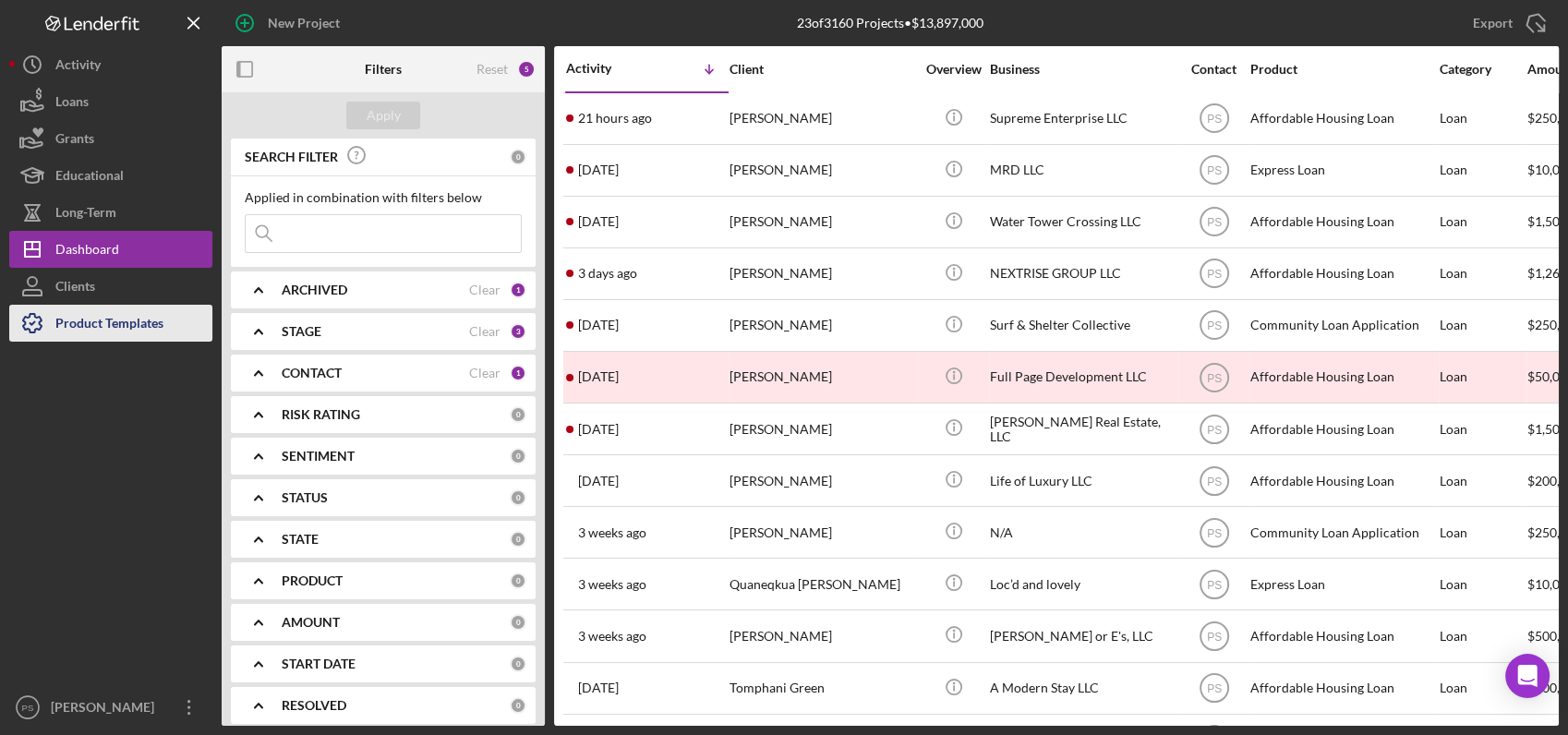
click at [118, 315] on div "Product Templates" at bounding box center [109, 325] width 108 height 42
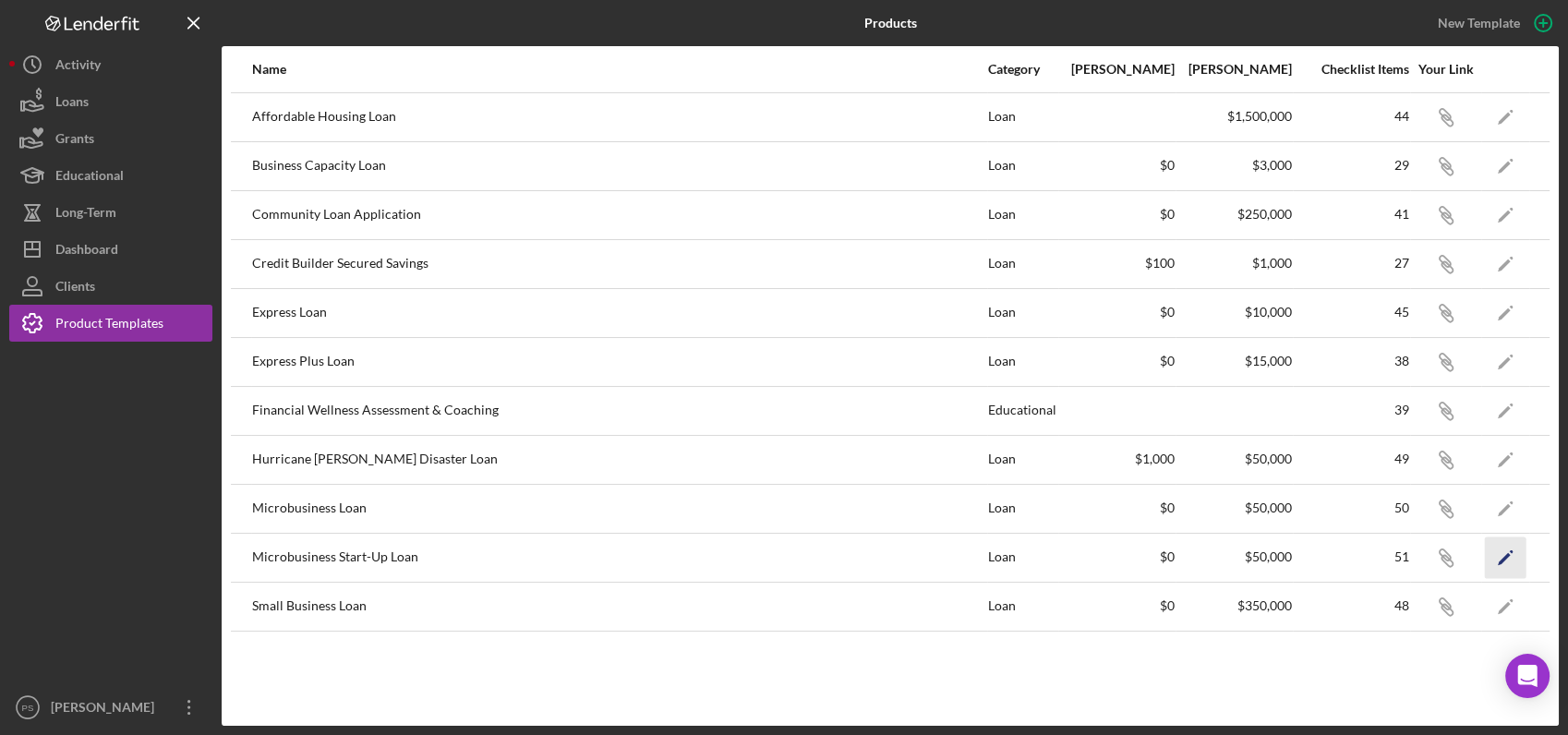
click at [1502, 558] on polygon "button" at bounding box center [1504, 557] width 13 height 13
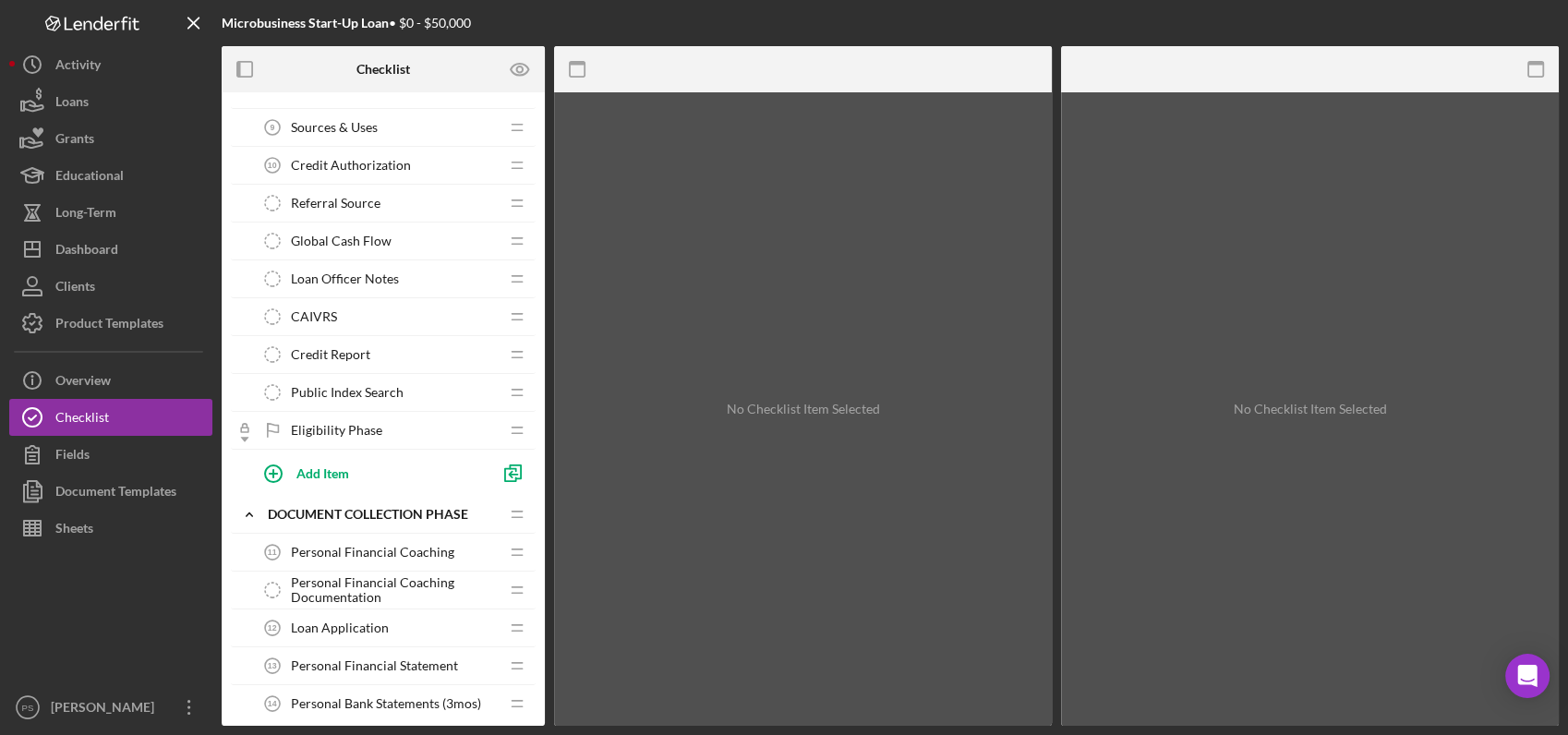
scroll to position [410, 0]
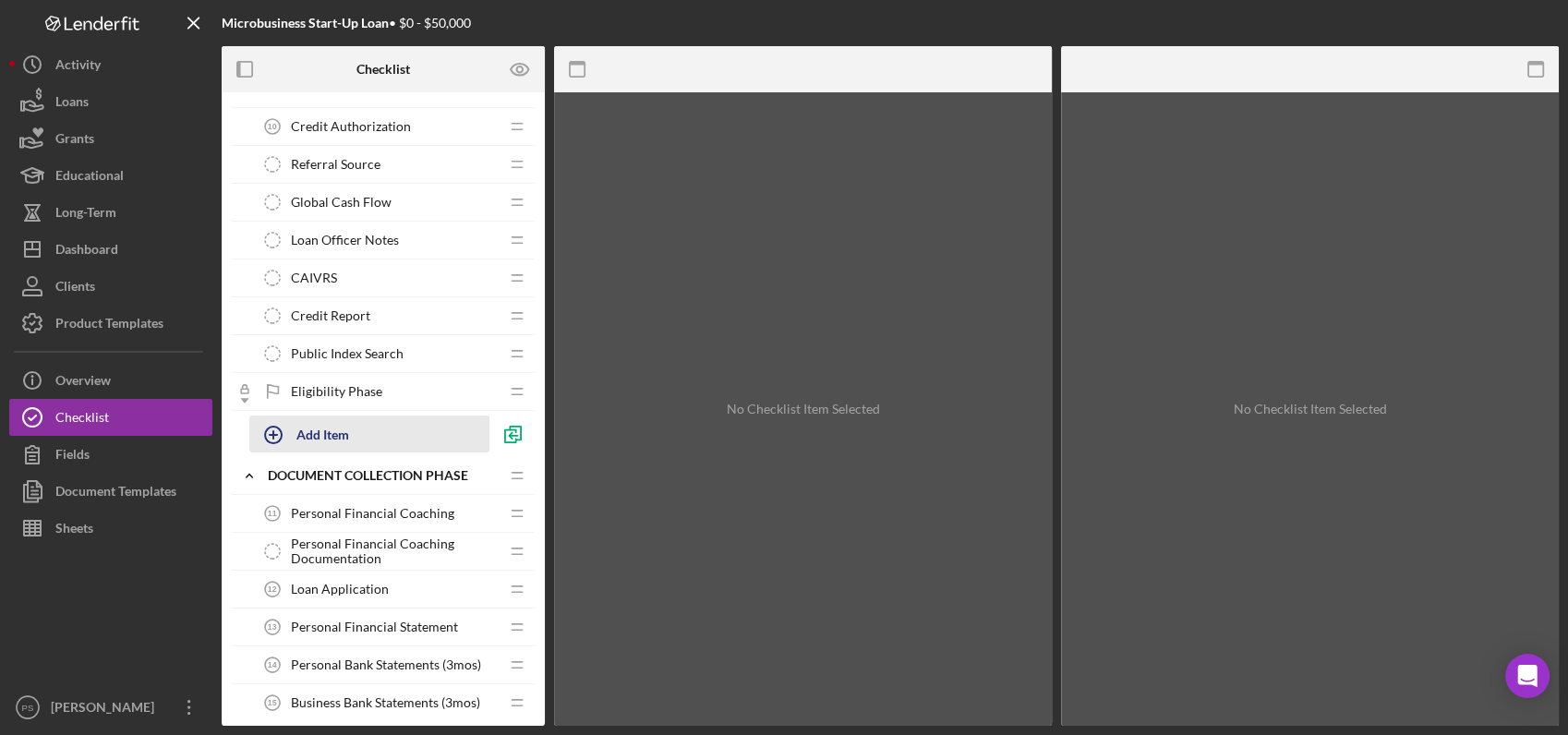
click at [304, 433] on div "Add Item" at bounding box center [323, 433] width 53 height 35
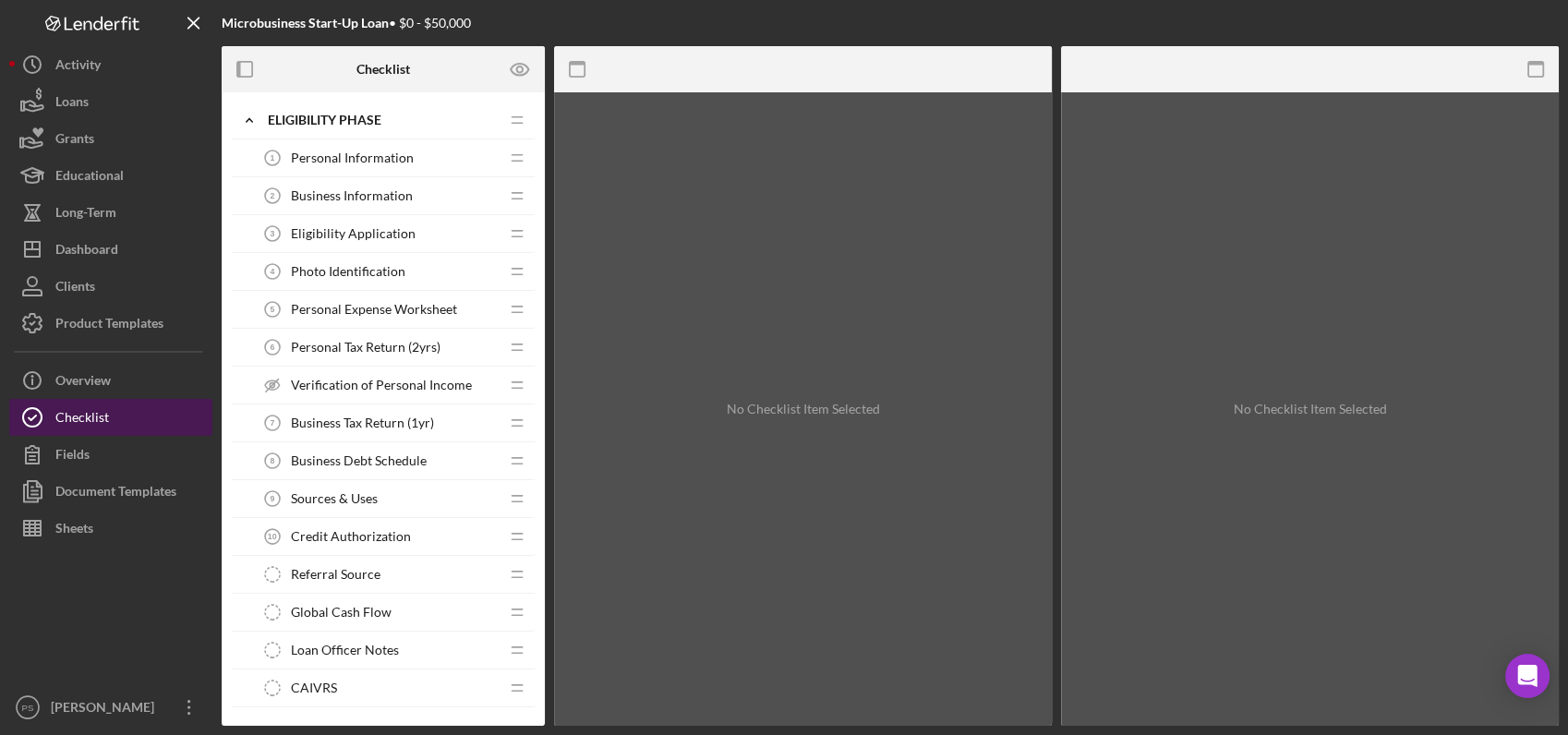
click at [154, 420] on button "Checklist" at bounding box center [110, 418] width 203 height 37
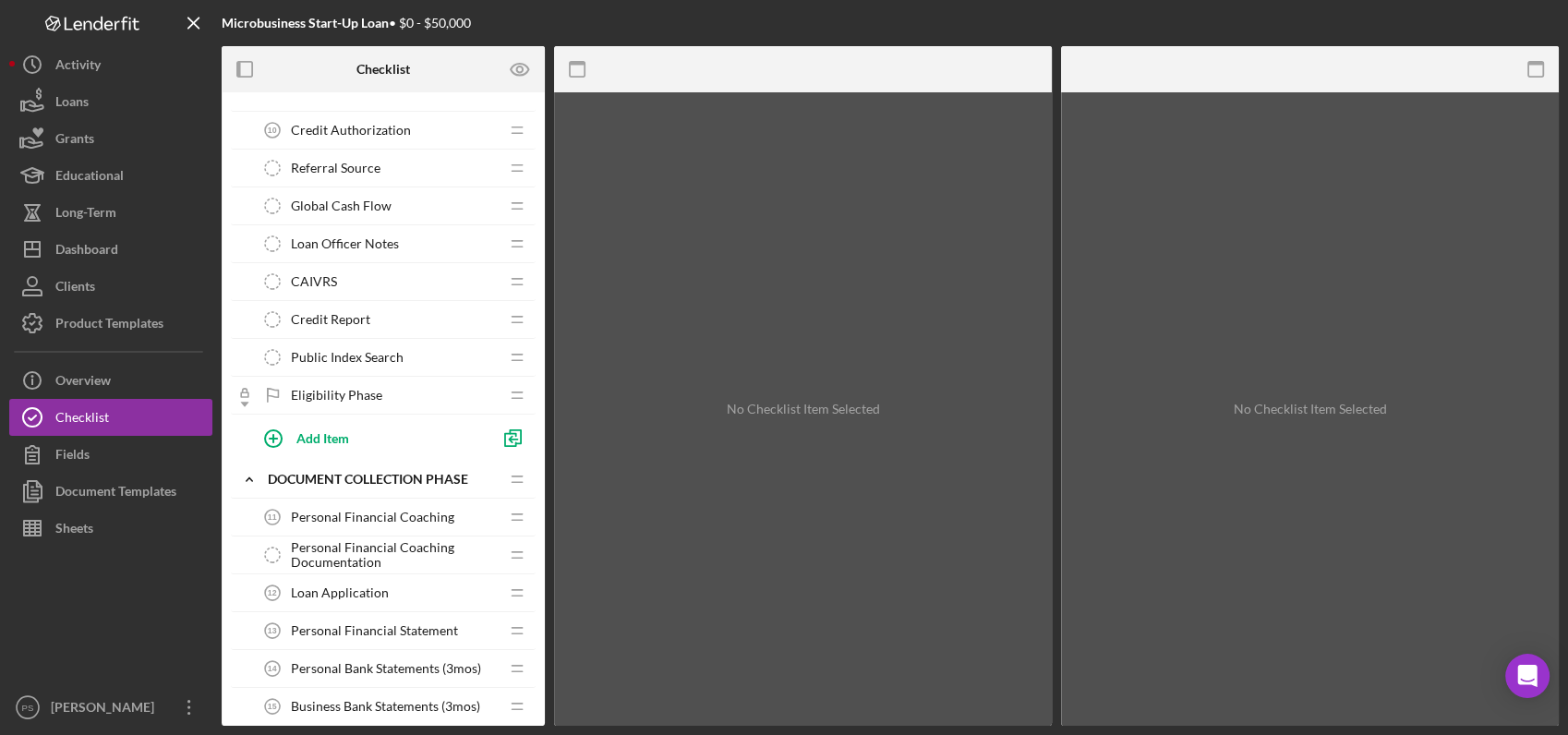
scroll to position [410, 0]
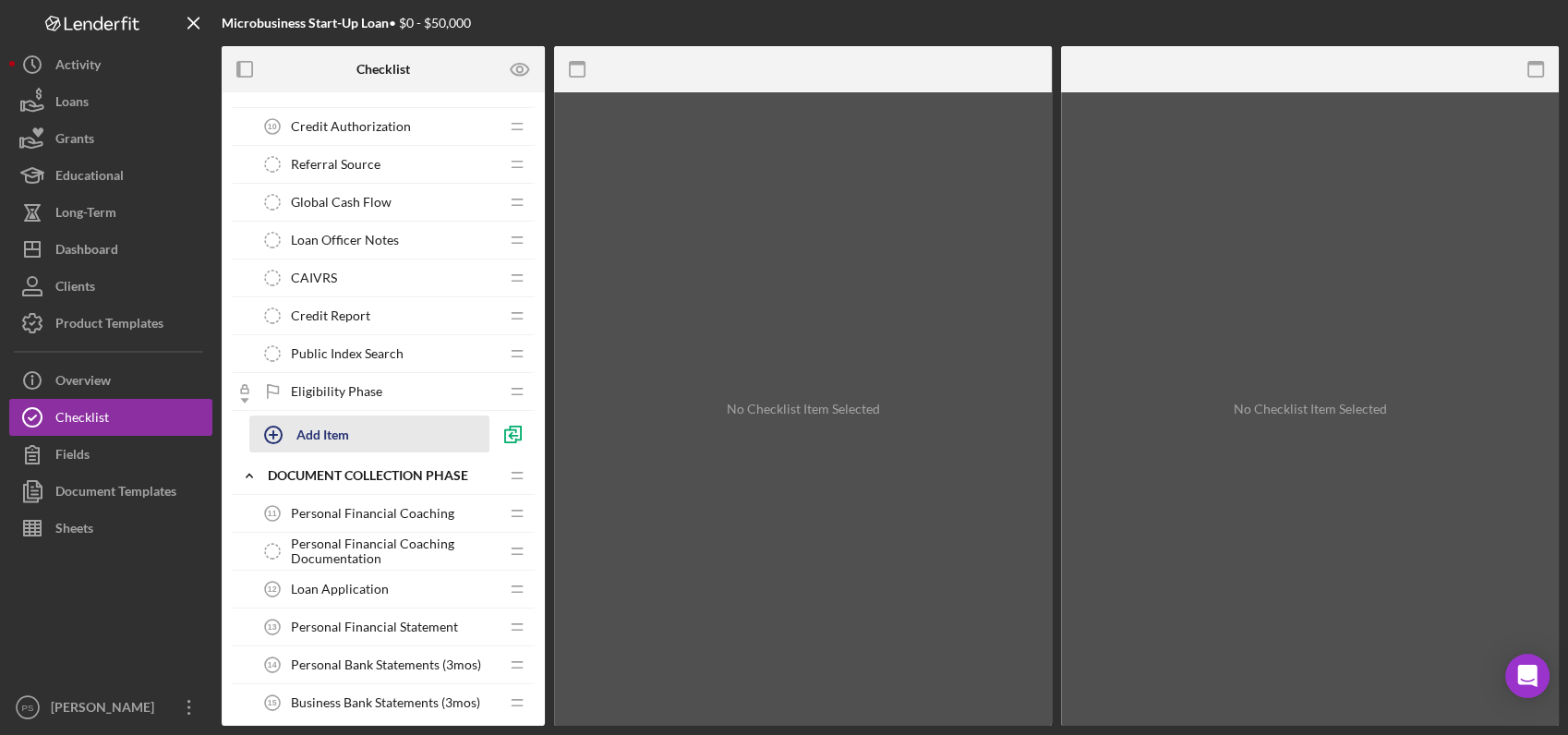
click at [311, 430] on div "Add Item" at bounding box center [323, 433] width 53 height 35
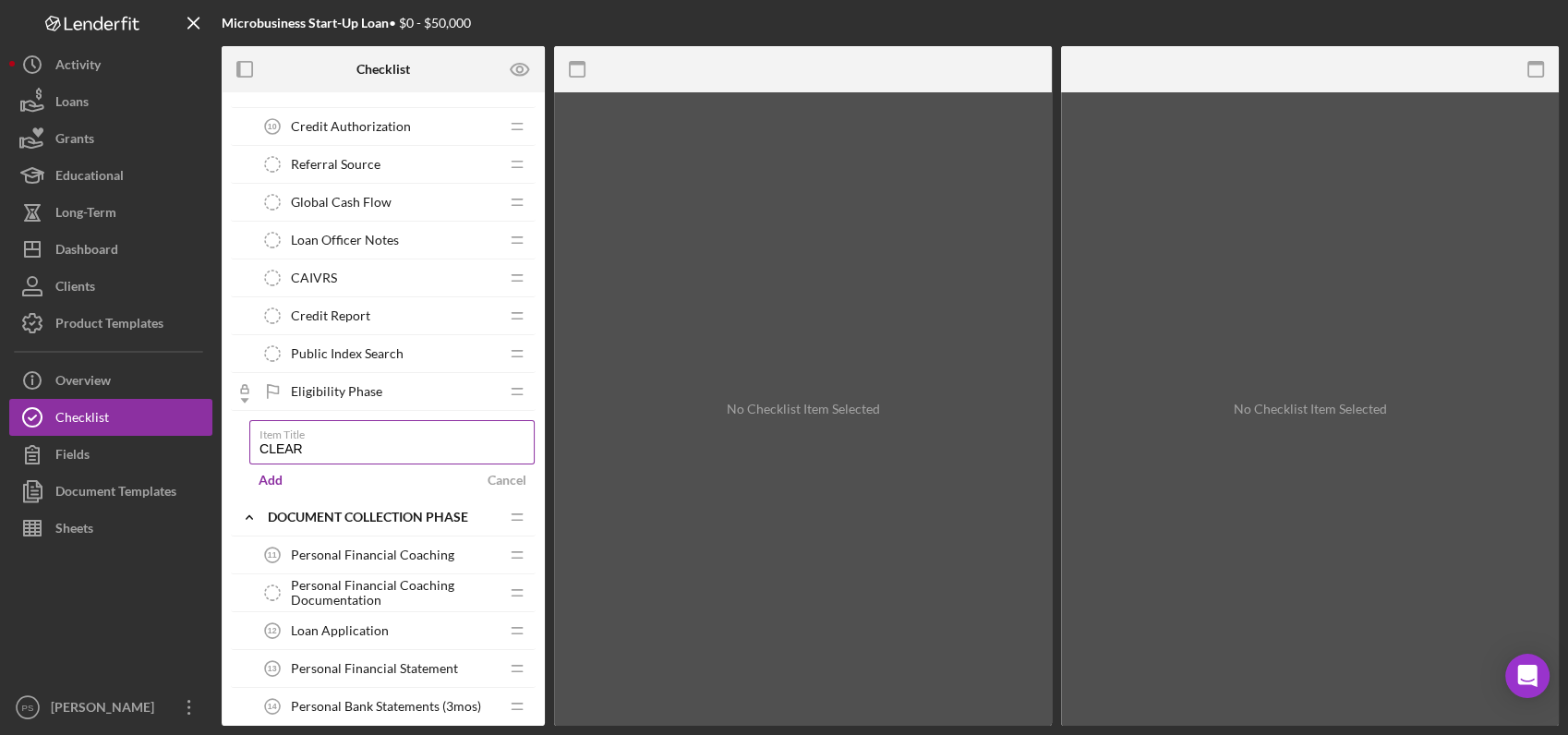
type input "CLEAR Report"
click at [274, 476] on div "Add" at bounding box center [270, 480] width 24 height 27
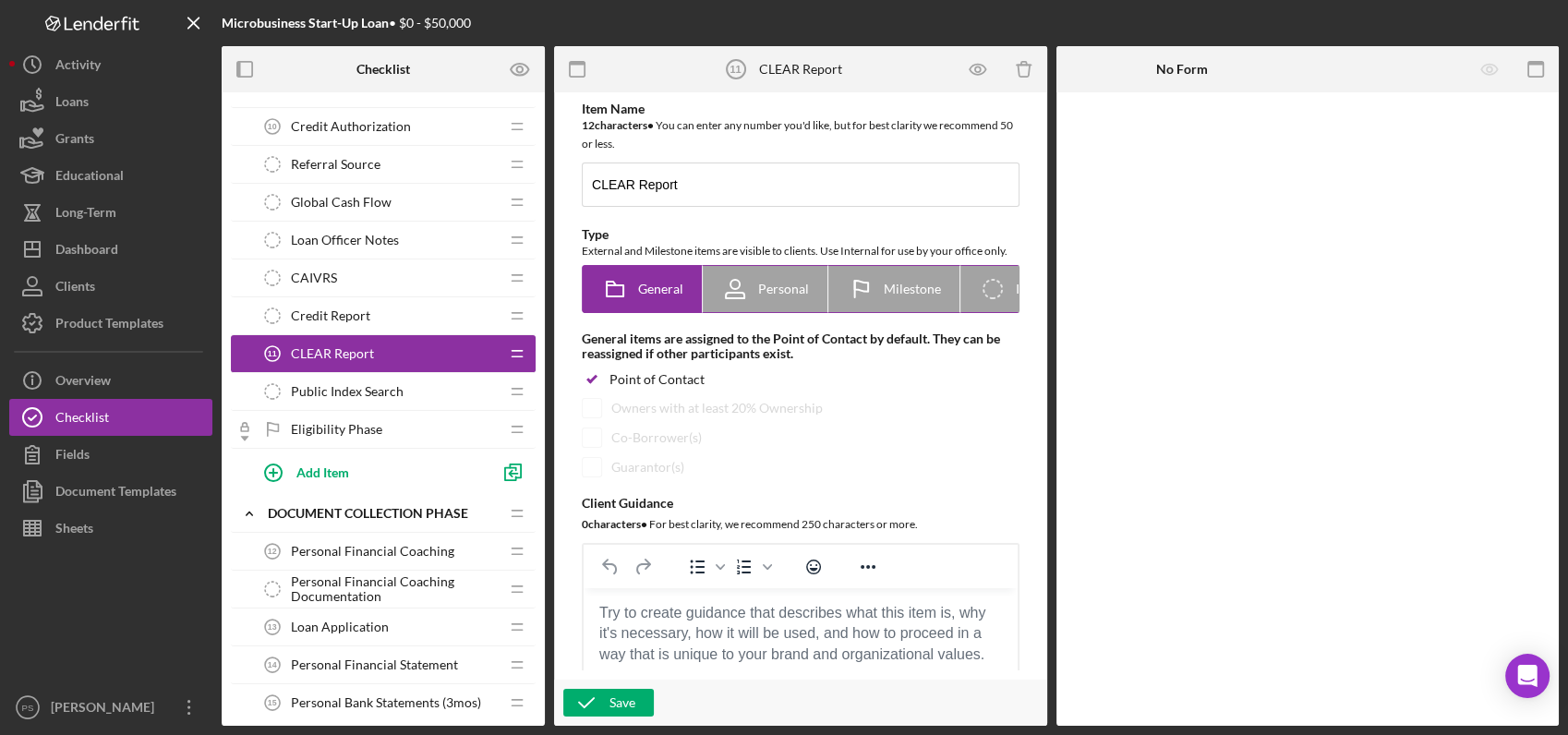
click at [994, 284] on icon "Icon/Checklist Item Internal" at bounding box center [992, 288] width 46 height 46
radio input "false"
radio input "true"
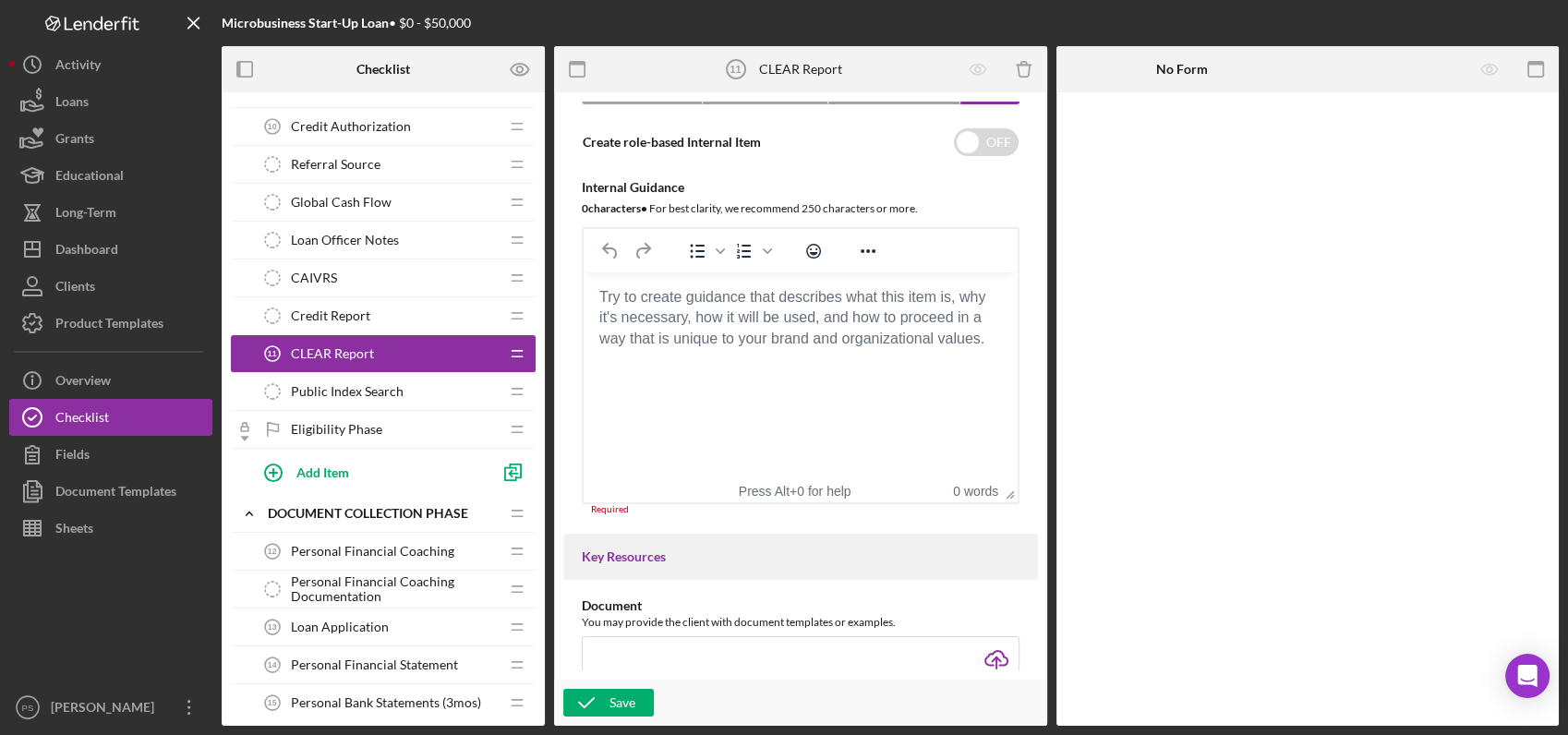
scroll to position [205, 0]
click at [734, 298] on body "Rich Text Area. Press ALT-0 for help." at bounding box center [801, 301] width 404 height 20
click at [667, 303] on body "Rich Text Area. Press ALT-0 for help." at bounding box center [801, 301] width 404 height 20
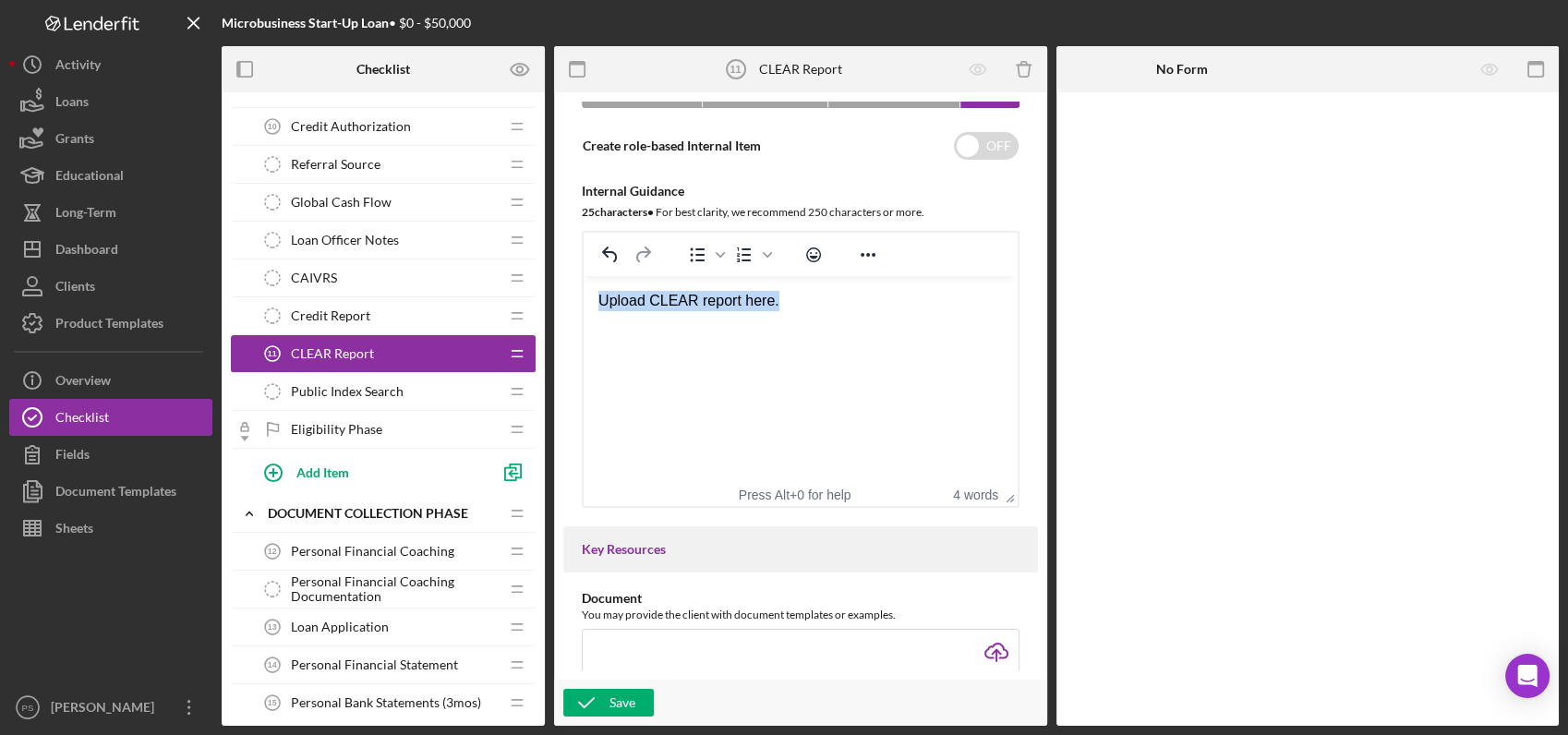
drag, startPoint x: 798, startPoint y: 294, endPoint x: 560, endPoint y: 293, distance: 238.0
click at [584, 293] on html "Upload CLEAR report here." at bounding box center [801, 301] width 433 height 50
copy div "Upload CLEAR report here."
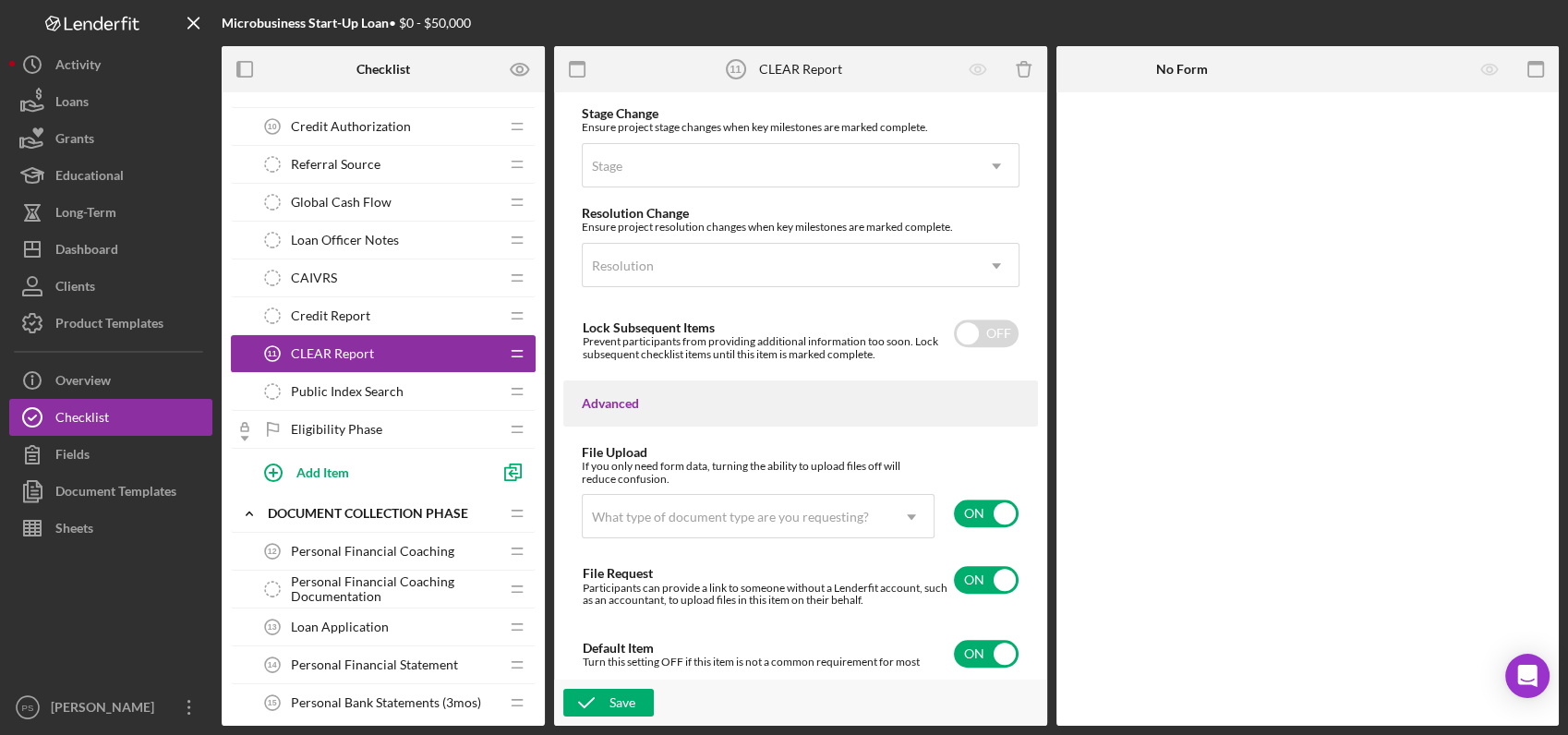
scroll to position [1278, 0]
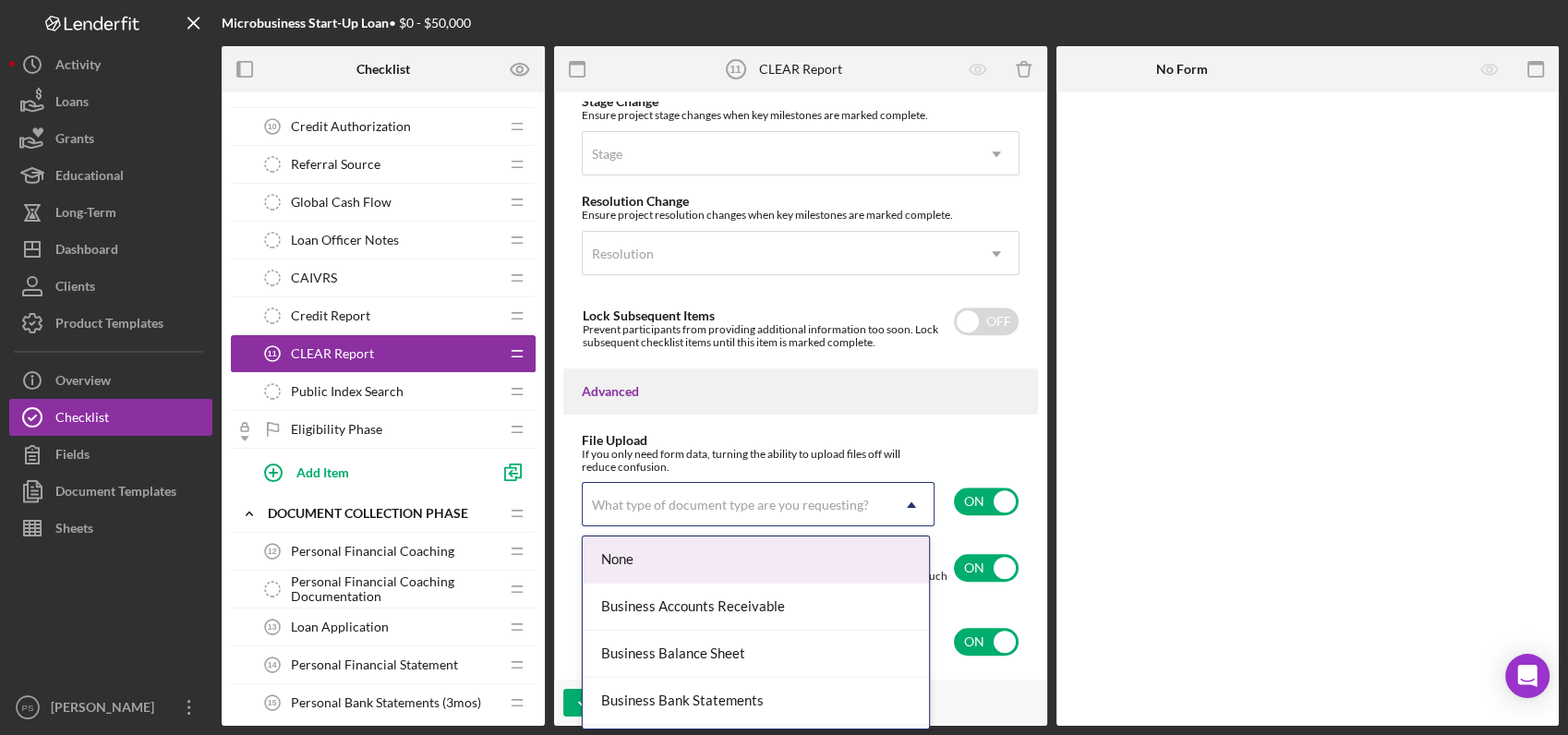
click at [768, 515] on div "What type of document type are you requesting?" at bounding box center [736, 505] width 307 height 42
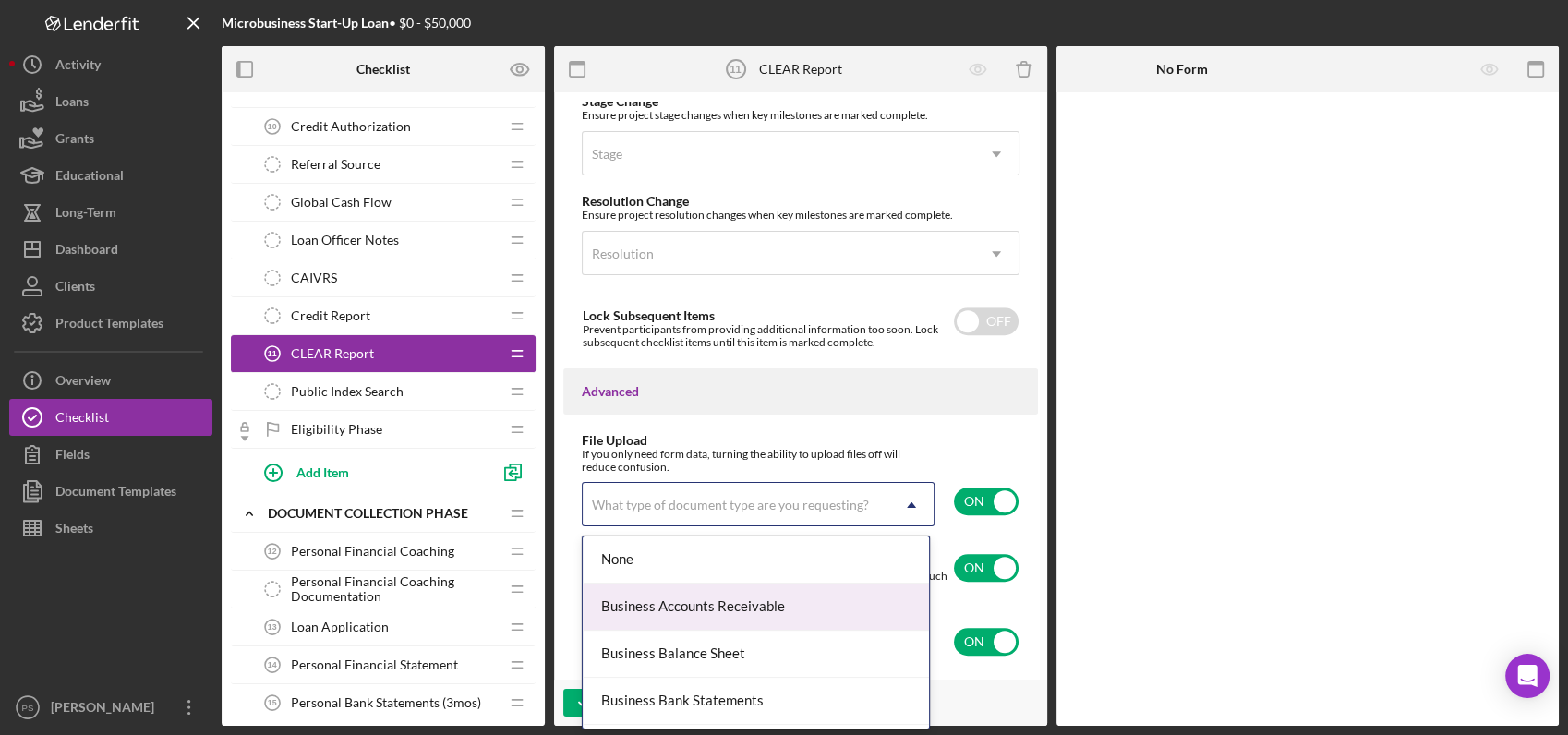
click at [732, 595] on div "Business Accounts Receivable" at bounding box center [756, 607] width 347 height 47
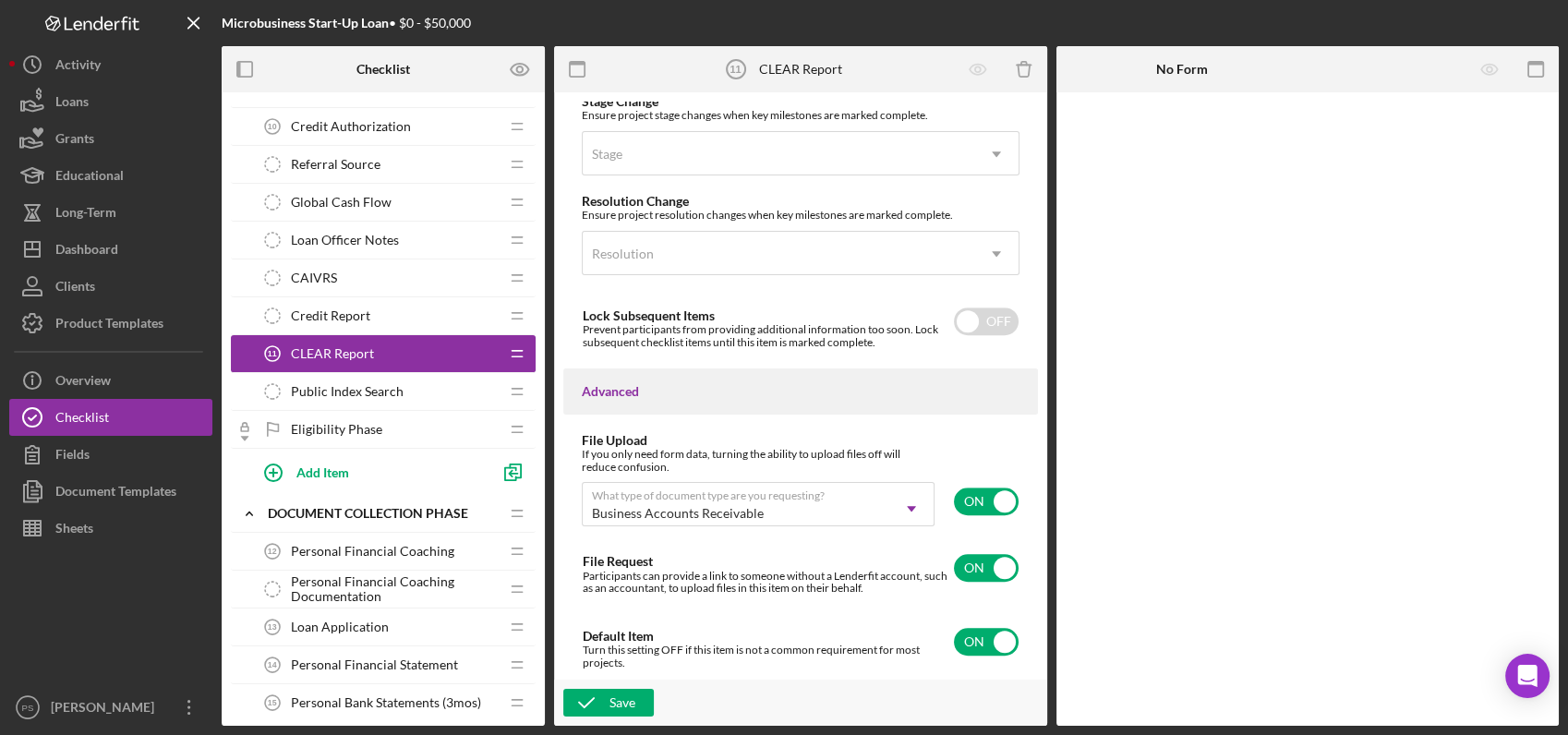
type input "p"
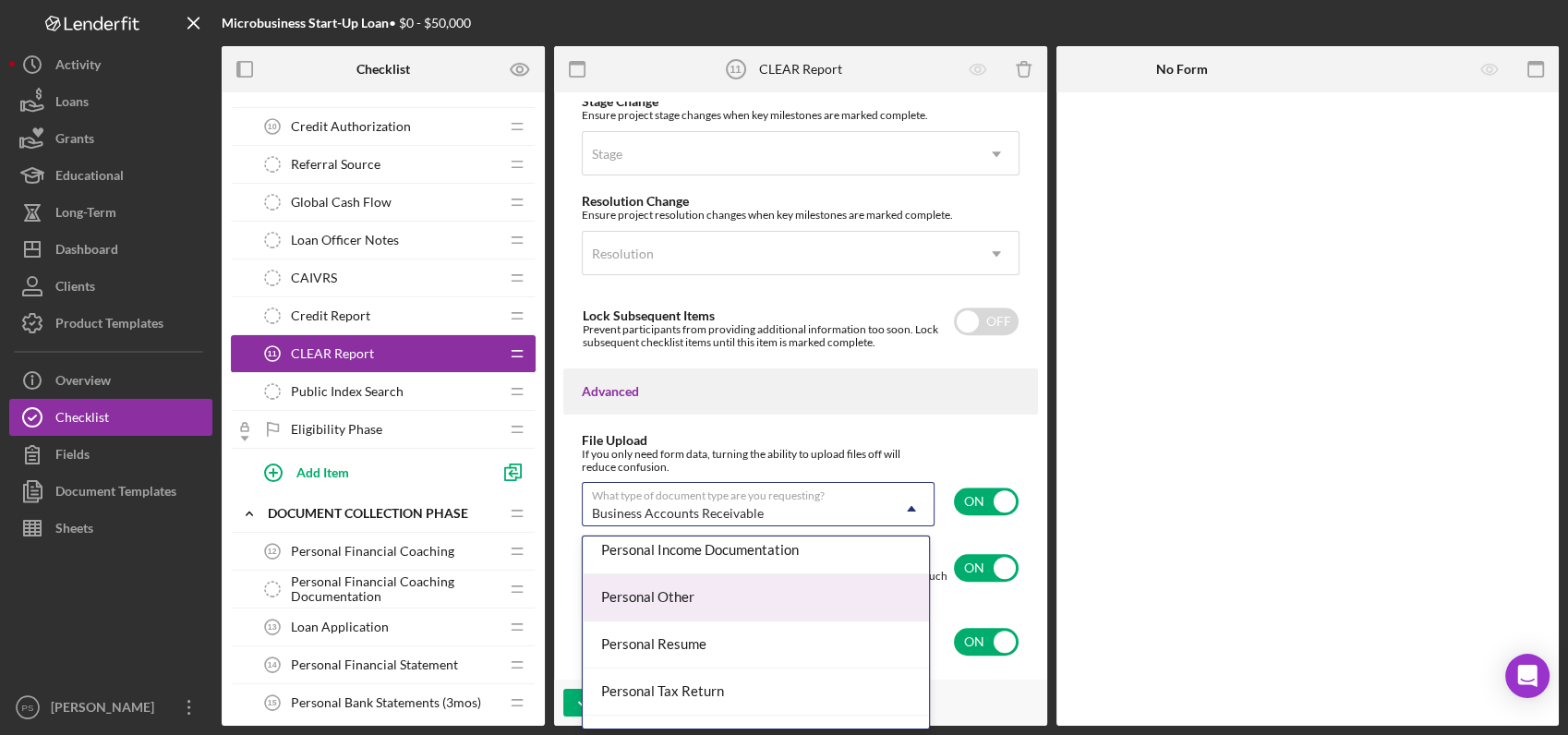
scroll to position [1293, 0]
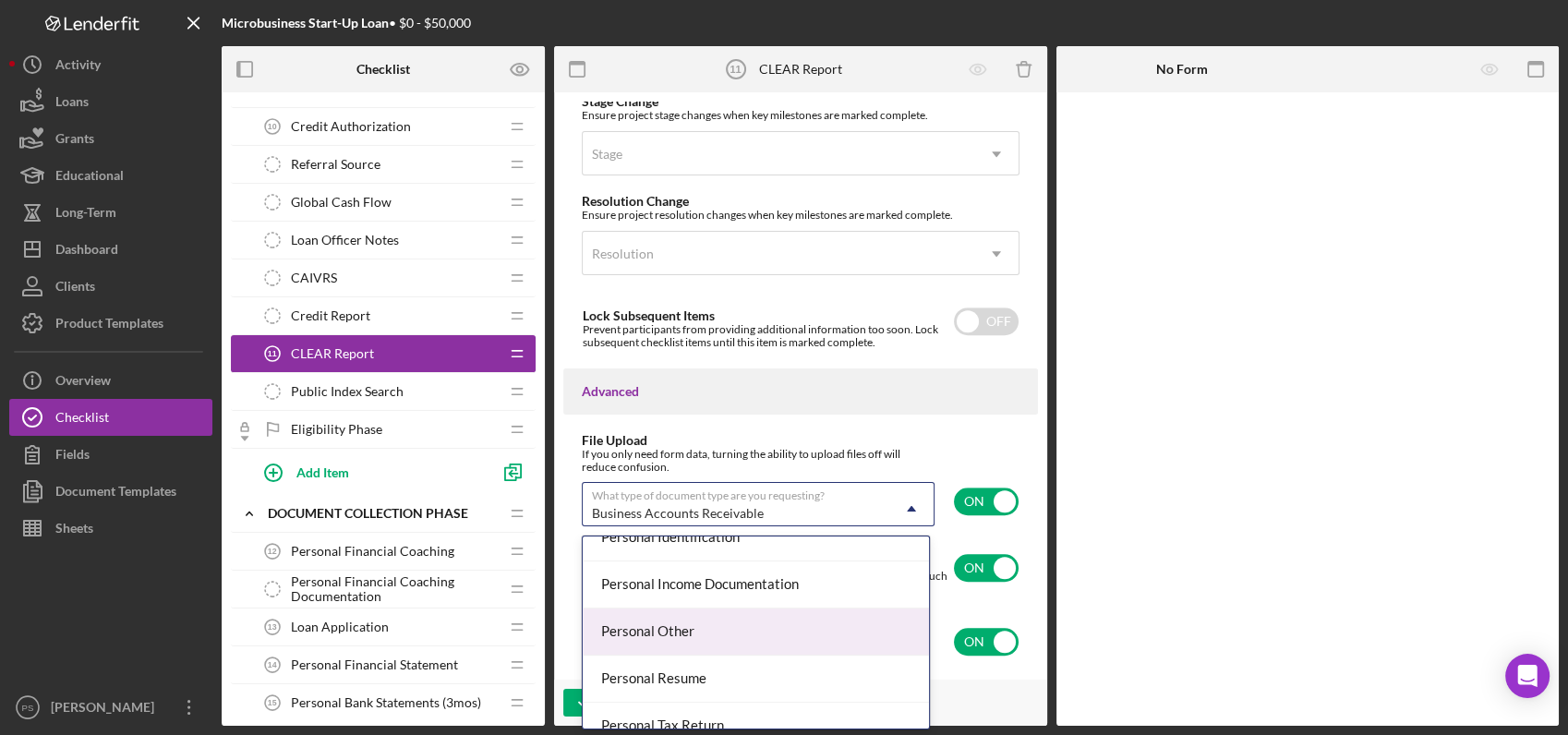
click at [726, 619] on div "Personal Other" at bounding box center [756, 632] width 347 height 47
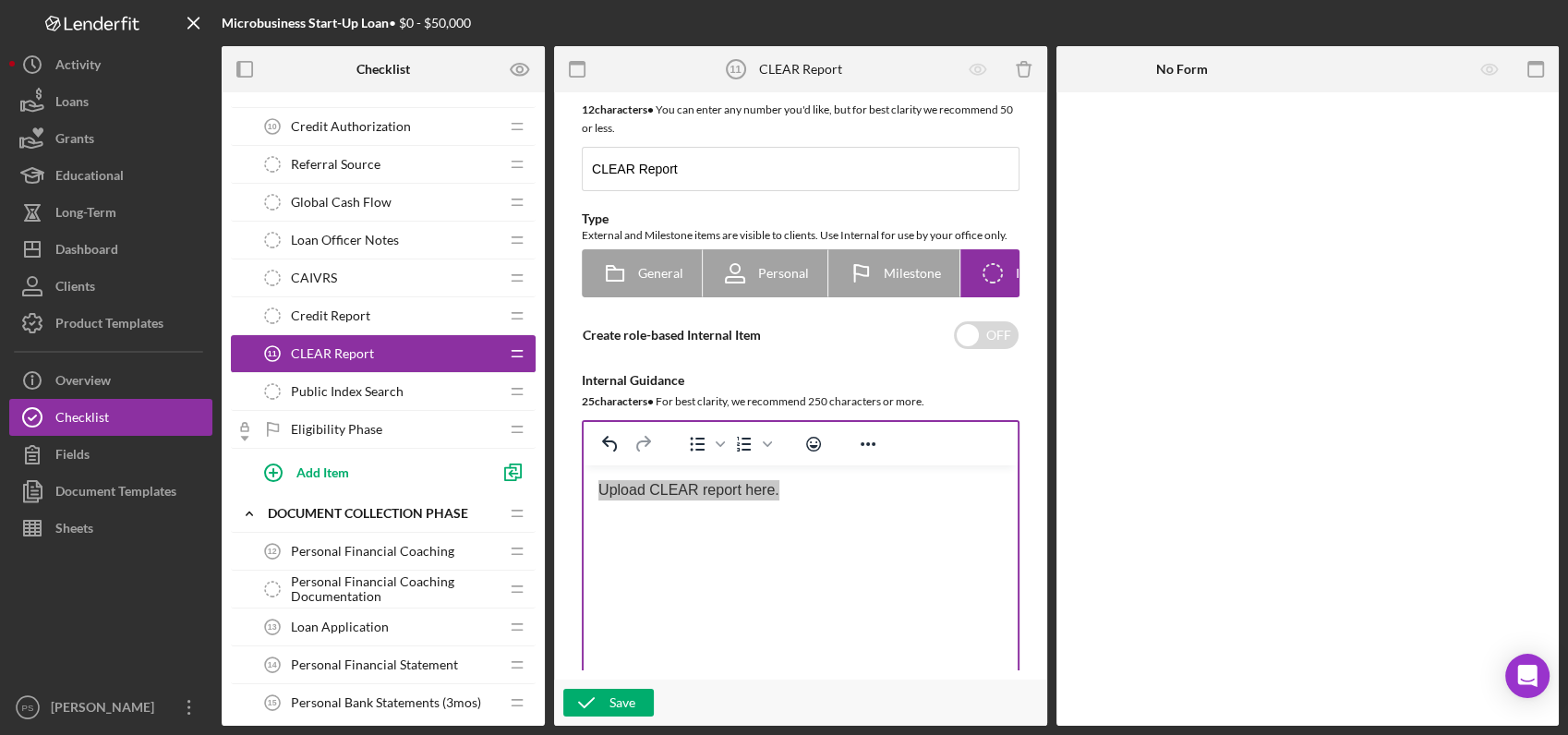
scroll to position [0, 0]
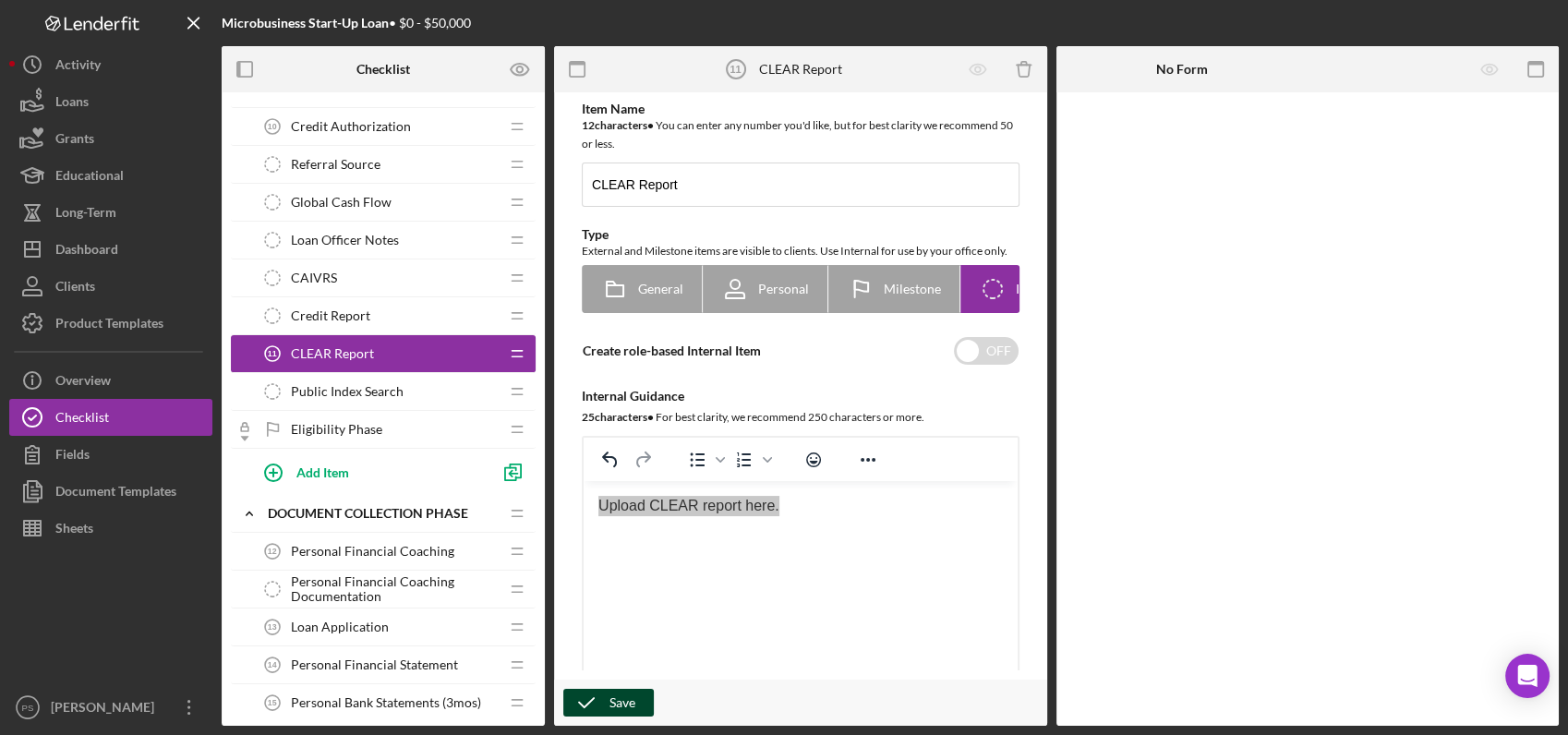
click at [612, 703] on div "Save" at bounding box center [622, 702] width 25 height 27
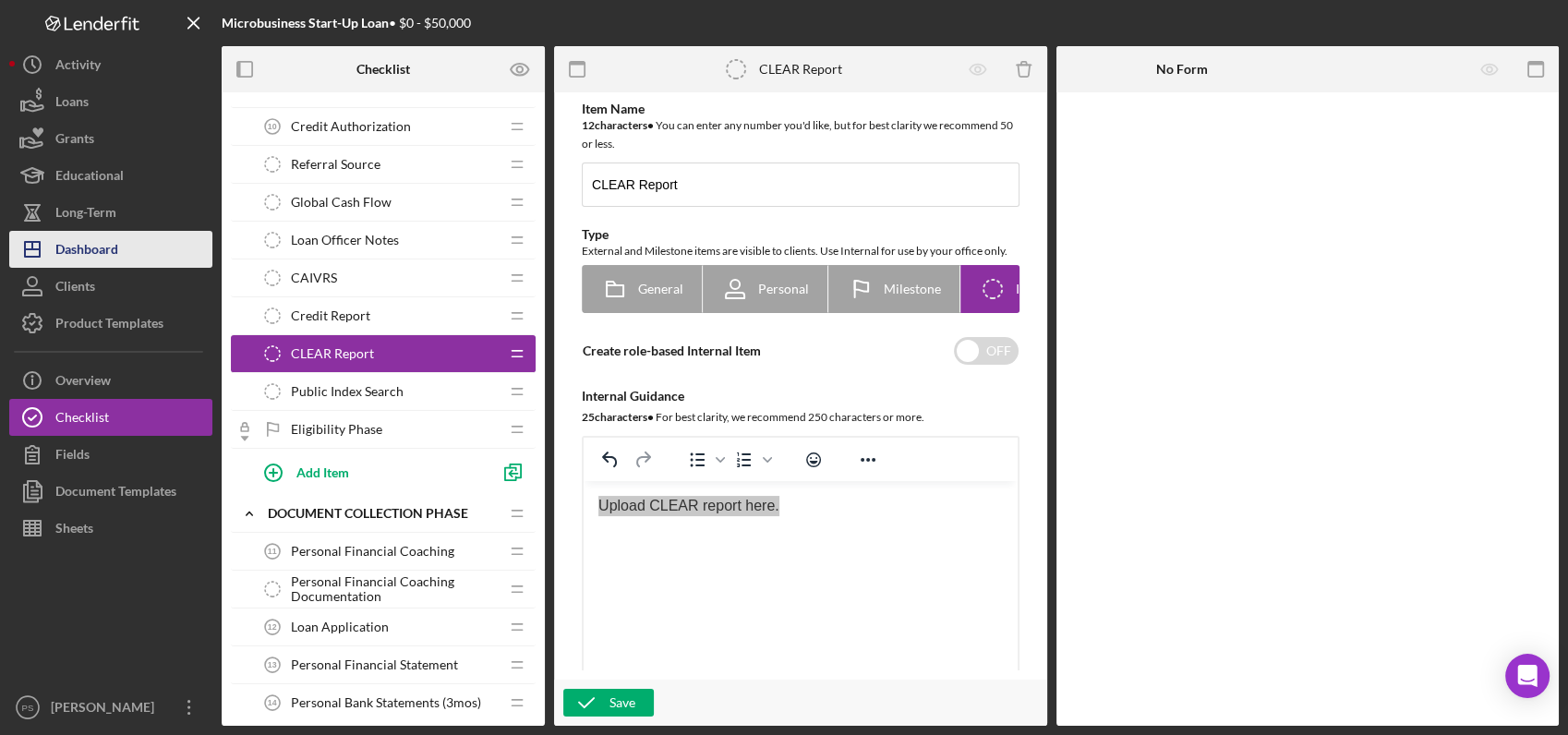
click at [137, 247] on button "Icon/Dashboard Dashboard" at bounding box center [110, 249] width 203 height 37
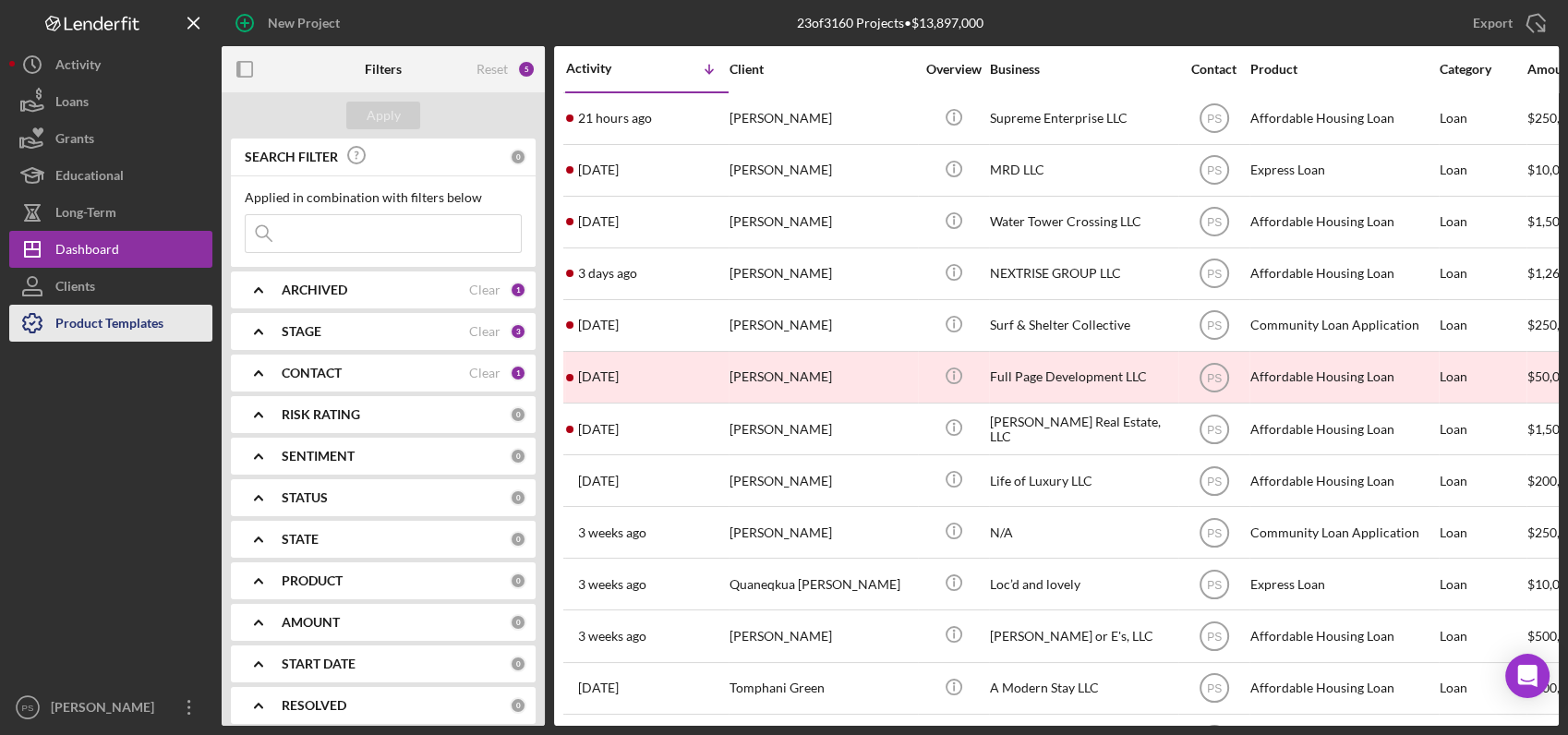
click at [124, 324] on div "Product Templates" at bounding box center [109, 325] width 108 height 42
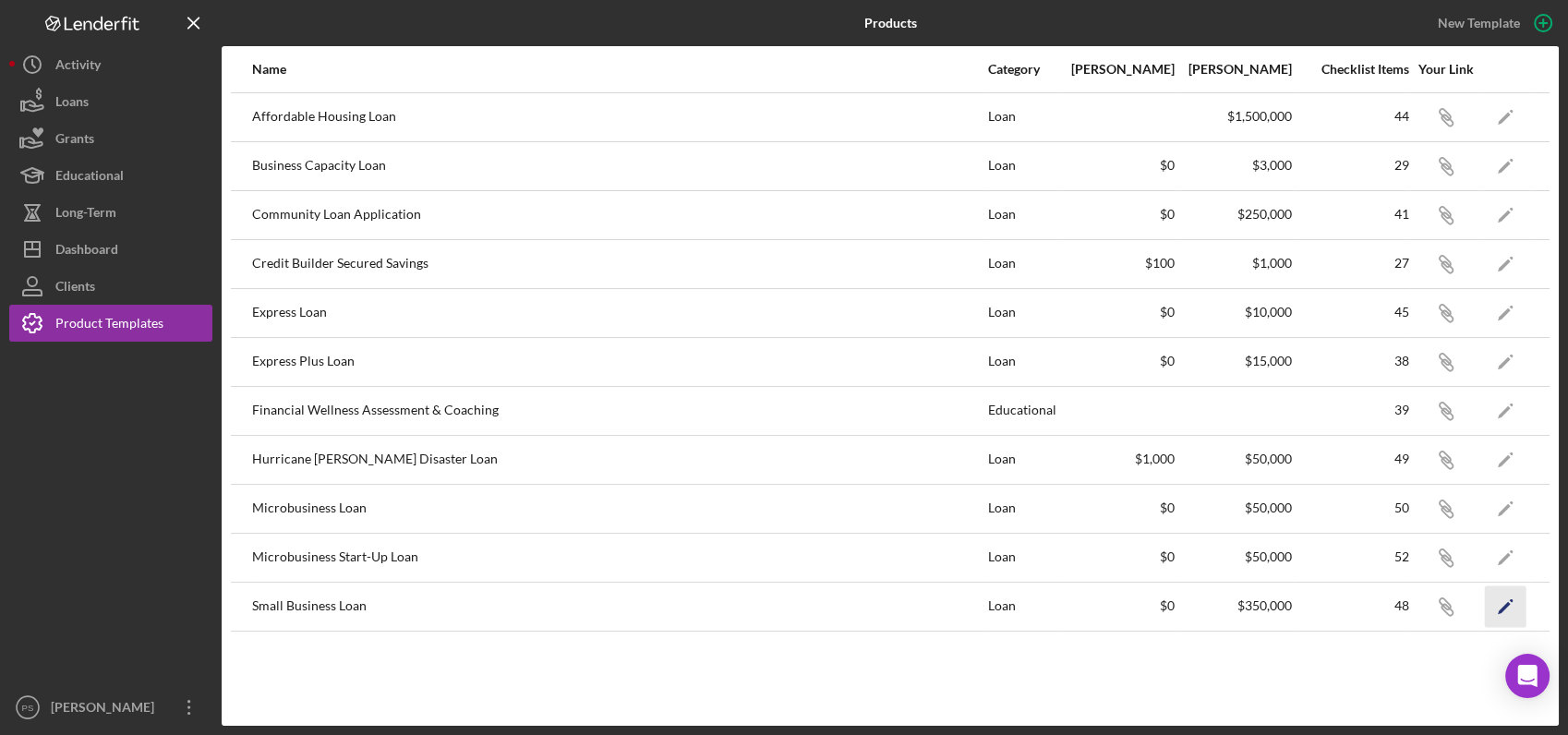
click at [1505, 597] on icon "Icon/Edit" at bounding box center [1506, 606] width 42 height 42
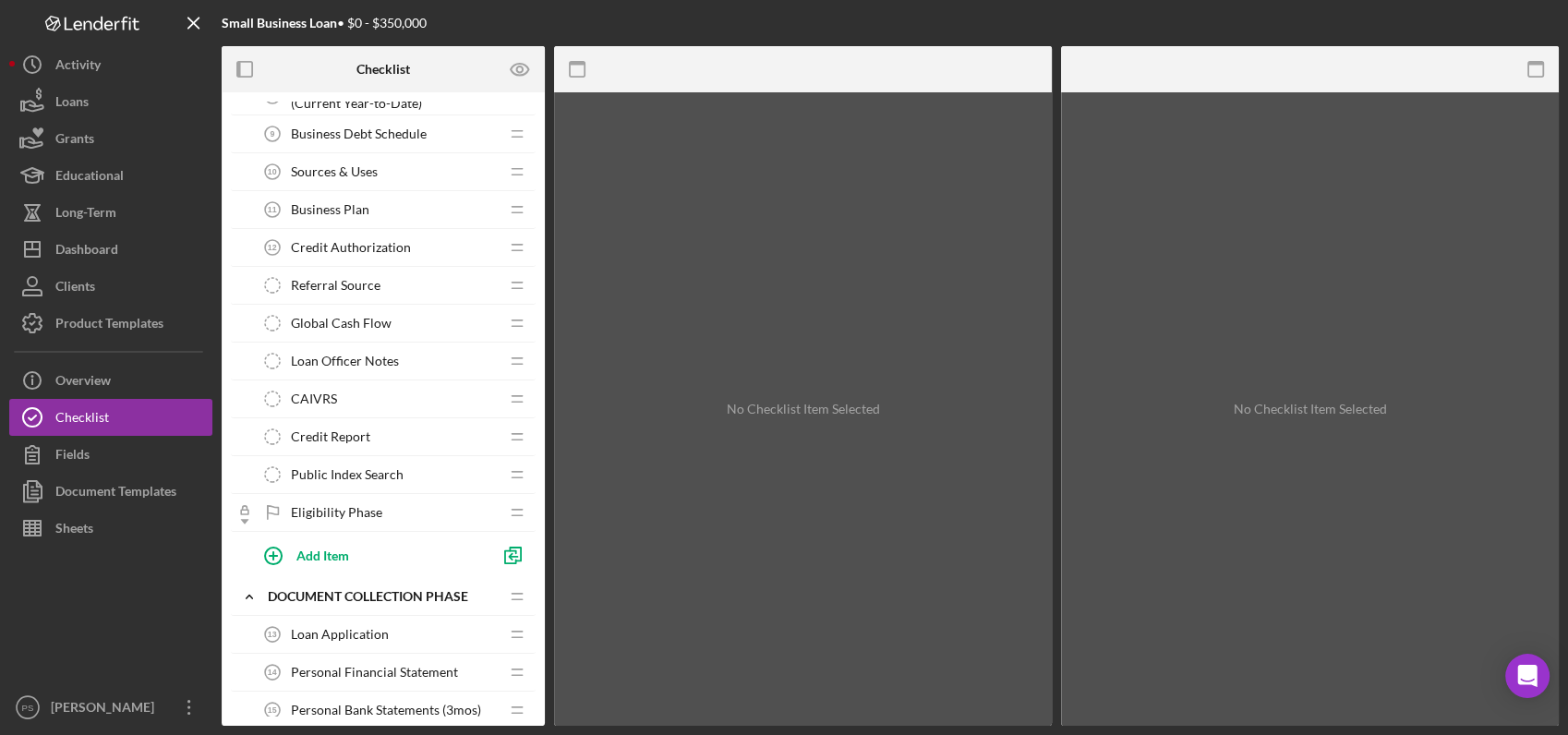
scroll to position [342, 0]
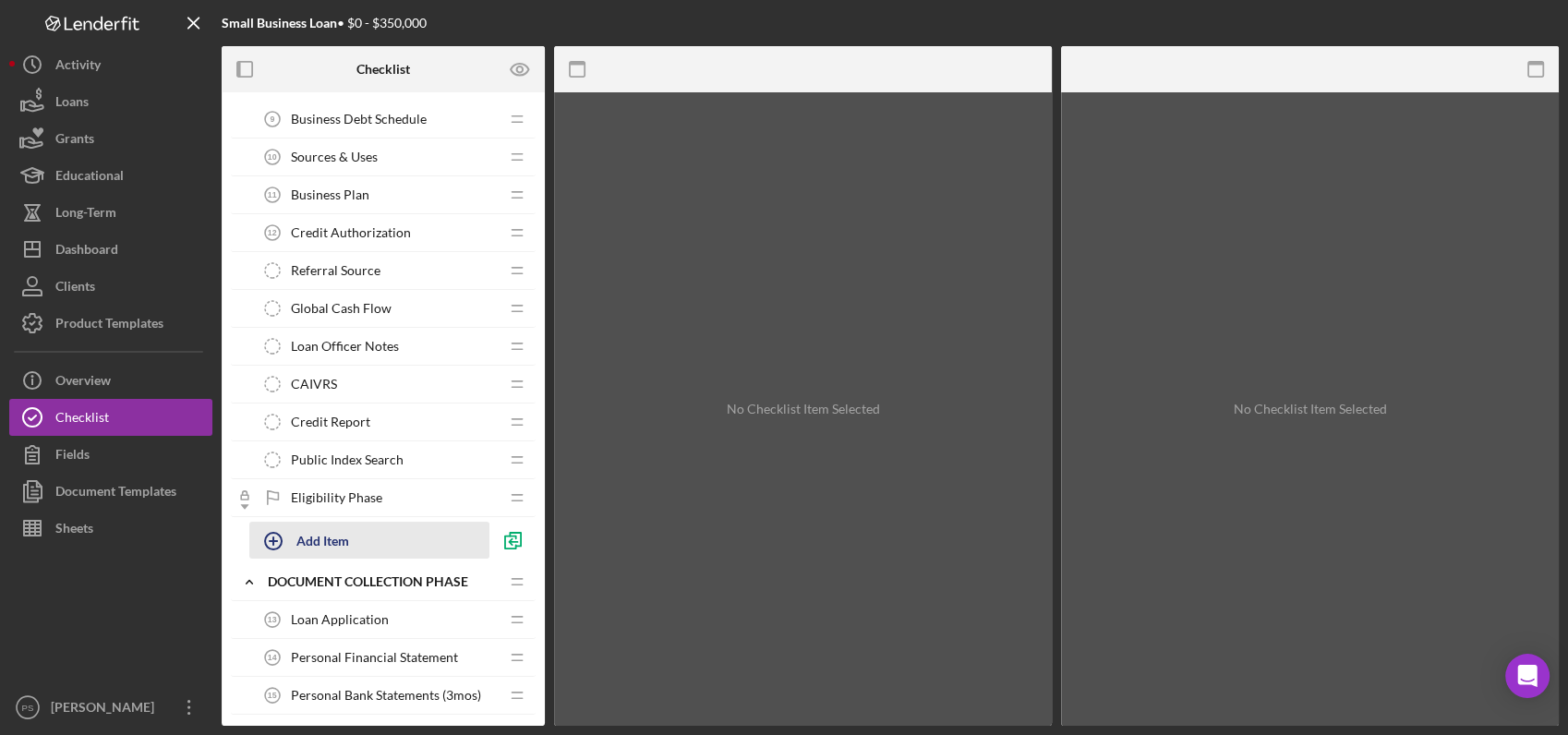
click at [272, 538] on icon "button" at bounding box center [272, 540] width 46 height 46
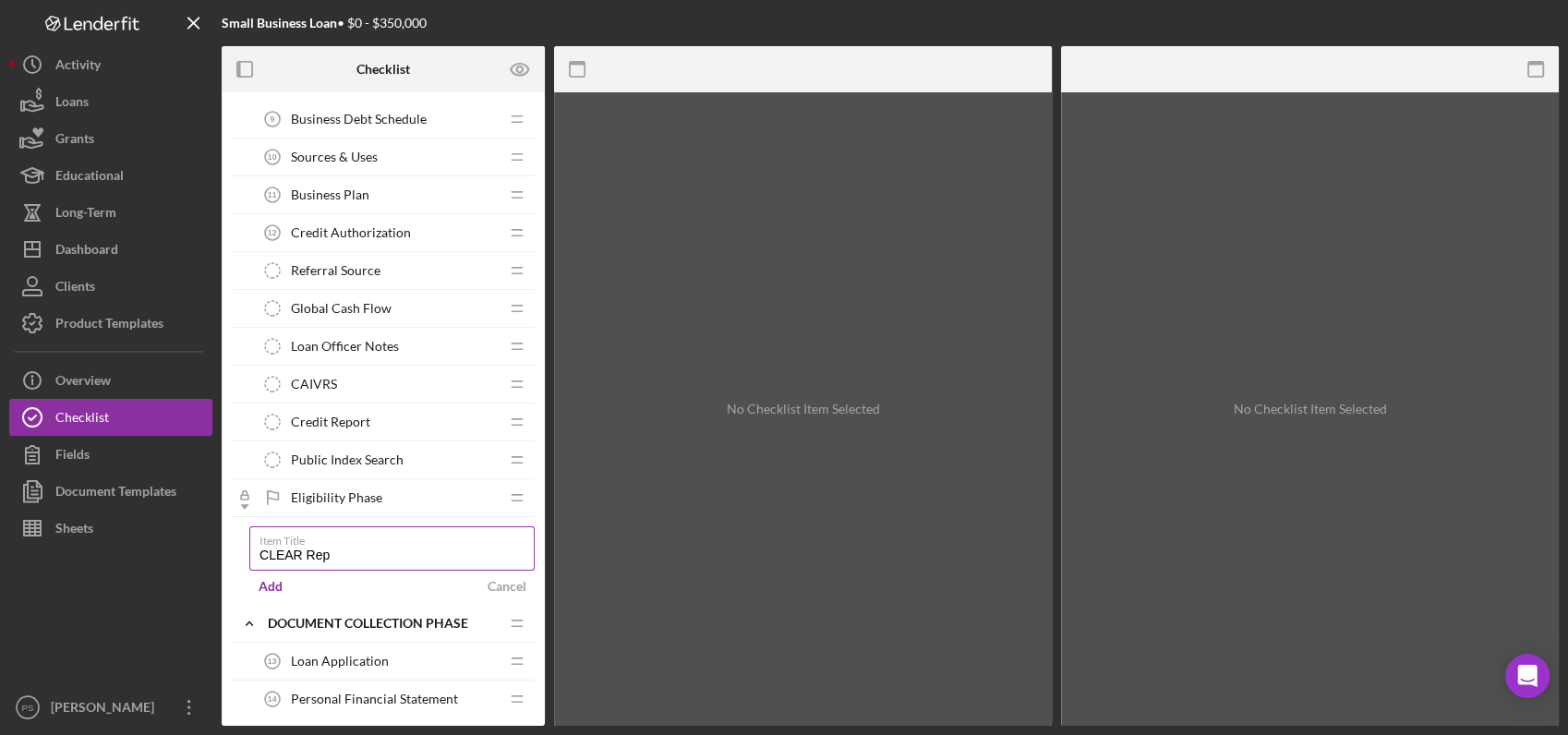
type input "CLEAR Report"
click at [274, 577] on div "Add" at bounding box center [270, 586] width 24 height 27
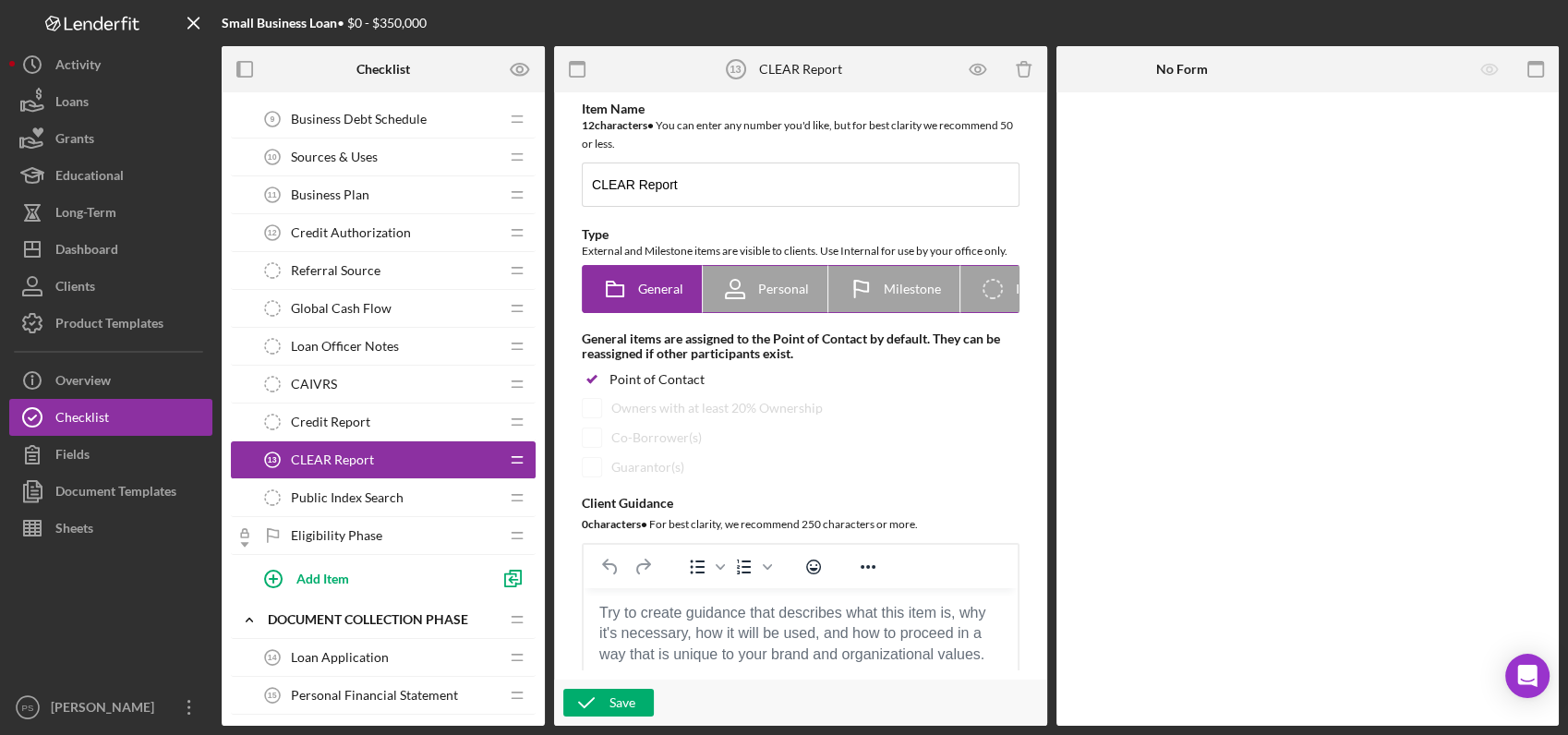
click at [990, 295] on icon "Icon/Checklist Item Internal" at bounding box center [992, 288] width 46 height 46
radio input "false"
radio input "true"
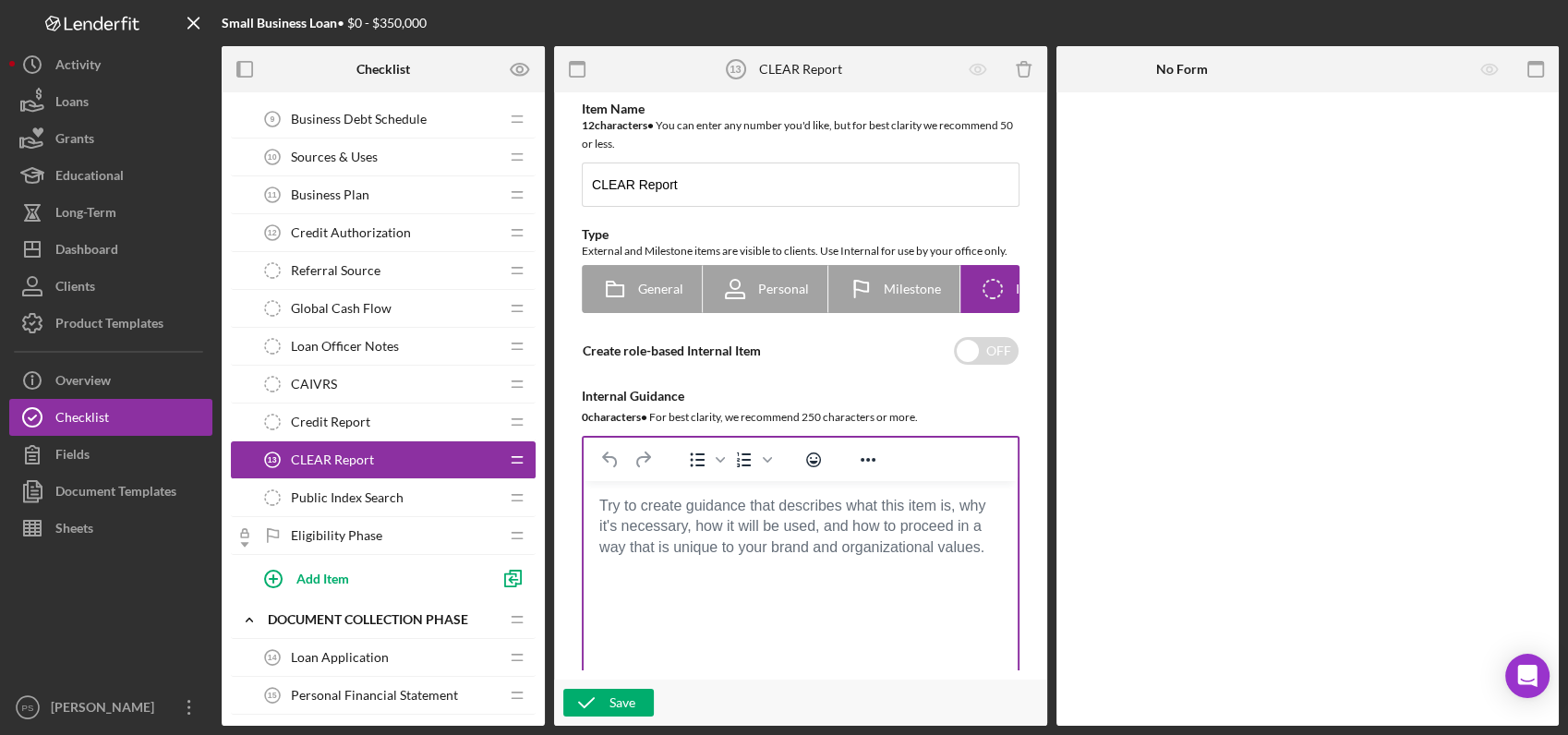
click at [674, 513] on body "Rich Text Area. Press ALT-0 for help." at bounding box center [801, 506] width 404 height 20
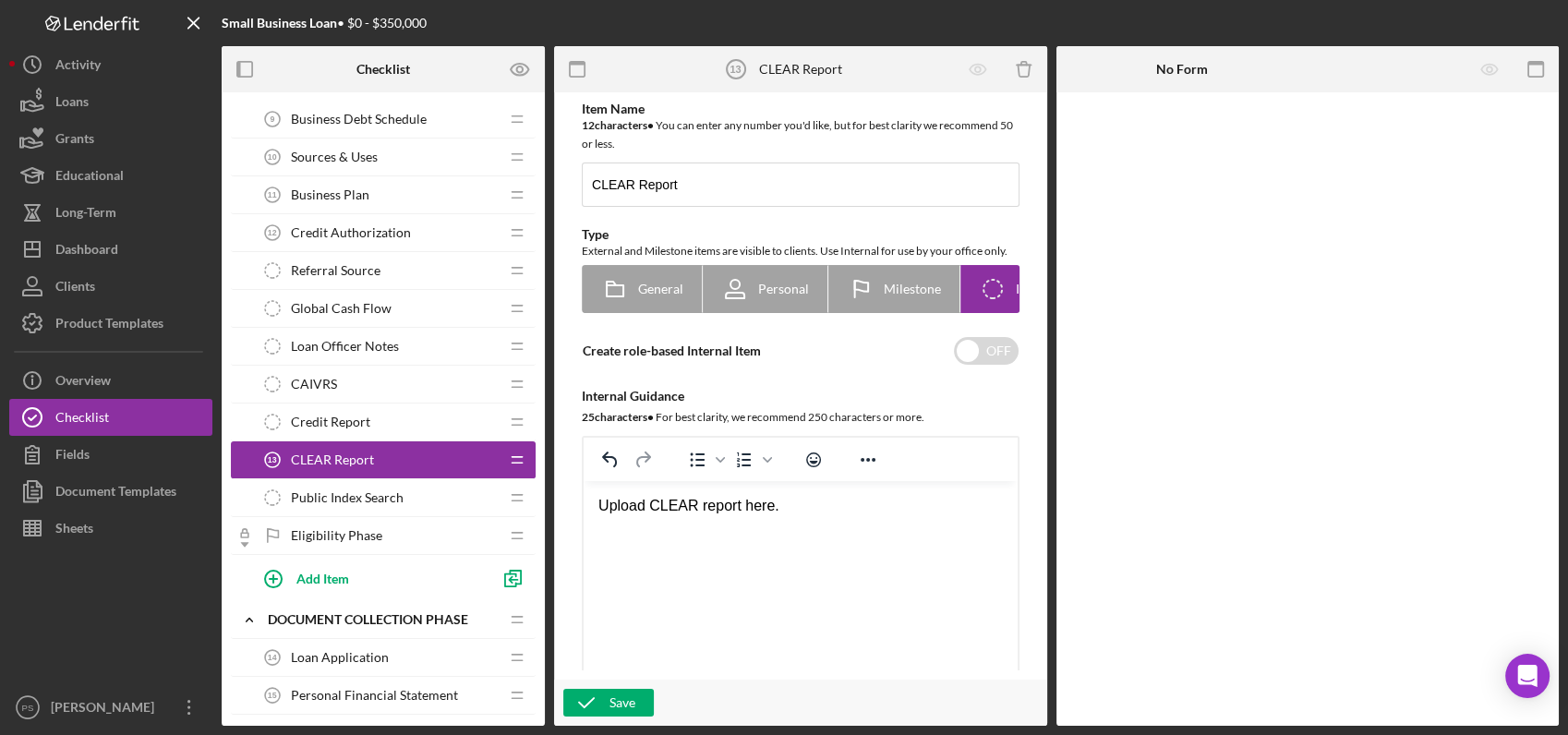
click at [678, 519] on html "Upload CLEAR report here." at bounding box center [801, 506] width 433 height 50
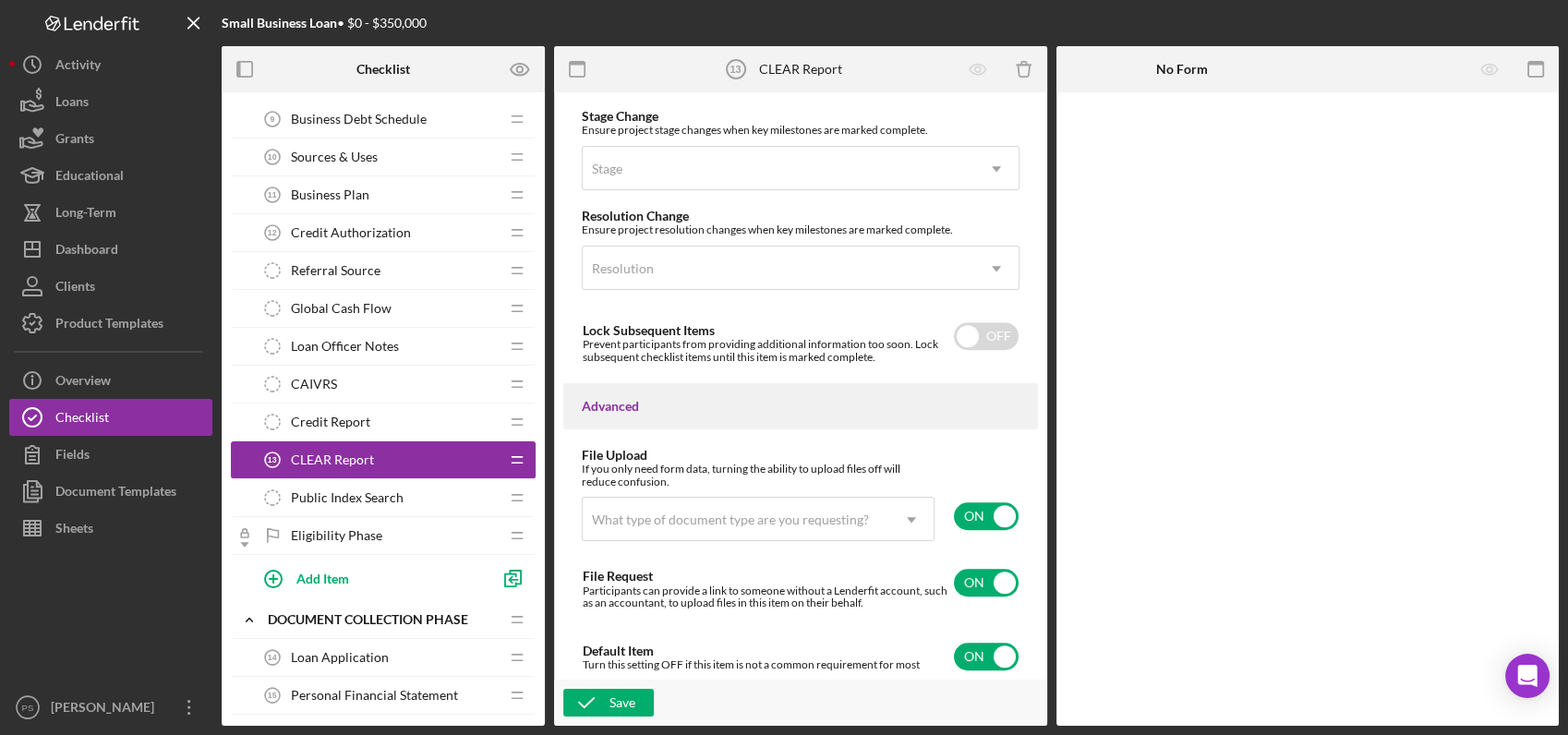
scroll to position [1278, 0]
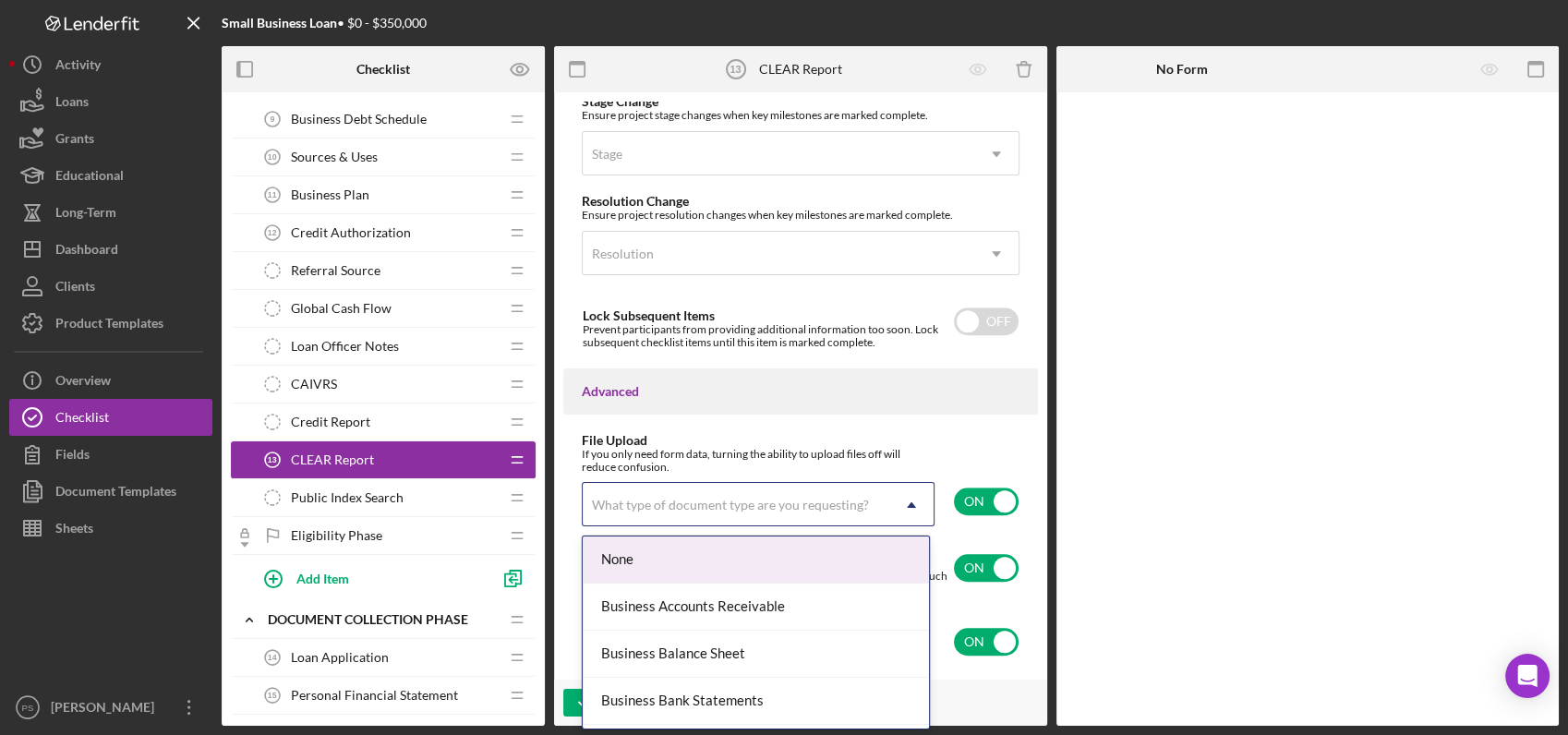
click at [908, 504] on use at bounding box center [911, 505] width 9 height 6
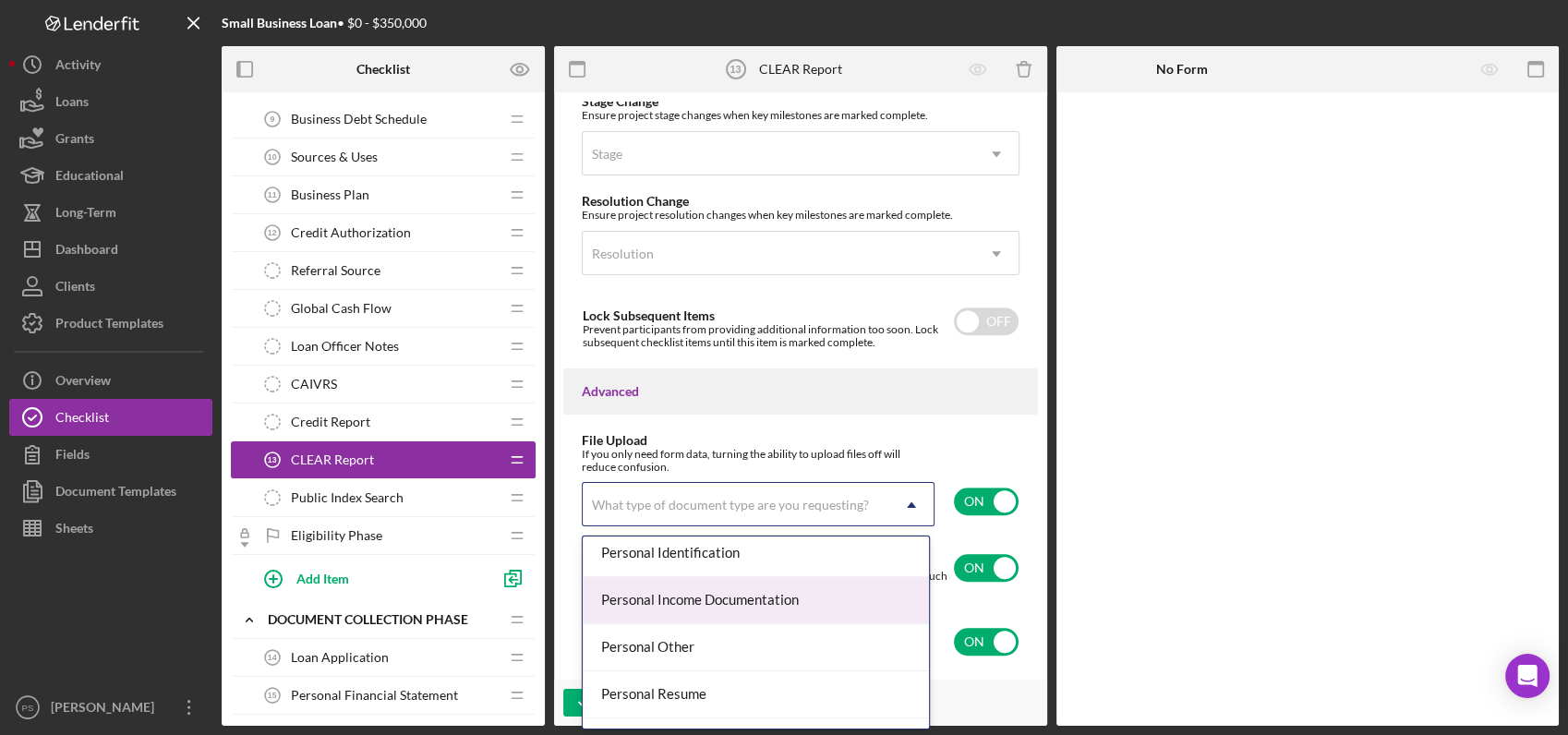
scroll to position [1298, 0]
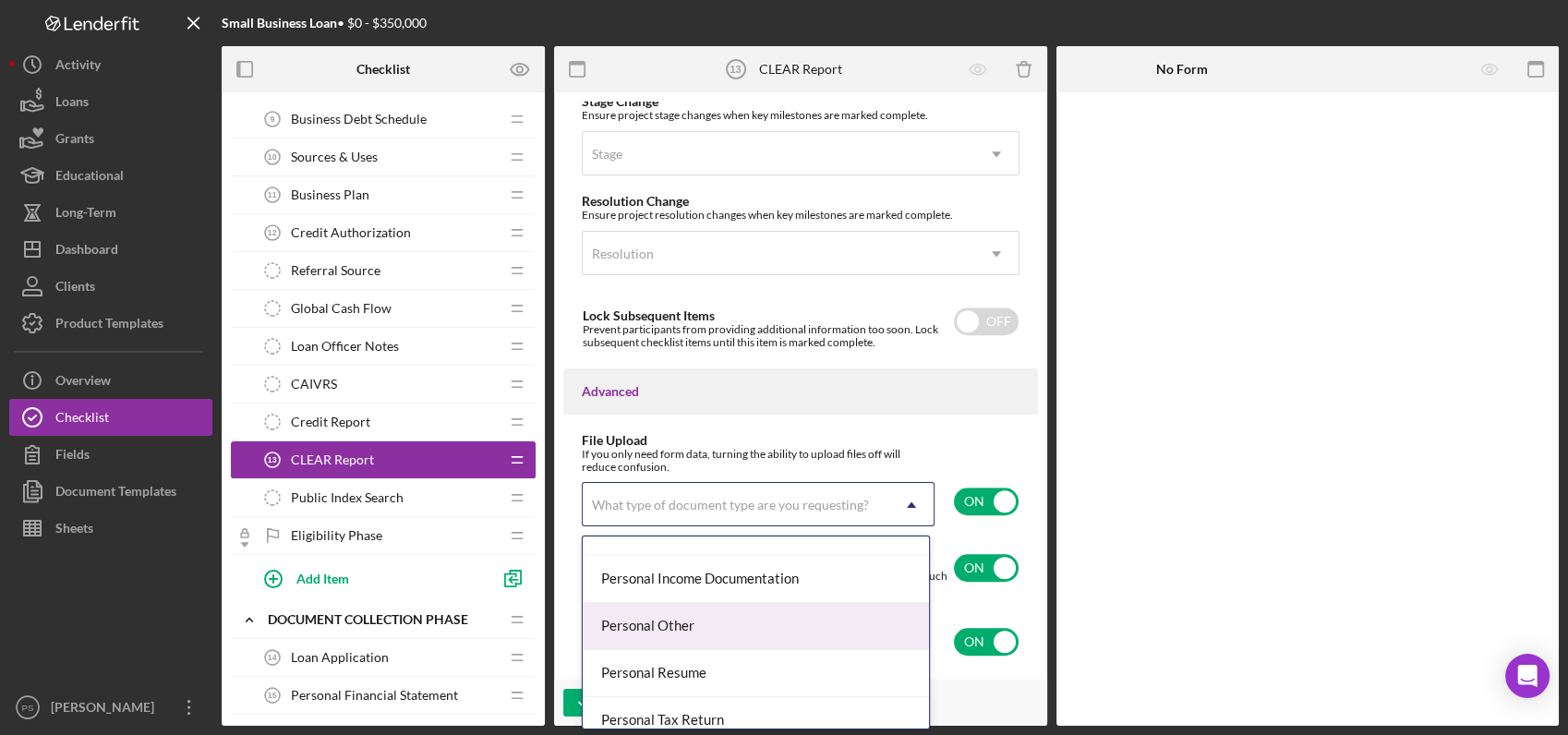
click at [678, 626] on div "Personal Other" at bounding box center [756, 626] width 347 height 47
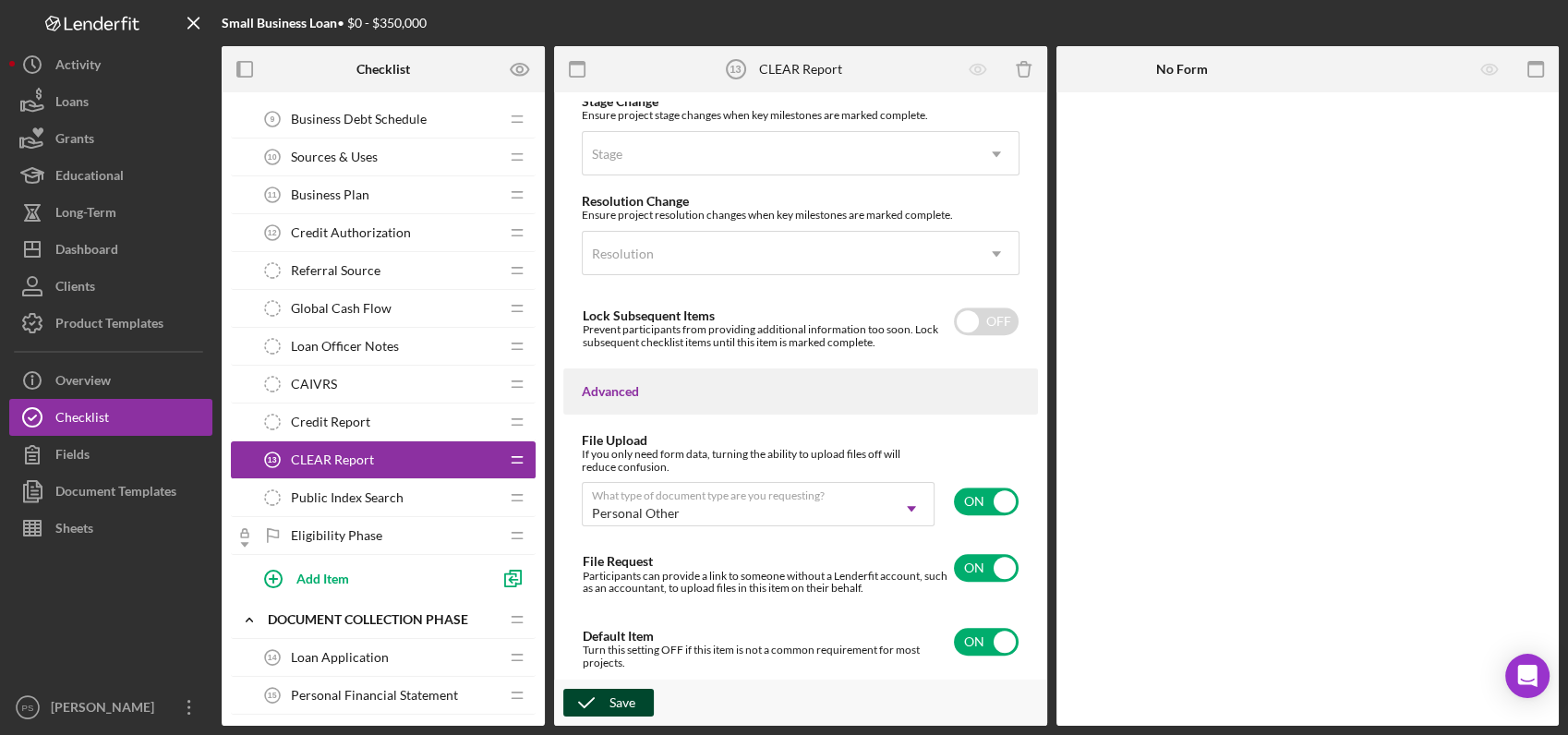
click at [605, 705] on icon "button" at bounding box center [586, 702] width 46 height 46
click at [120, 253] on button "Icon/Dashboard Dashboard" at bounding box center [110, 249] width 203 height 37
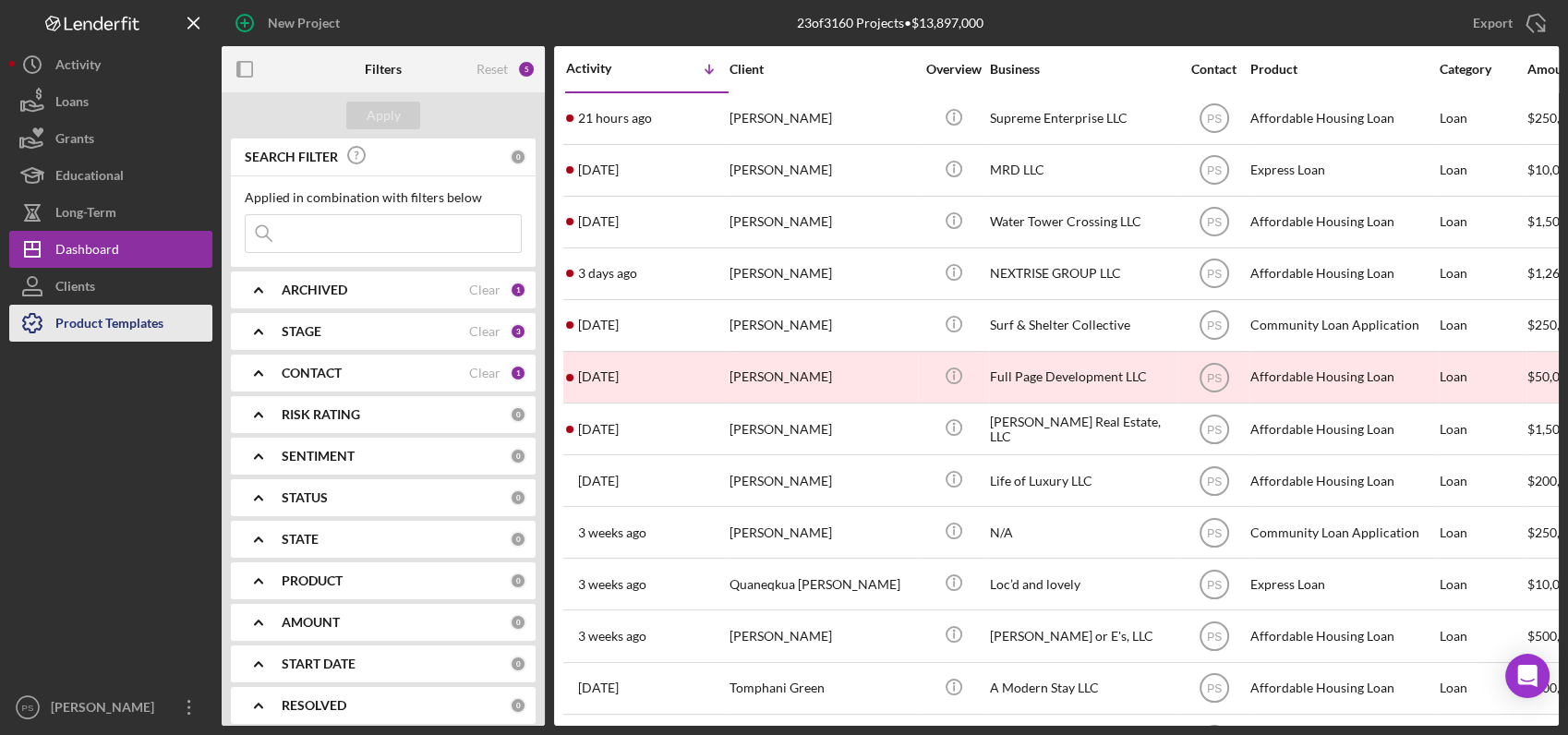
click at [127, 317] on div "Product Templates" at bounding box center [109, 325] width 108 height 42
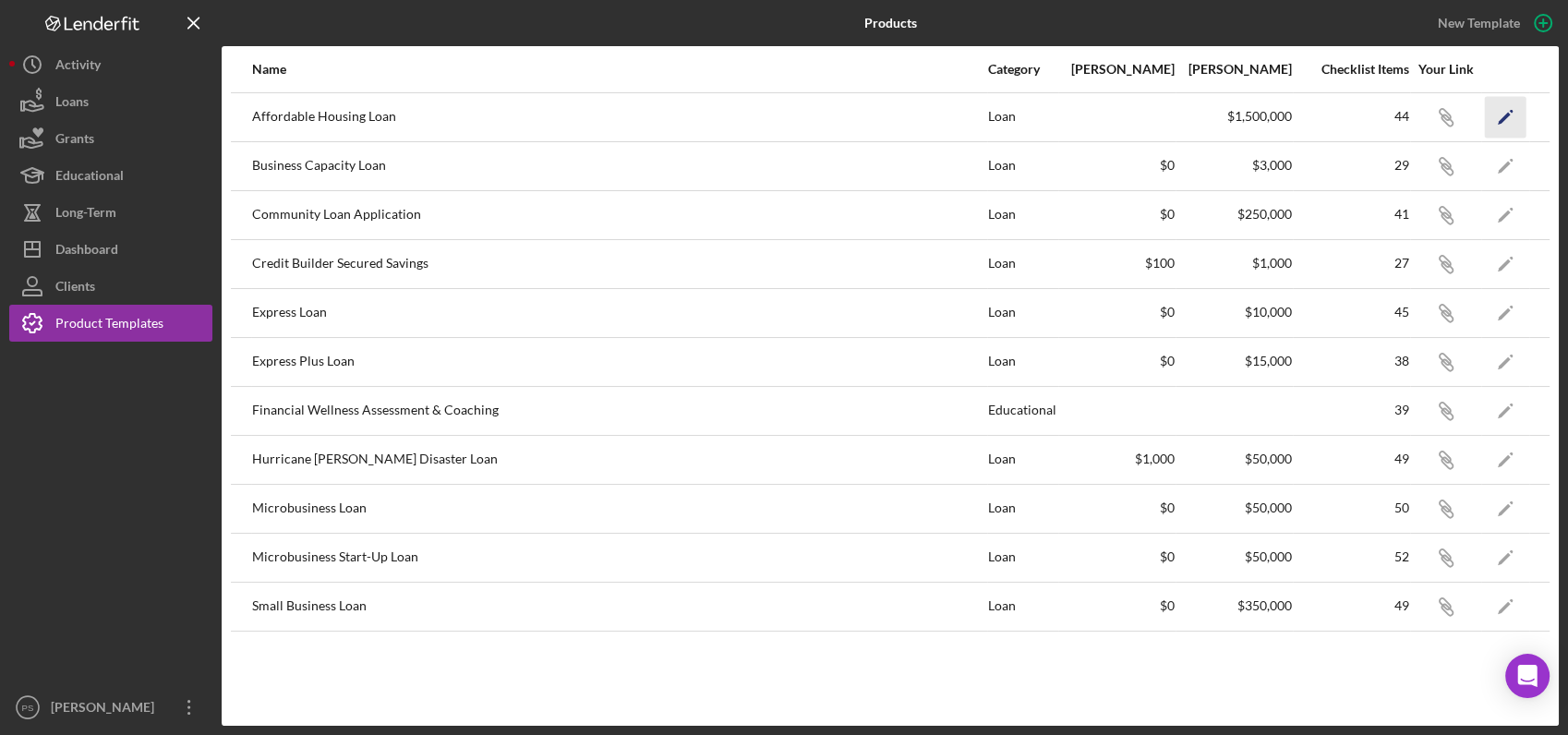
click at [1496, 117] on icon "Icon/Edit" at bounding box center [1506, 116] width 42 height 42
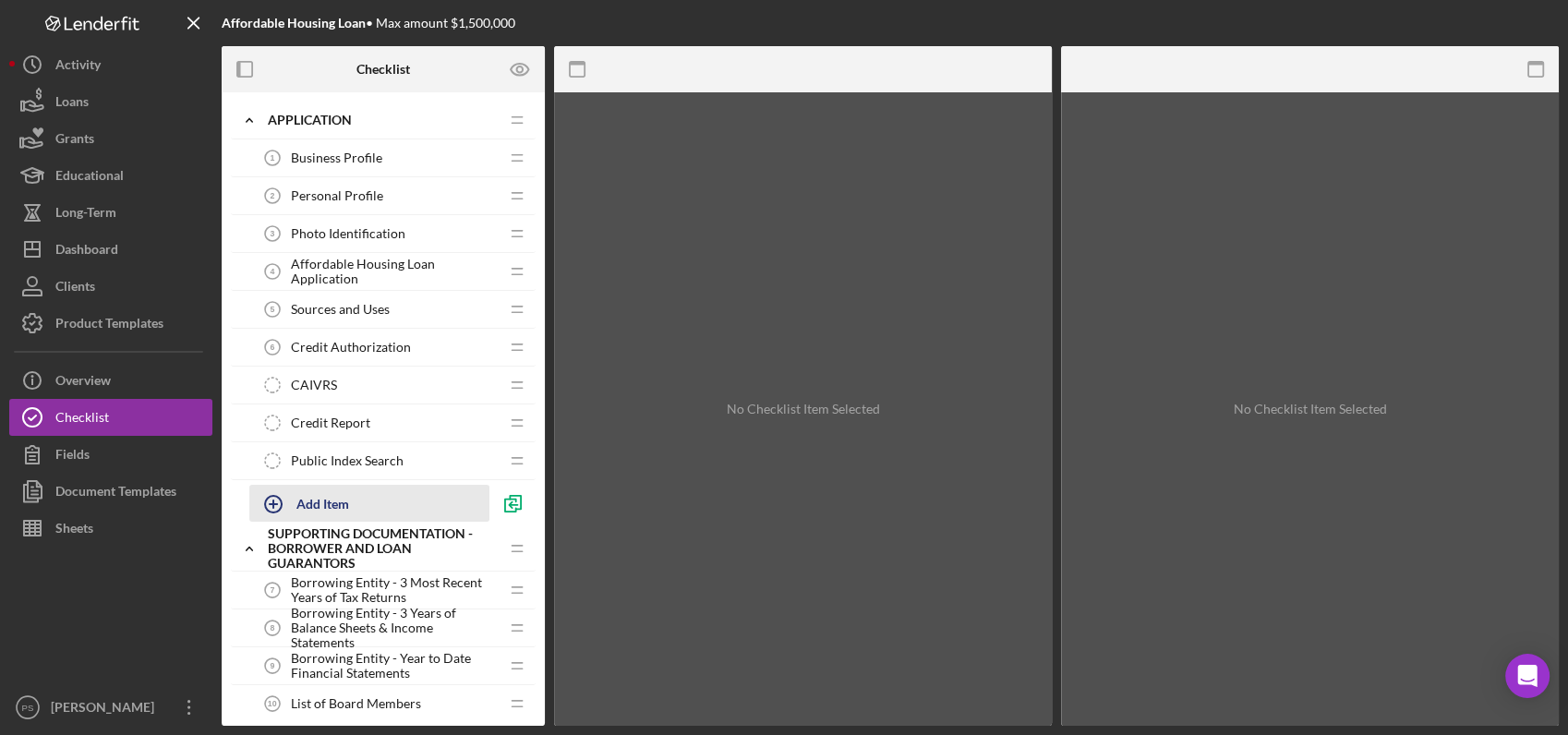
click at [276, 503] on icon "button" at bounding box center [272, 504] width 46 height 46
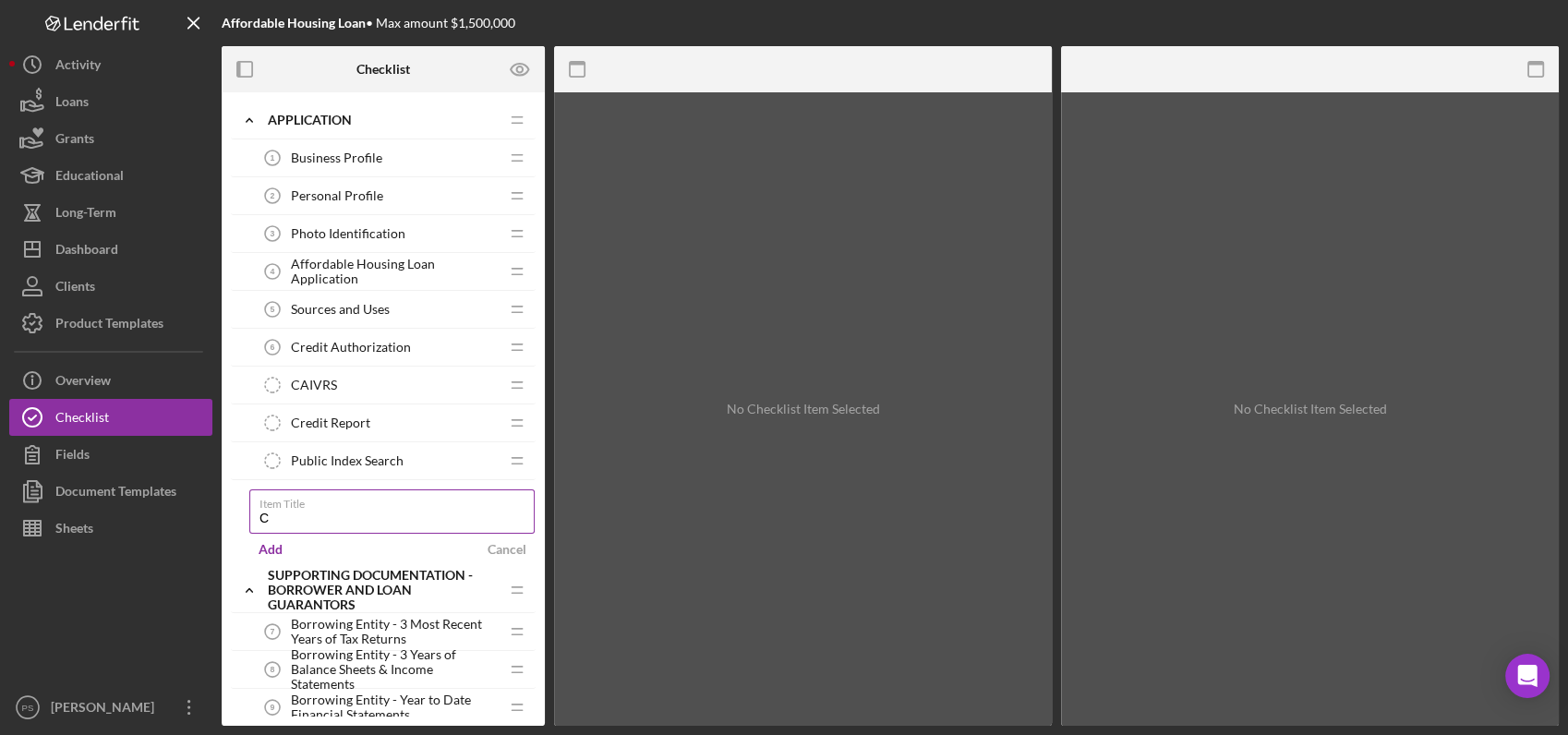
type input "CLEAR Report"
click at [273, 549] on div "Add" at bounding box center [270, 549] width 24 height 27
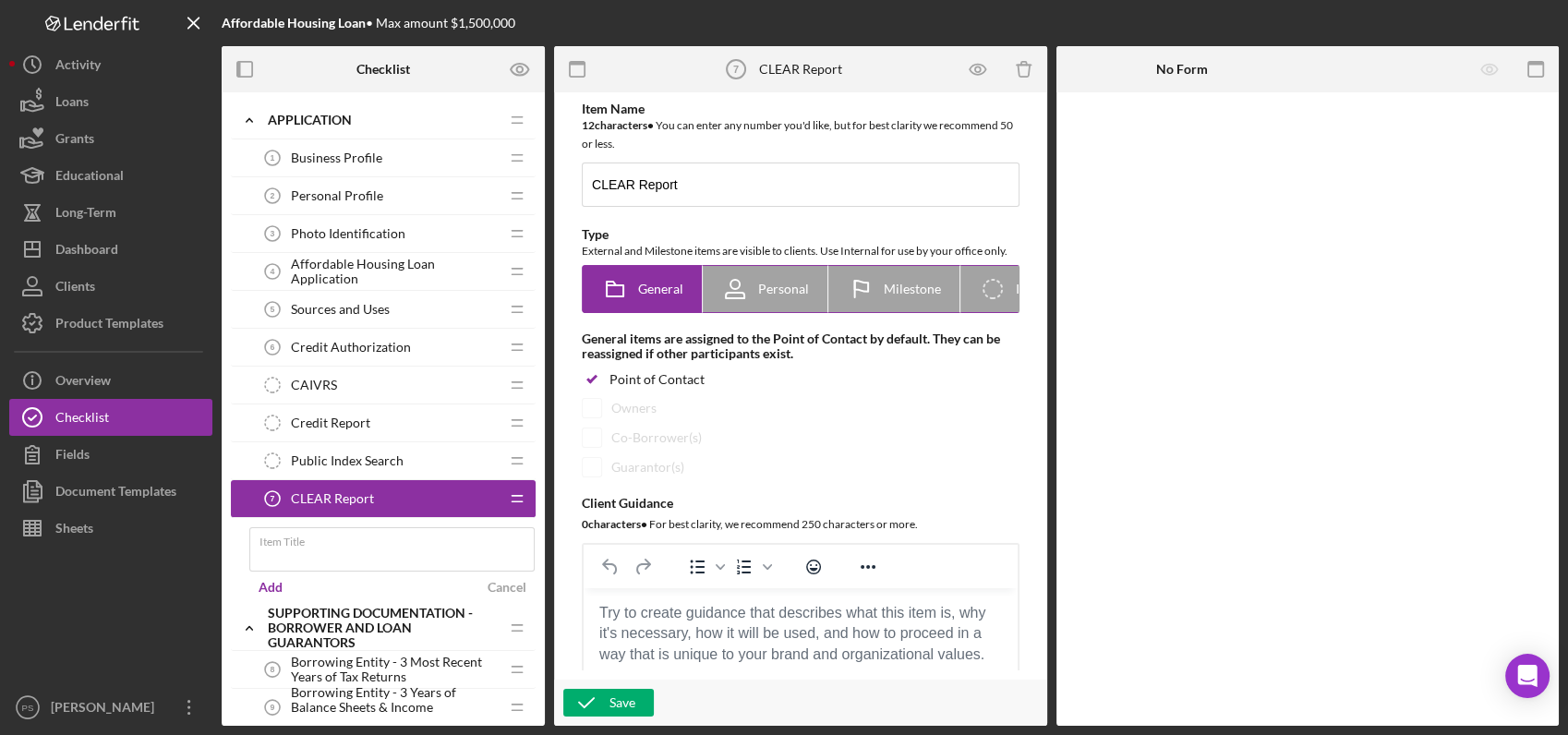
click at [987, 280] on icon "Icon/Checklist Item Internal" at bounding box center [992, 288] width 46 height 46
radio input "false"
radio input "true"
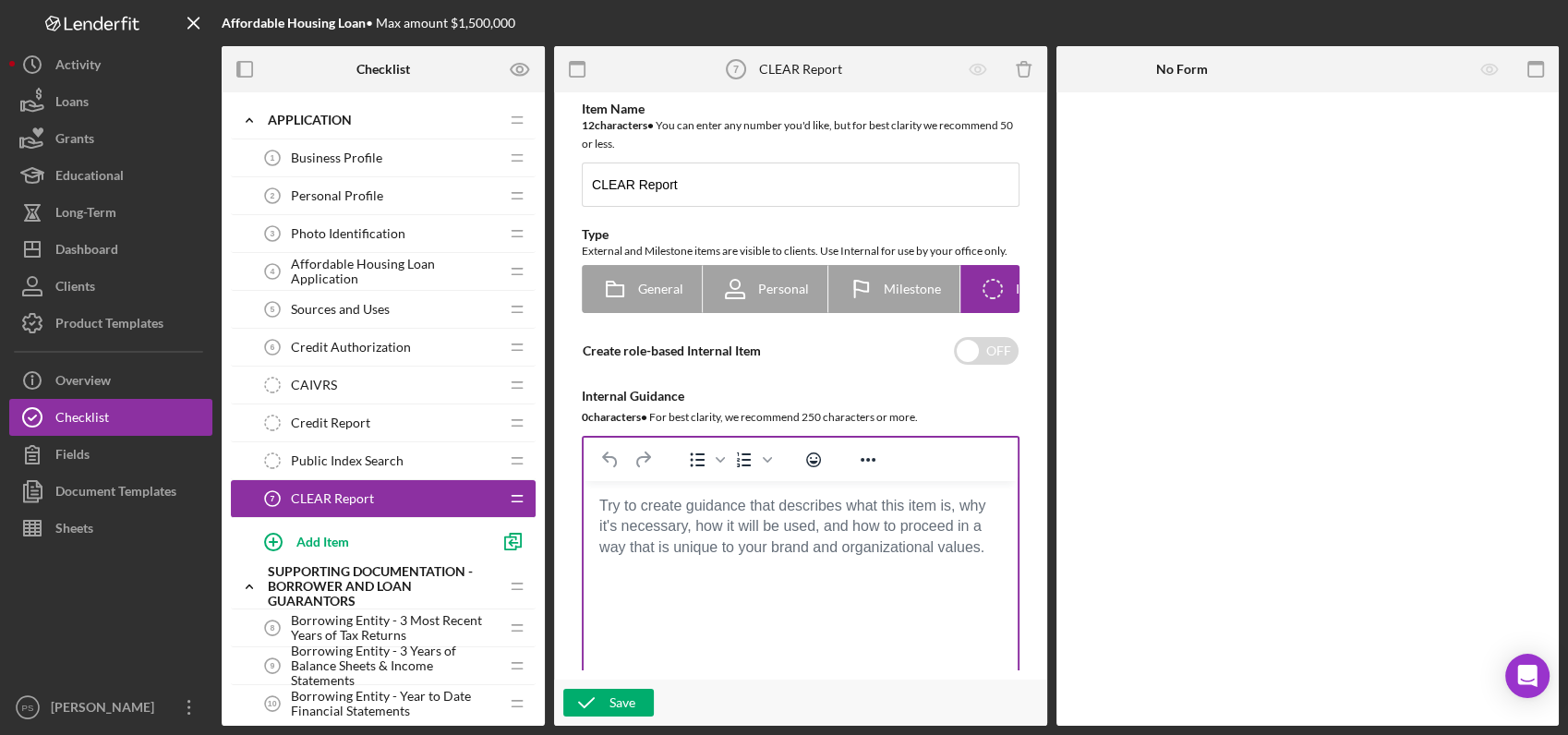
click at [626, 501] on body "Rich Text Area. Press ALT-0 for help." at bounding box center [801, 506] width 404 height 20
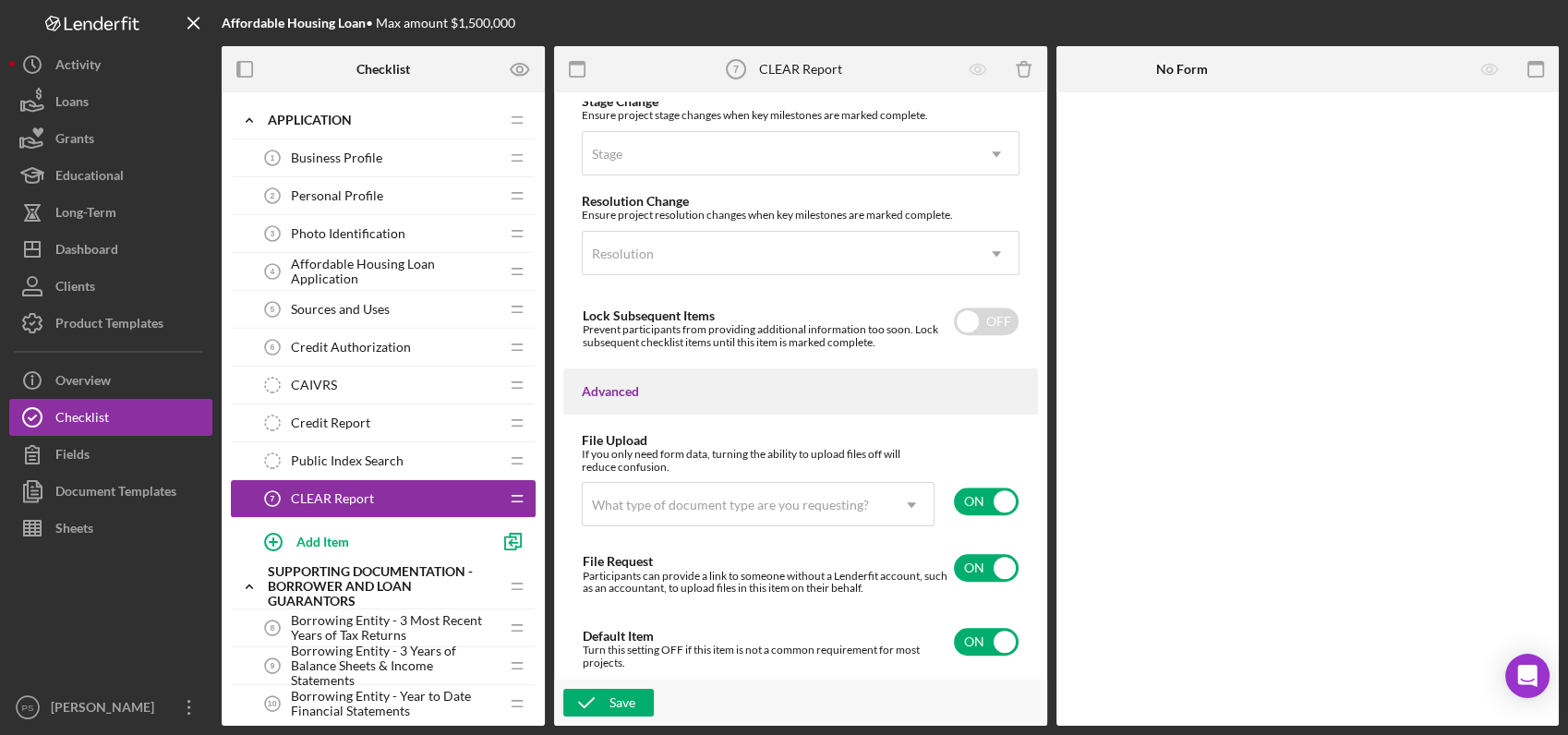
scroll to position [1278, 0]
click at [695, 510] on div "What type of document type are you requesting?" at bounding box center [730, 505] width 277 height 15
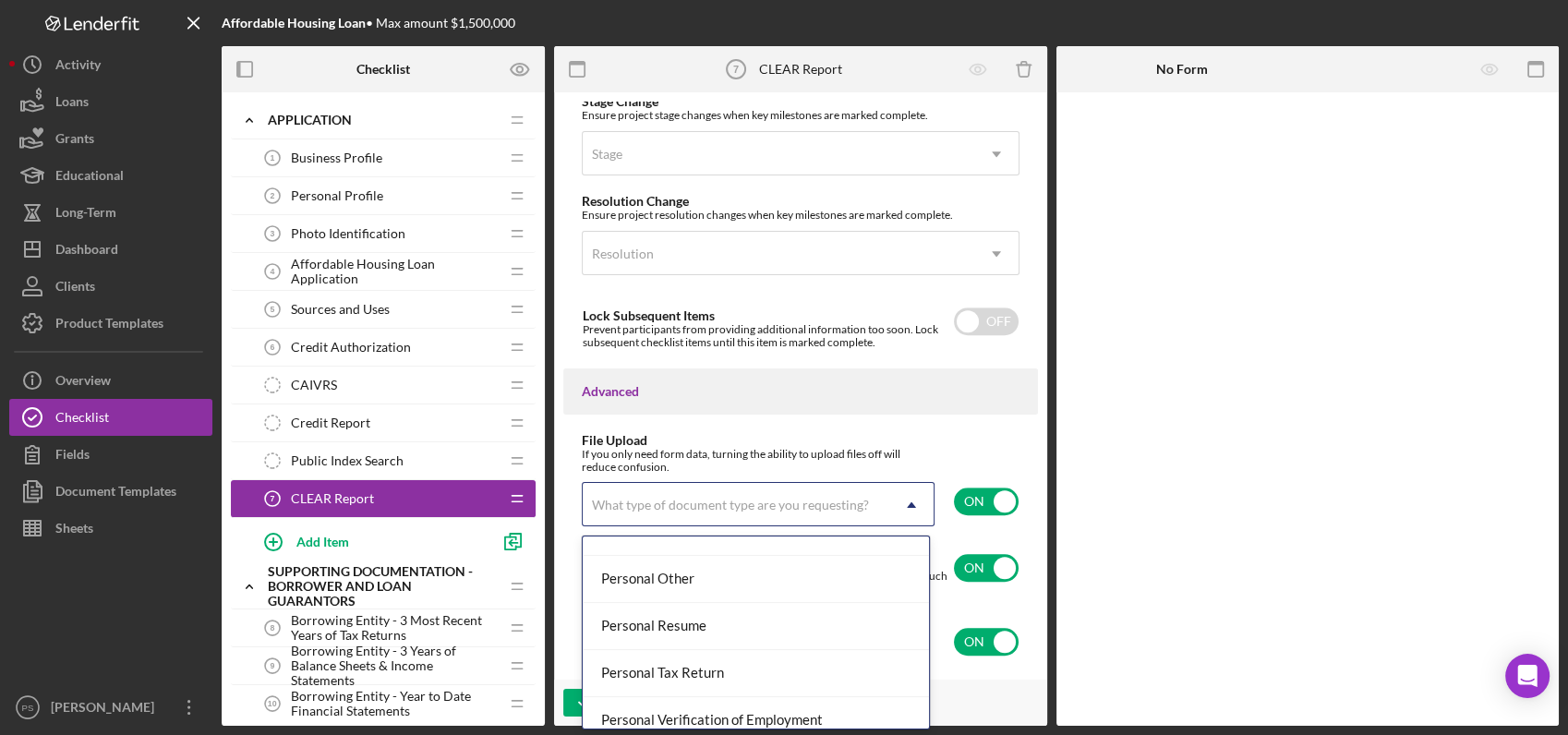
scroll to position [1367, 0]
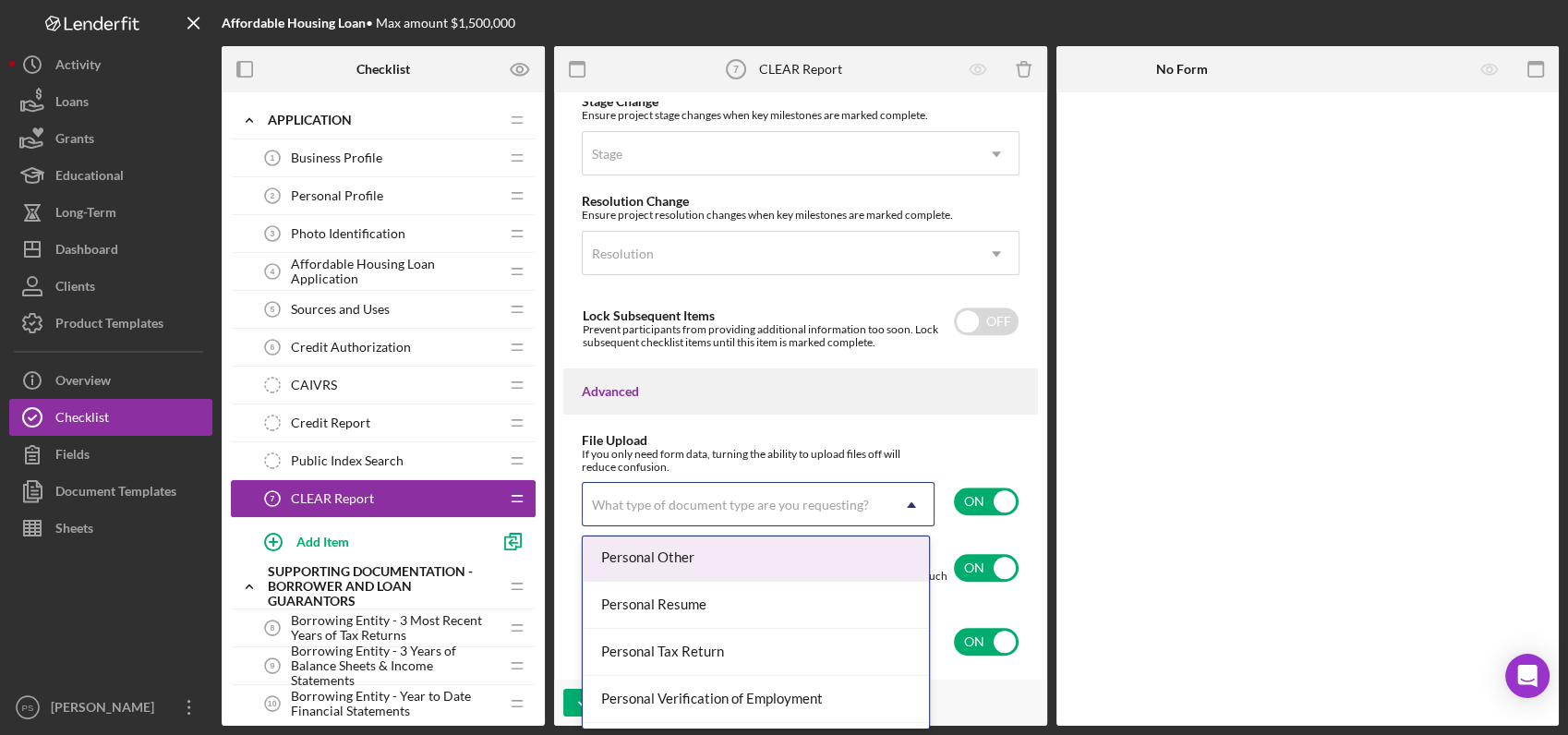
click at [669, 559] on div "Personal Other" at bounding box center [756, 558] width 347 height 47
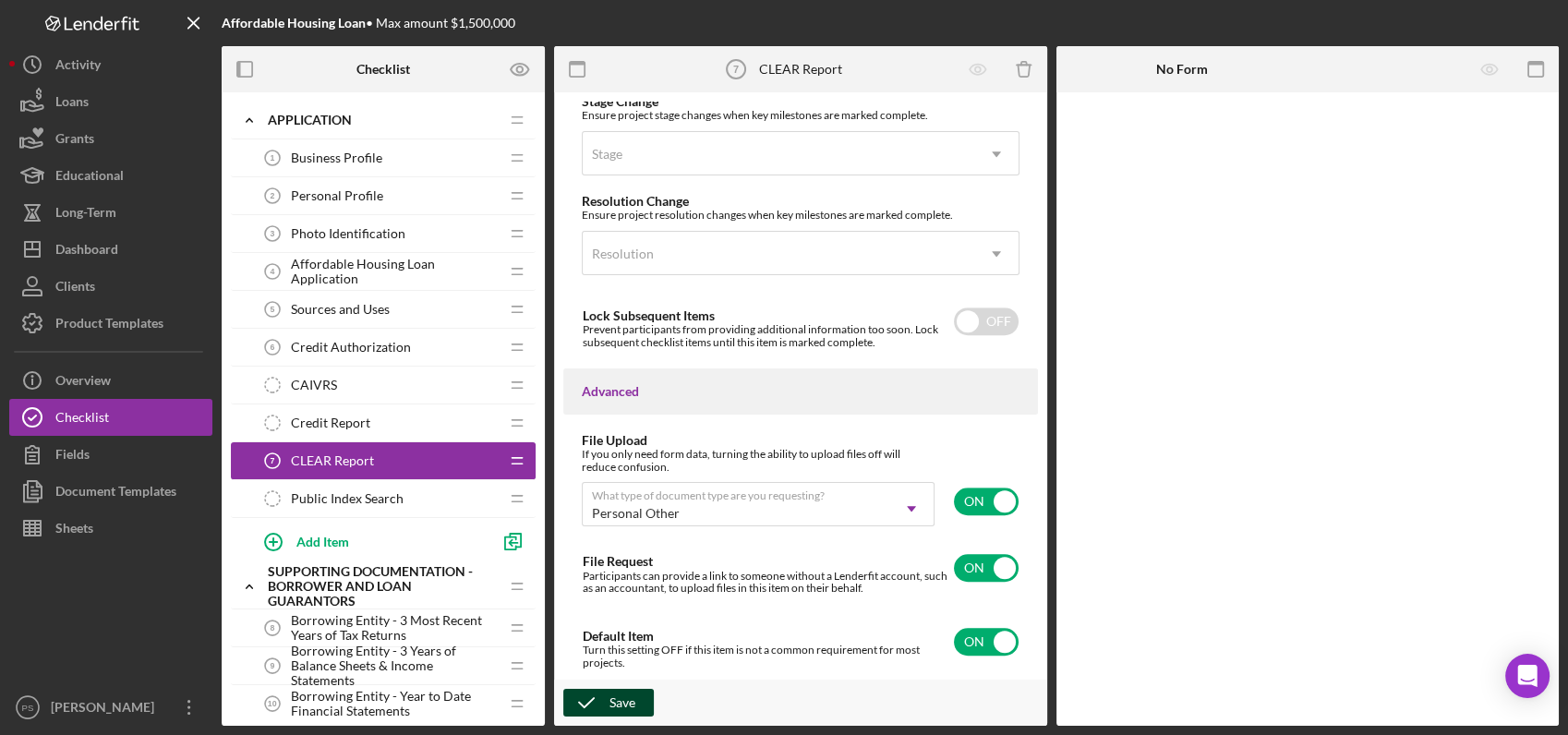
click at [631, 695] on div "Save" at bounding box center [622, 702] width 25 height 27
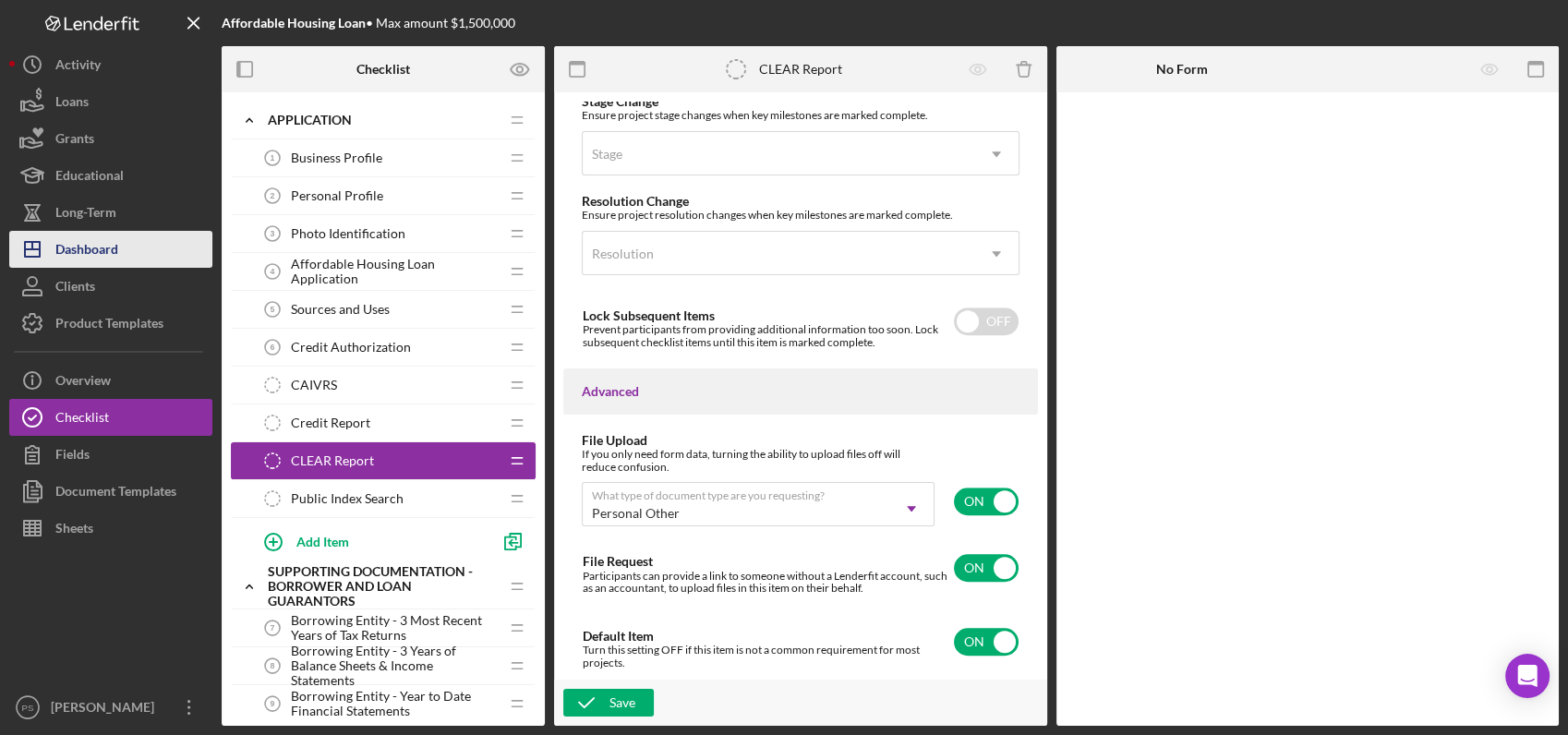
click at [138, 249] on button "Icon/Dashboard Dashboard" at bounding box center [110, 249] width 203 height 37
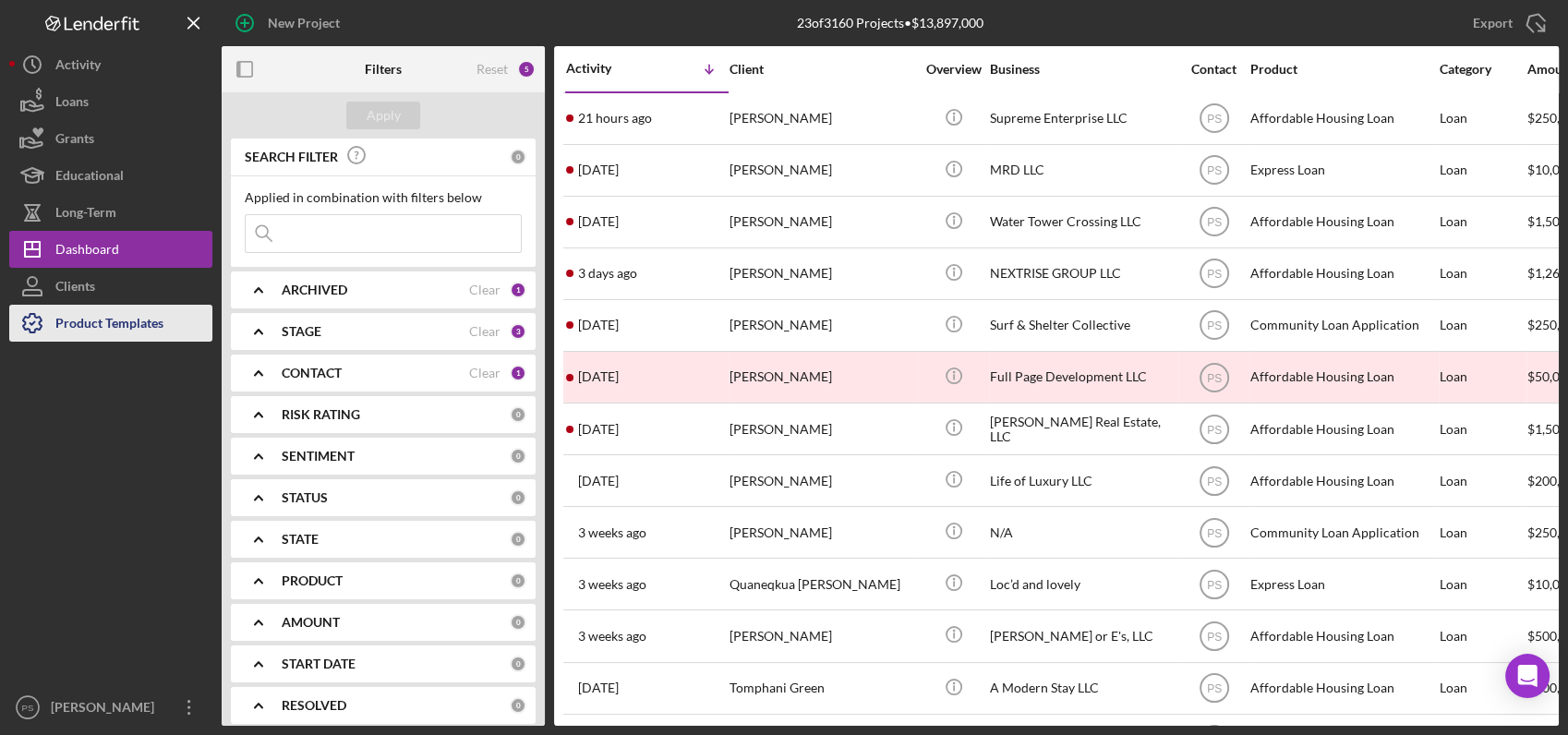
click at [145, 322] on div "Product Templates" at bounding box center [109, 325] width 108 height 42
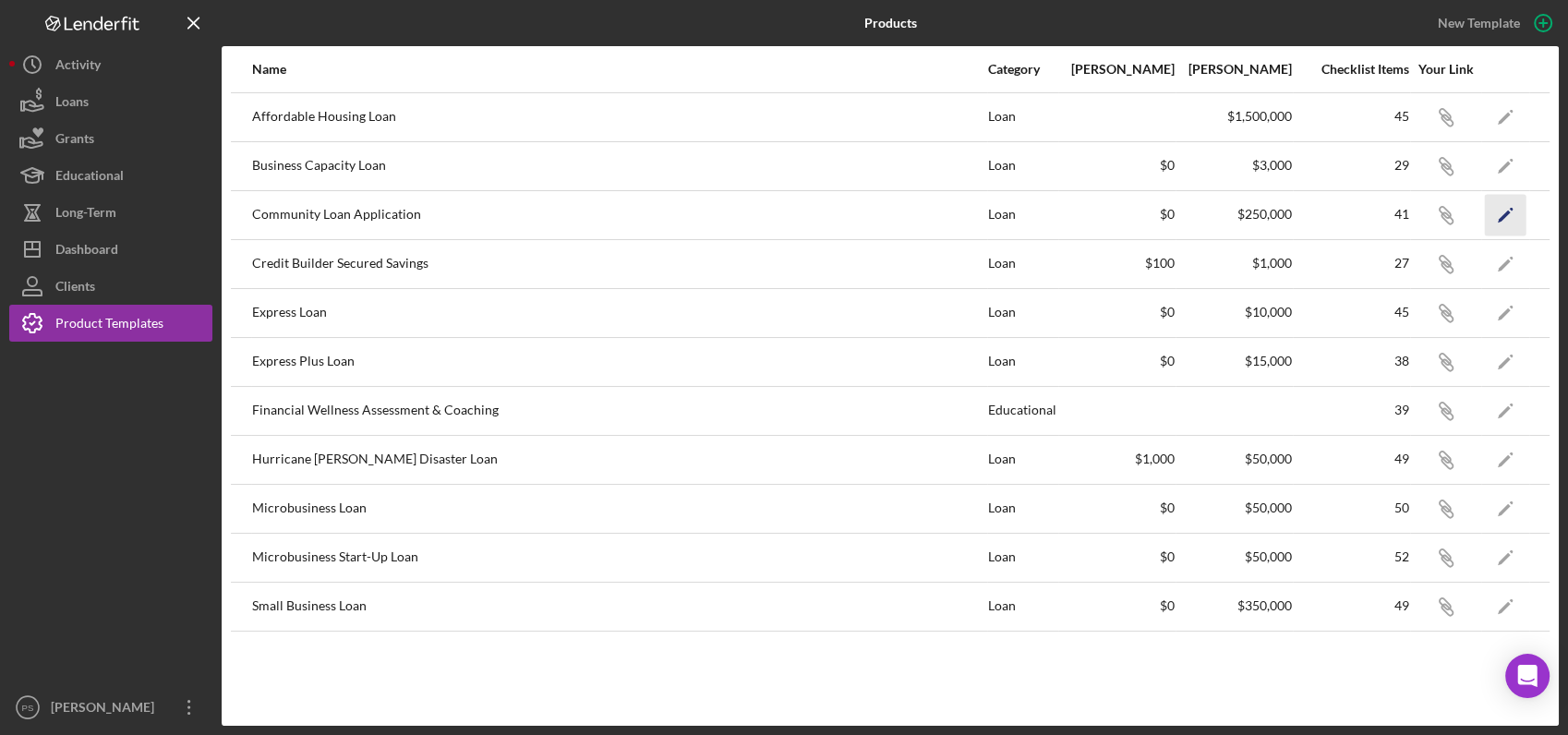
click at [1505, 207] on icon "Icon/Edit" at bounding box center [1506, 215] width 42 height 42
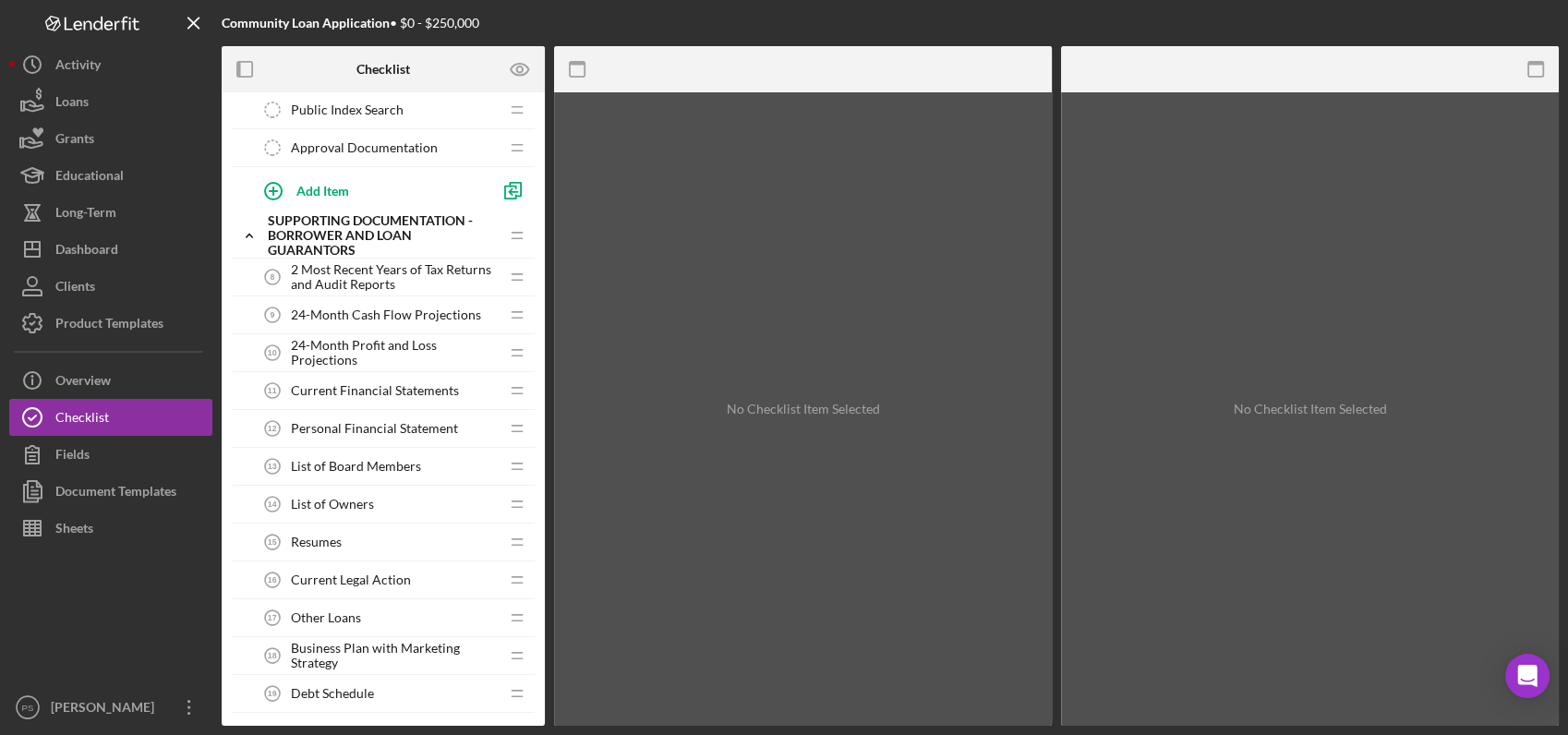
scroll to position [410, 0]
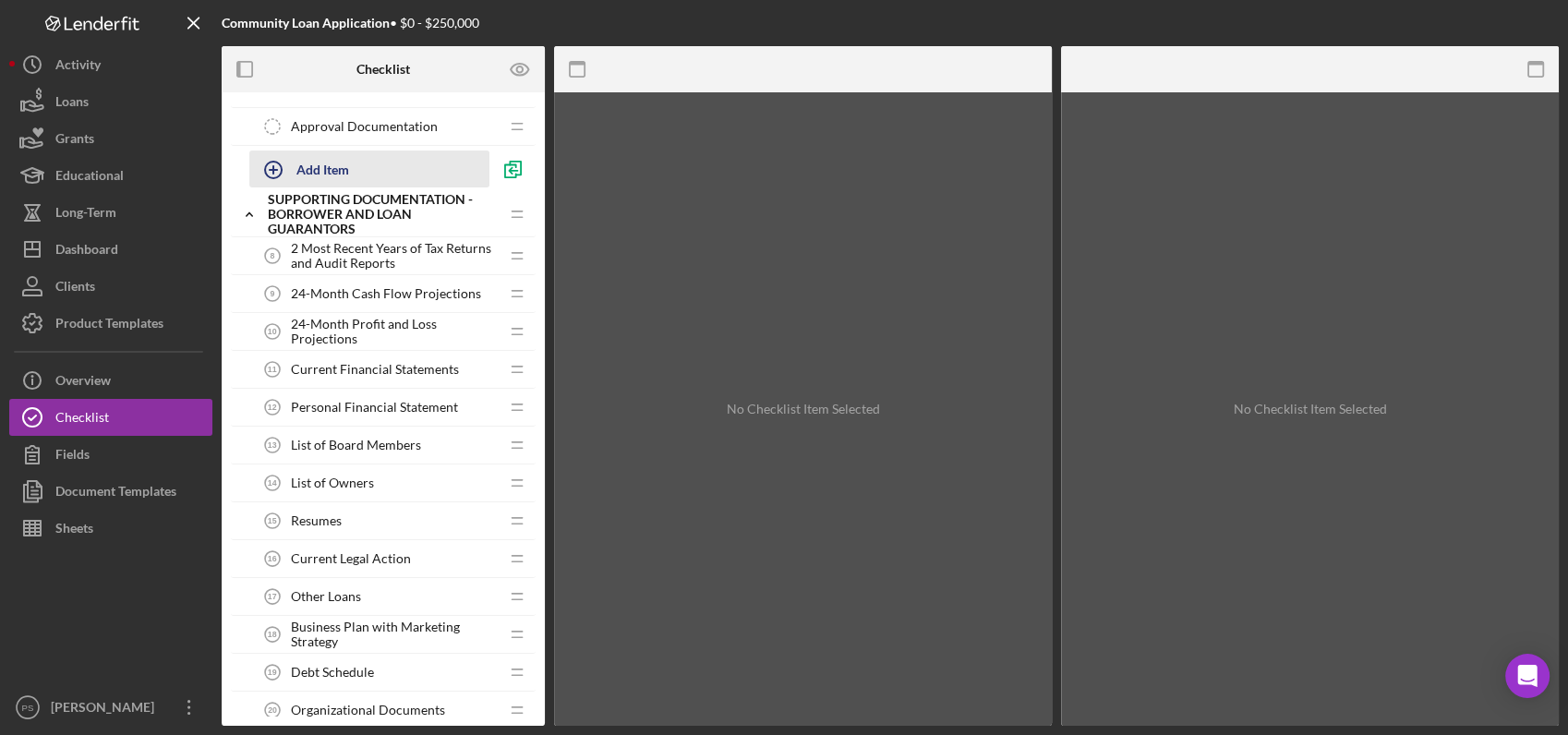
click at [280, 168] on icon "button" at bounding box center [272, 169] width 46 height 46
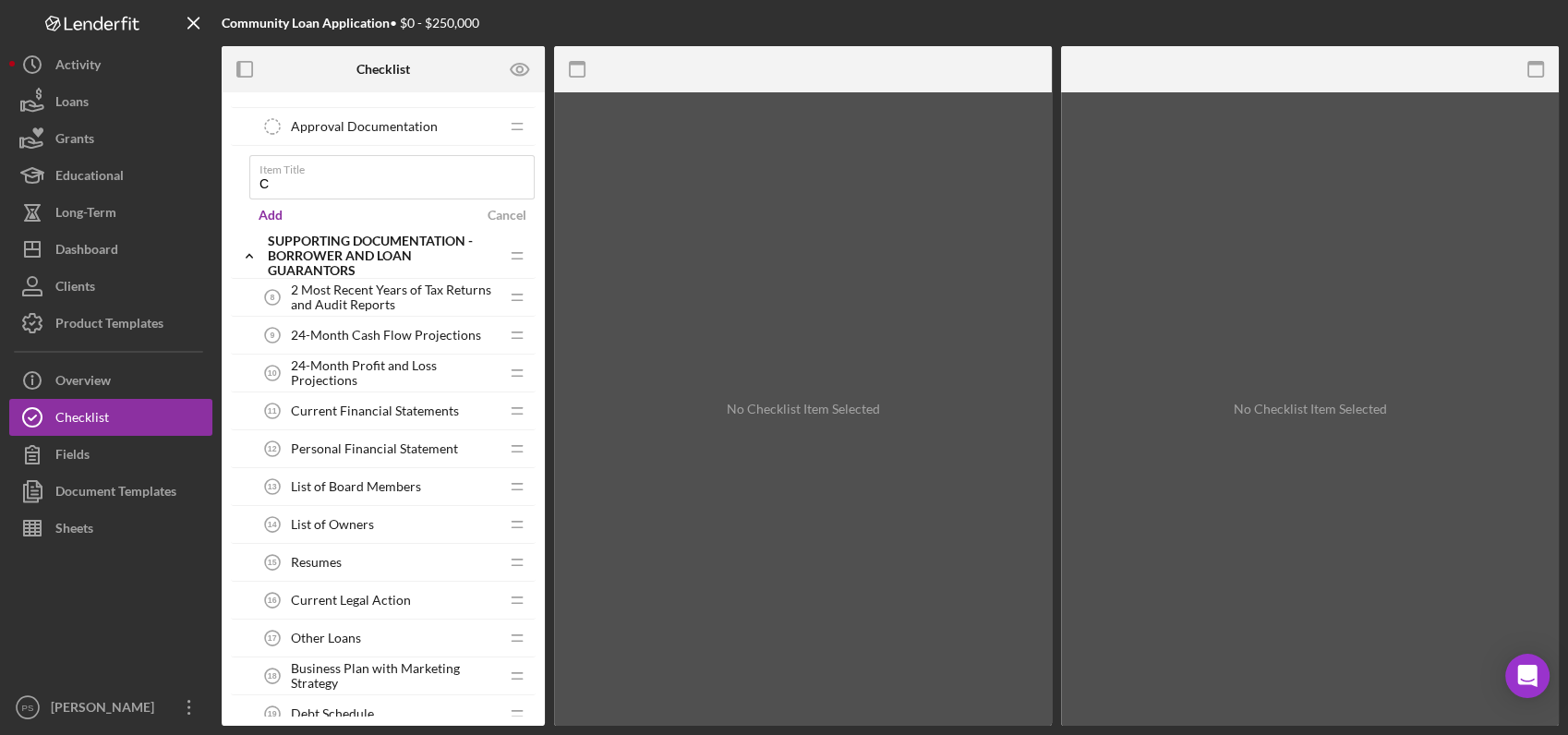
type input "CLEAR Report"
click at [273, 210] on div "Add" at bounding box center [270, 215] width 24 height 27
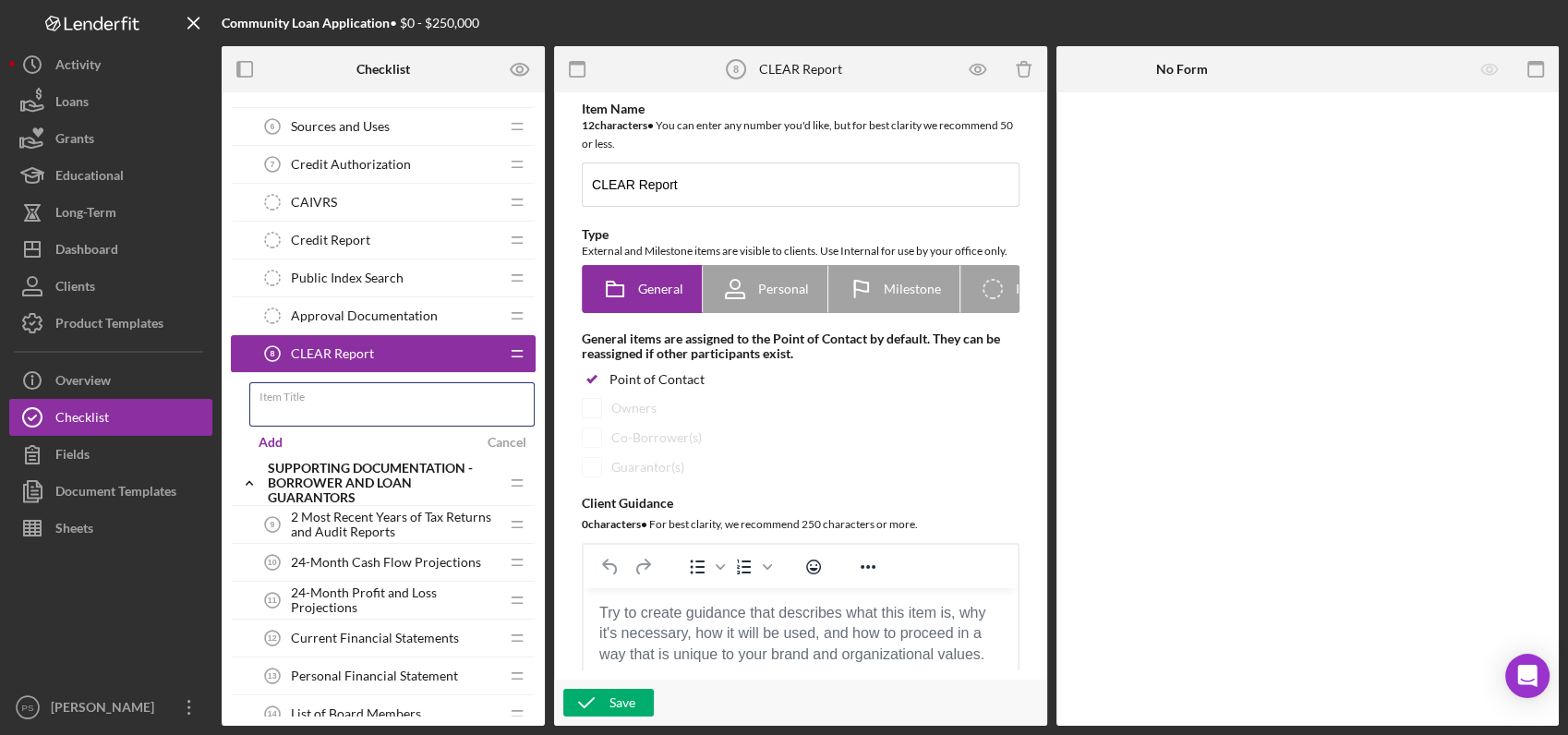
scroll to position [205, 0]
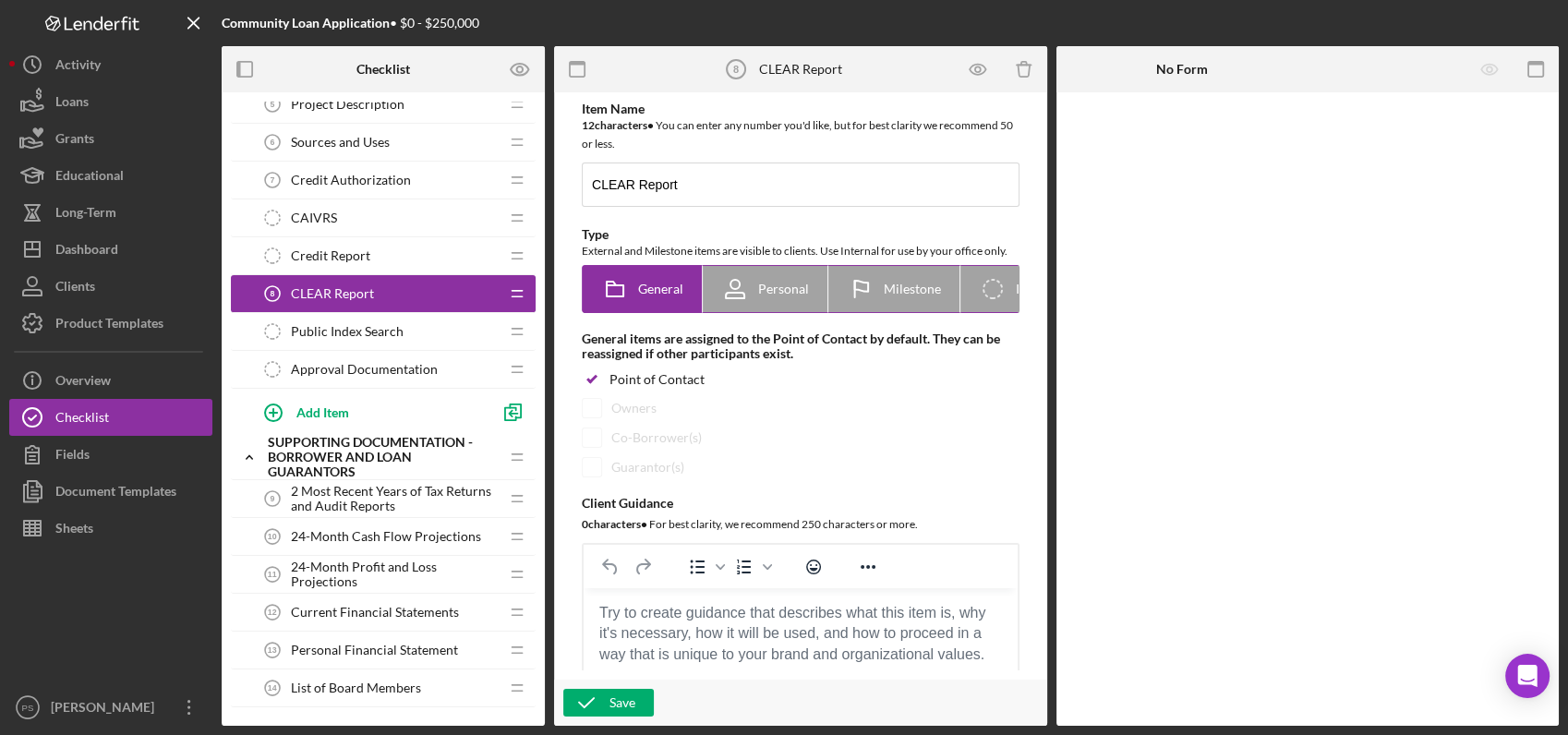
click at [993, 283] on icon "Icon/Checklist Item Internal" at bounding box center [992, 288] width 46 height 46
radio input "false"
radio input "true"
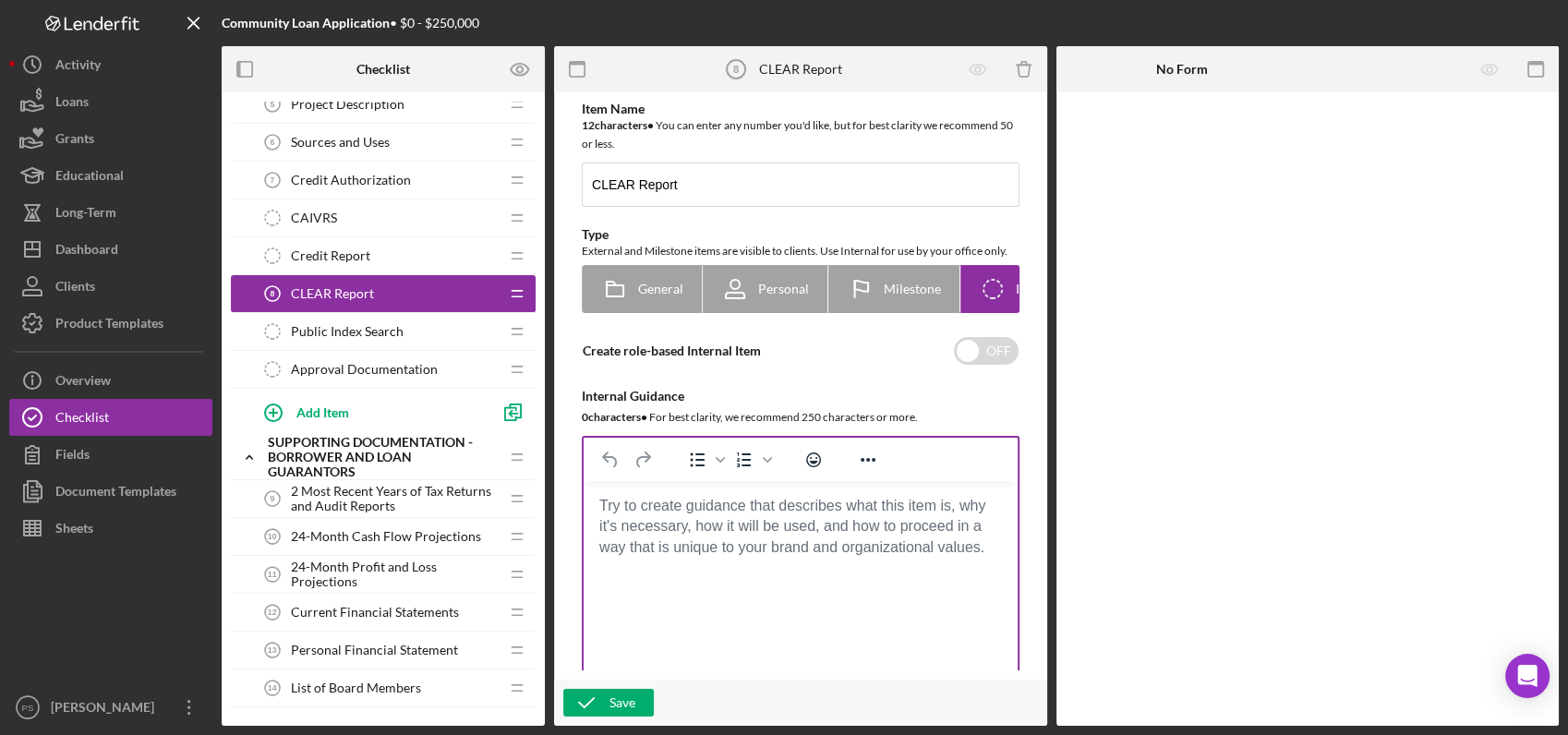
click at [743, 516] on body "Rich Text Area. Press ALT-0 for help." at bounding box center [801, 506] width 404 height 20
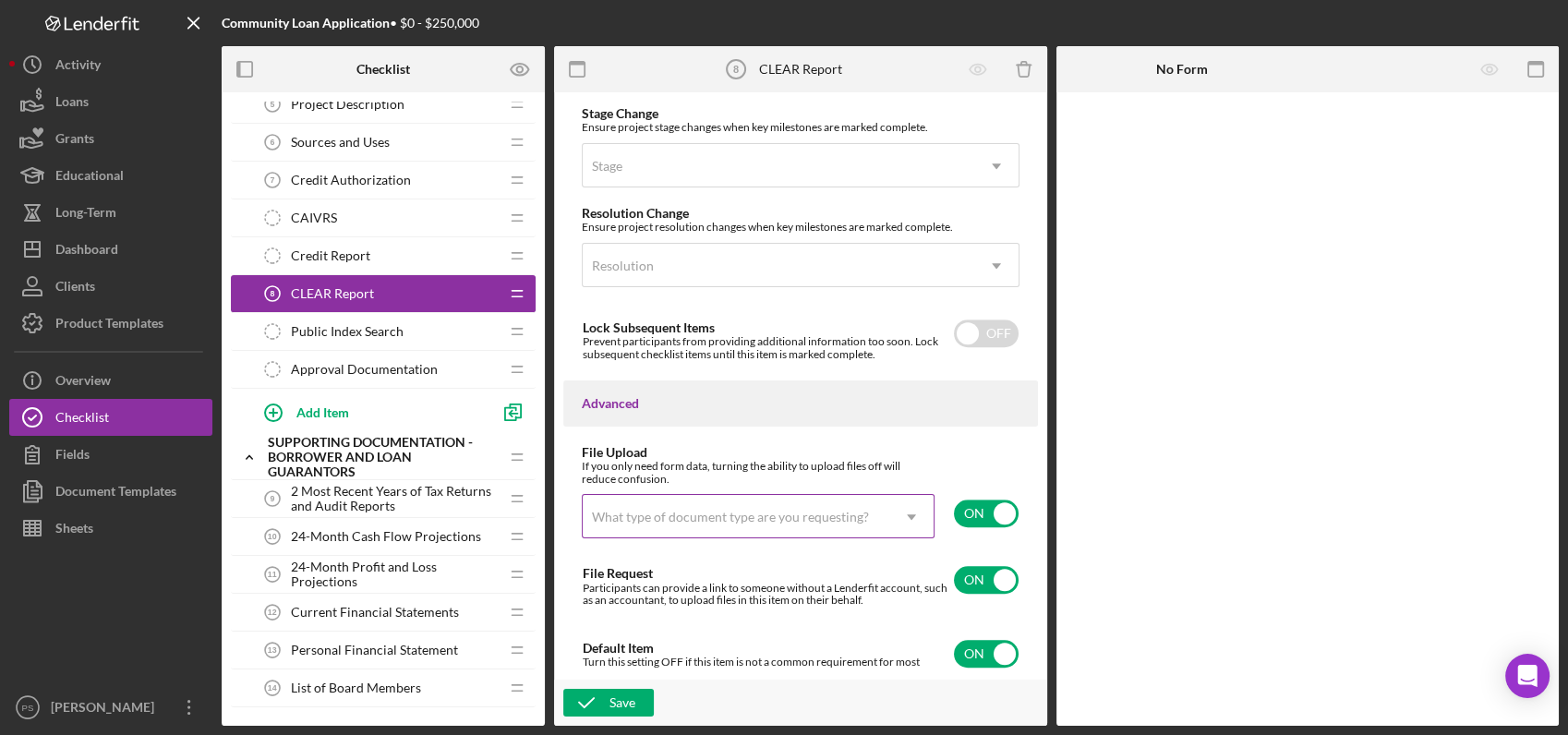
scroll to position [1278, 0]
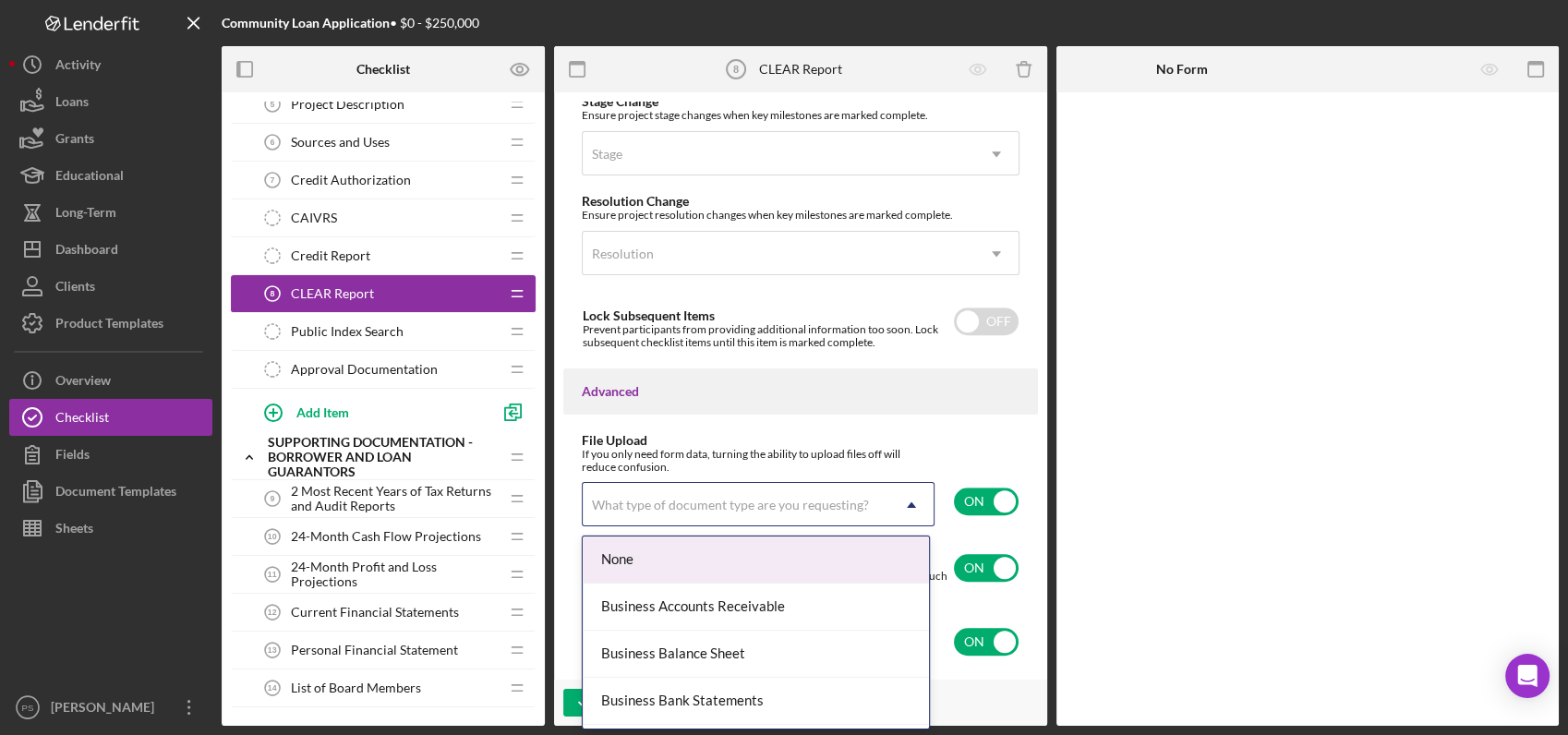
click at [748, 511] on div "What type of document type are you requesting?" at bounding box center [730, 505] width 277 height 15
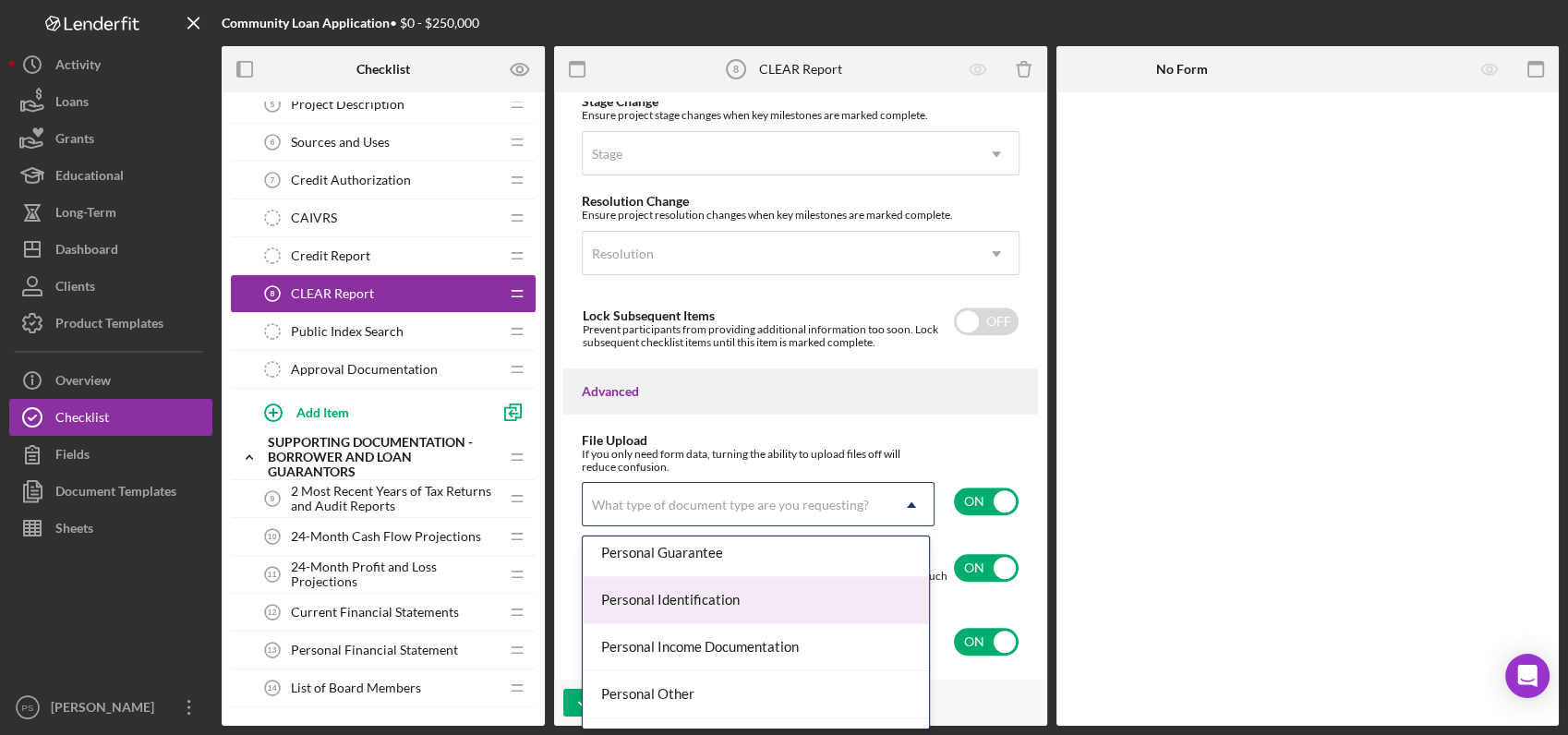
scroll to position [1298, 0]
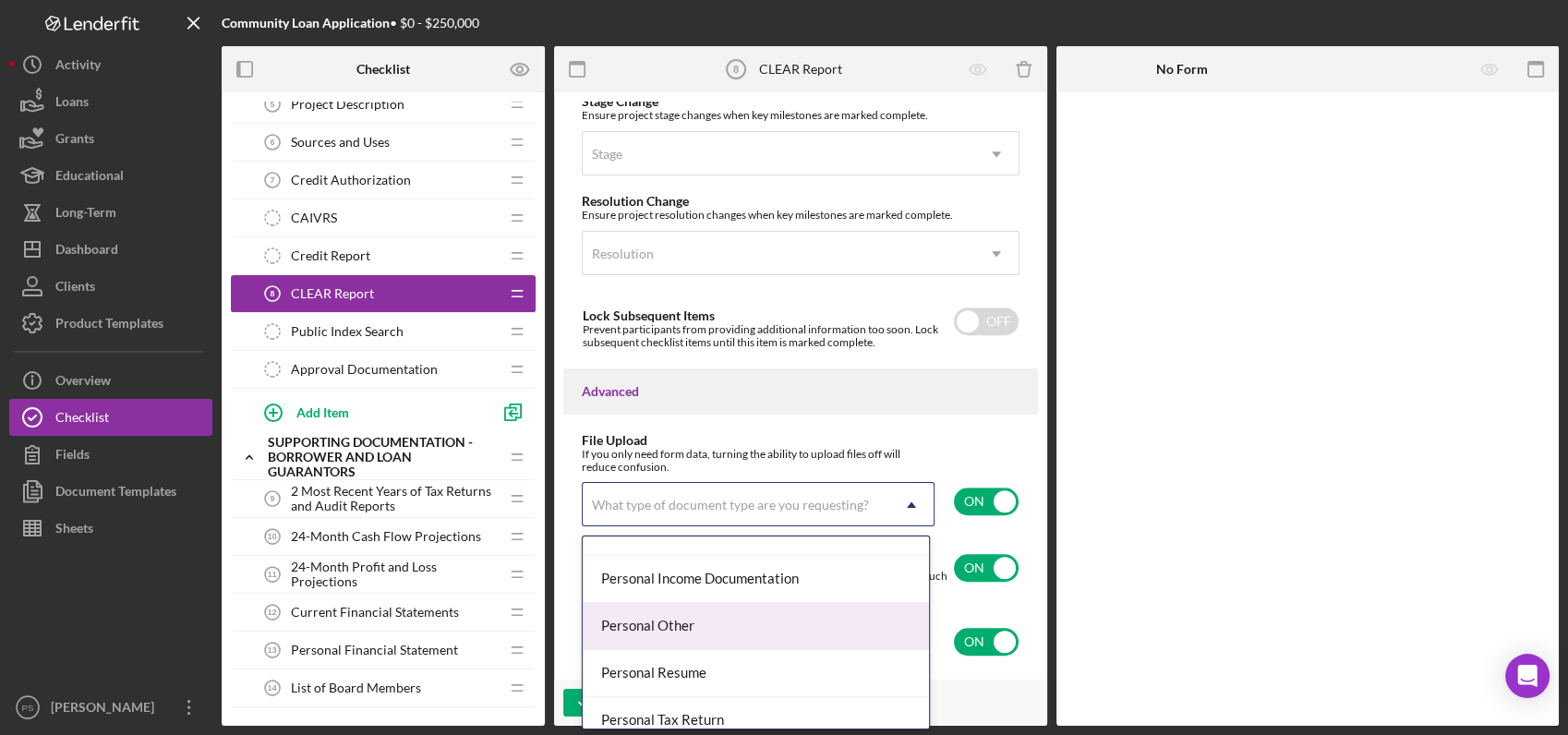
click at [692, 616] on div "Personal Other" at bounding box center [756, 626] width 347 height 47
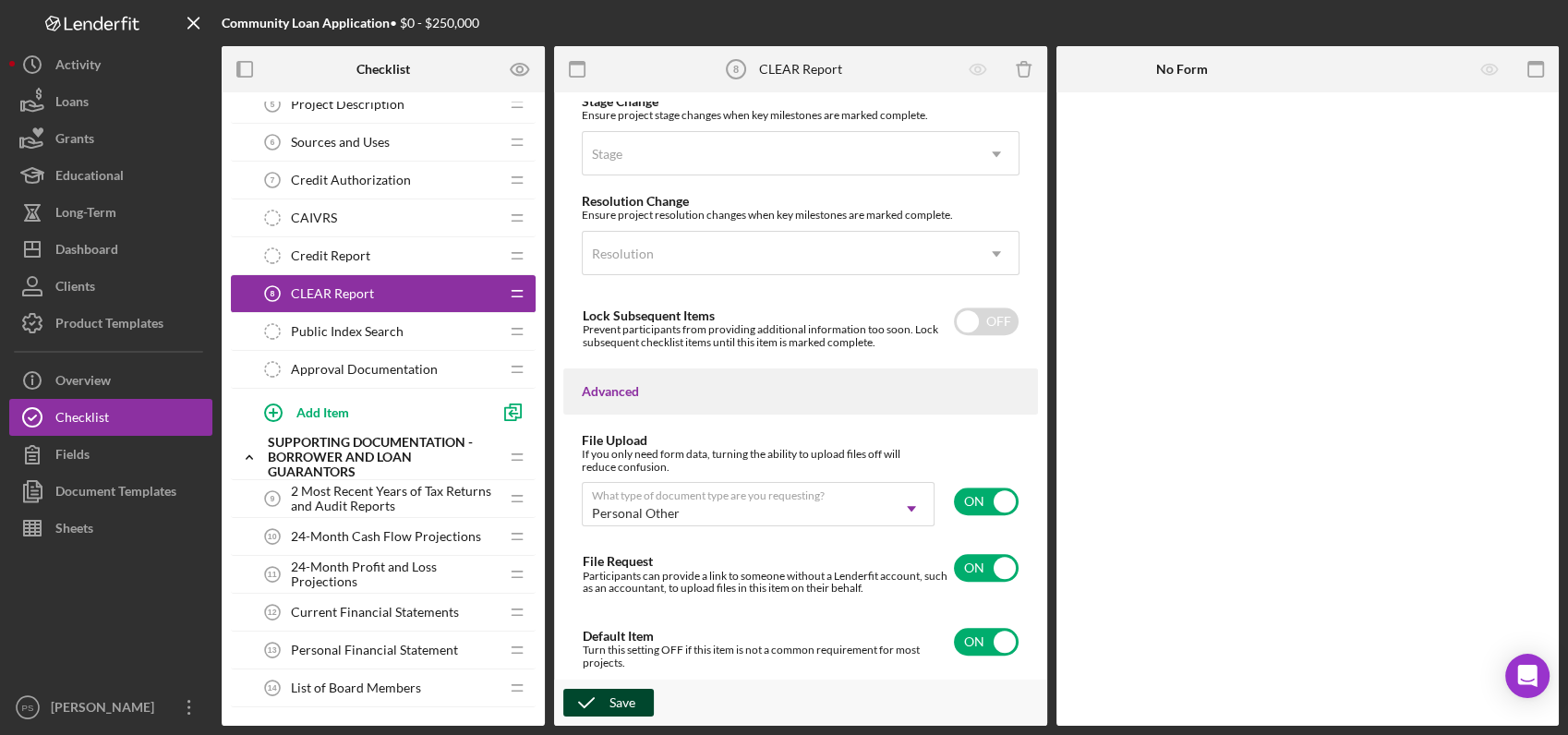
click at [615, 694] on div "Save" at bounding box center [622, 702] width 25 height 27
